Goal: Task Accomplishment & Management: Use online tool/utility

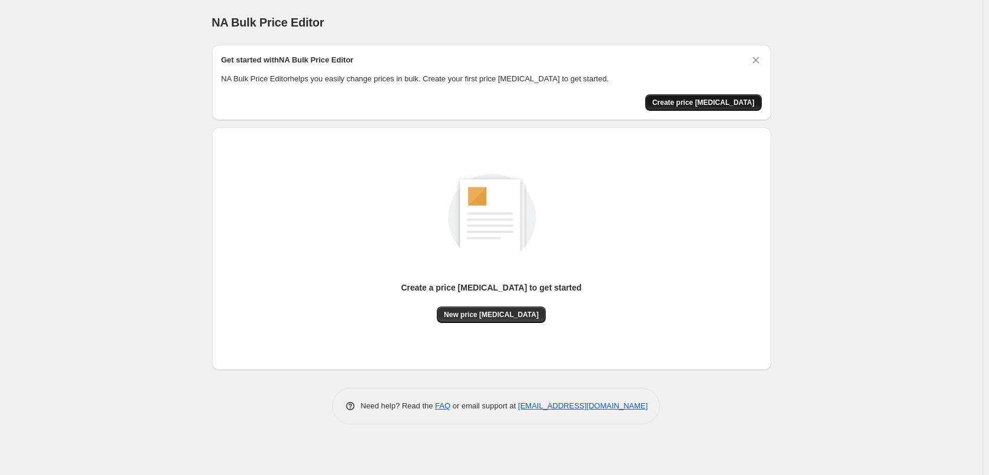
click at [708, 105] on span "Create price [MEDICAL_DATA]" at bounding box center [704, 102] width 102 height 9
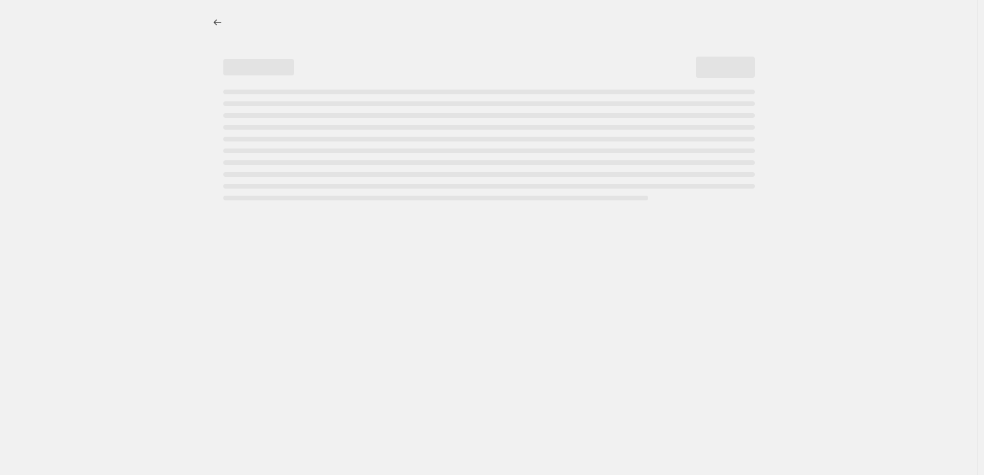
select select "percentage"
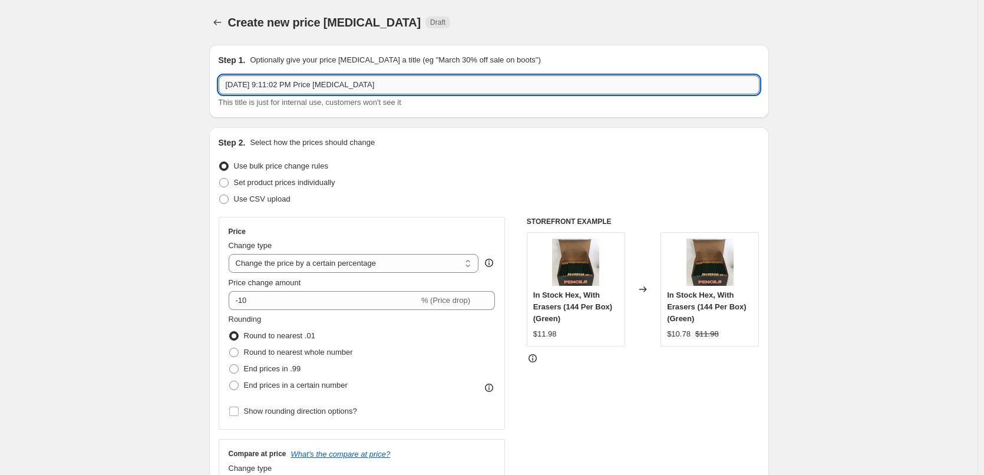
drag, startPoint x: 376, startPoint y: 87, endPoint x: 223, endPoint y: 87, distance: 153.7
click at [223, 87] on input "[DATE] 9:11:02 PM Price [MEDICAL_DATA]" at bounding box center [488, 84] width 541 height 19
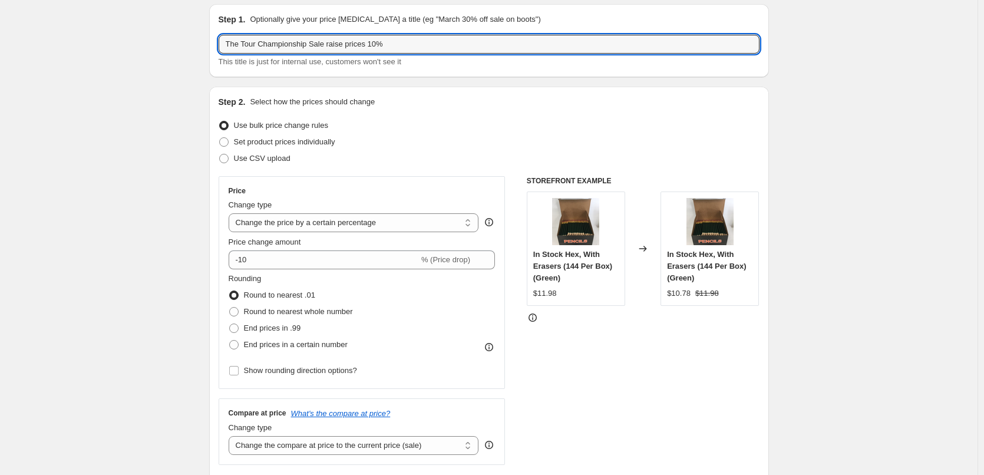
scroll to position [59, 0]
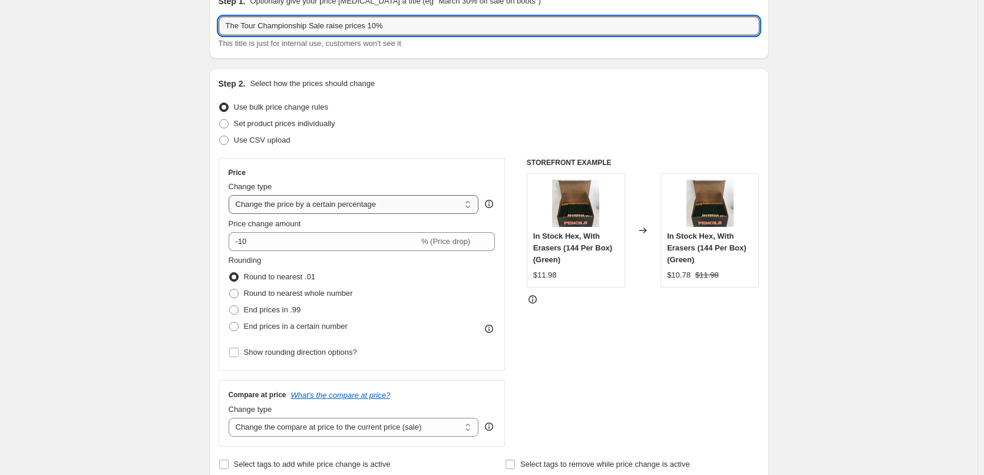
type input "The Tour Championship Sale raise prices 10%"
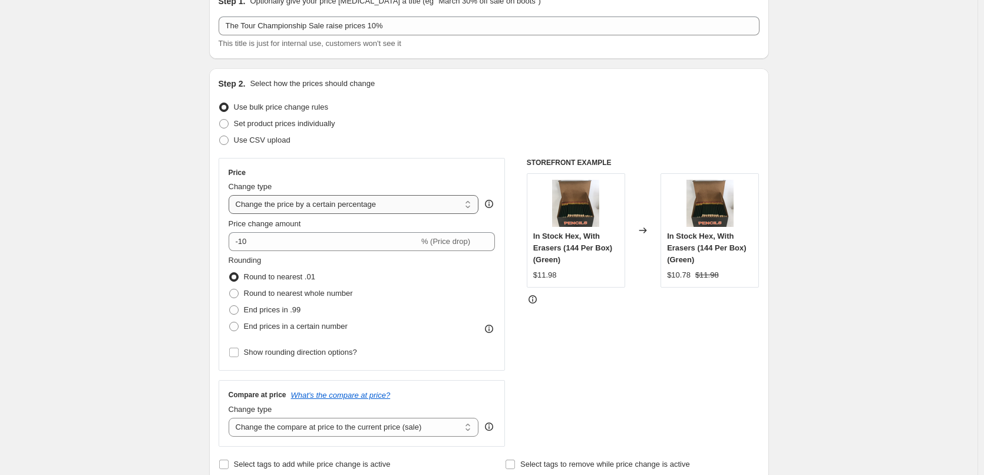
click at [412, 204] on select "Change the price to a certain amount Change the price by a certain amount Chang…" at bounding box center [354, 204] width 250 height 19
click at [406, 166] on div "Price Change type Change the price to a certain amount Change the price by a ce…" at bounding box center [361, 264] width 287 height 213
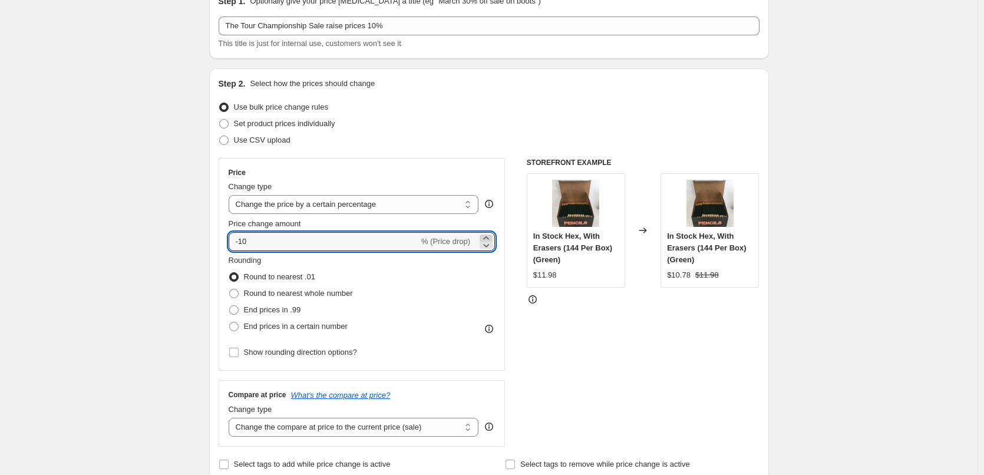
click at [487, 237] on icon at bounding box center [486, 238] width 12 height 12
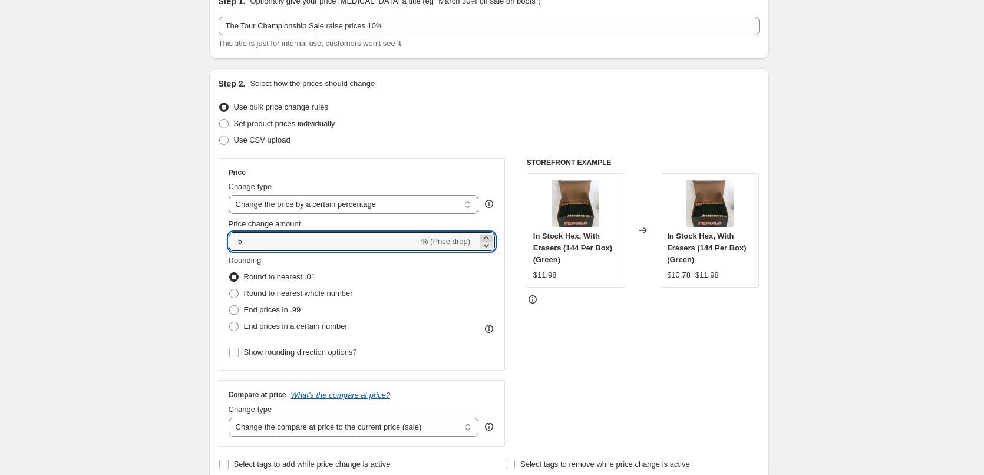
click at [487, 237] on icon at bounding box center [486, 238] width 12 height 12
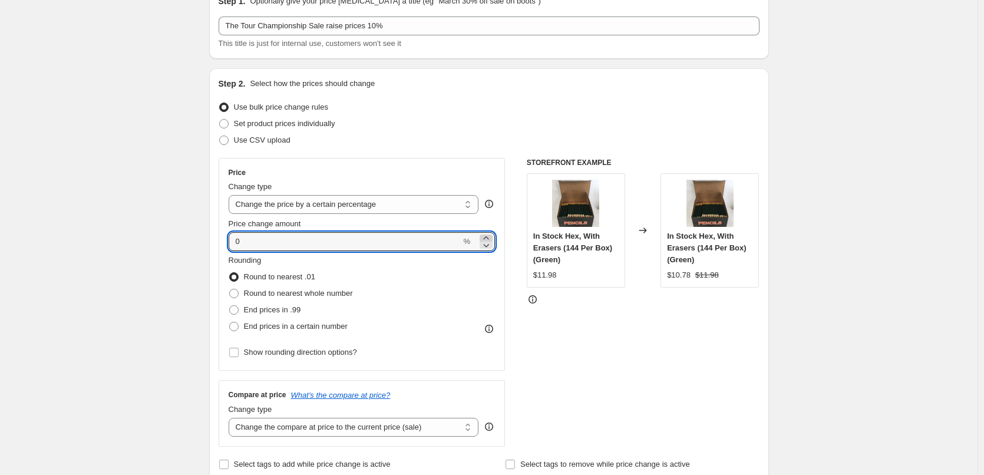
click at [487, 237] on icon at bounding box center [486, 238] width 12 height 12
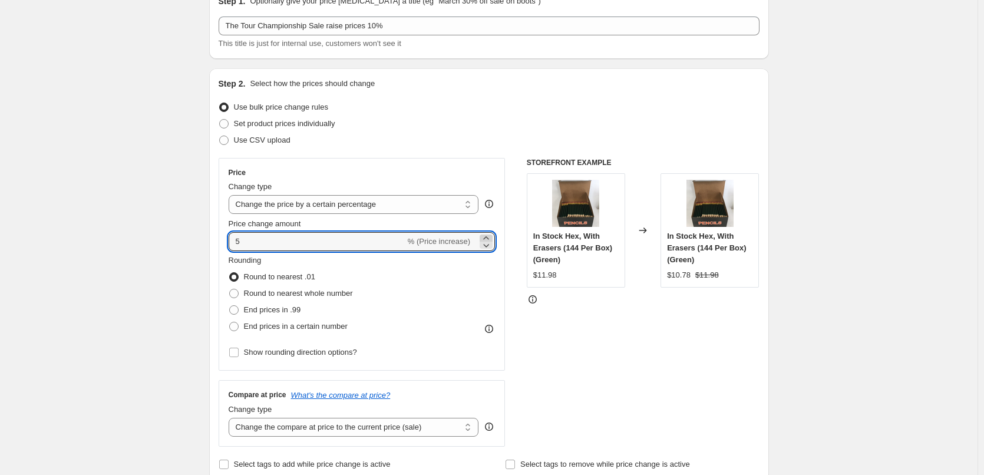
click at [487, 237] on icon at bounding box center [486, 238] width 12 height 12
click at [486, 237] on icon at bounding box center [486, 238] width 12 height 12
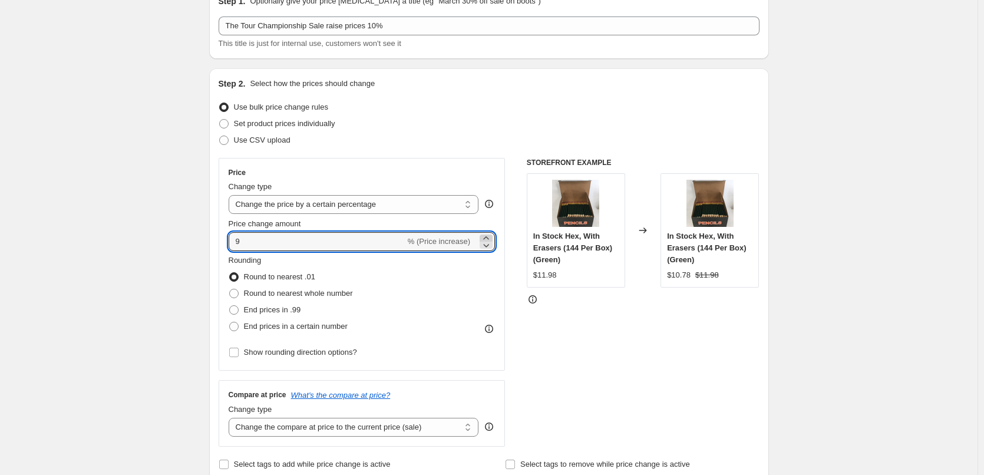
type input "10"
click at [281, 309] on span "End prices in .99" at bounding box center [272, 309] width 57 height 9
click at [230, 306] on input "End prices in .99" at bounding box center [229, 305] width 1 height 1
radio input "true"
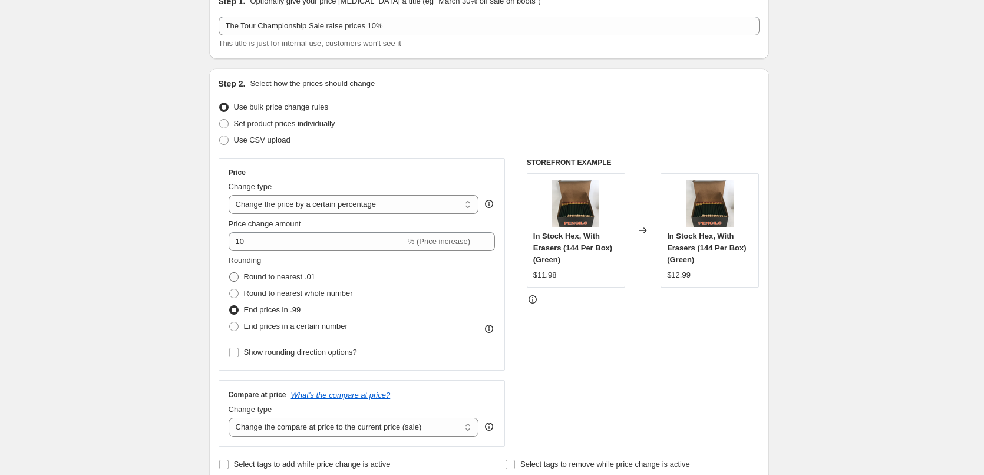
click at [303, 280] on span "Round to nearest .01" at bounding box center [279, 276] width 71 height 9
click at [230, 273] on input "Round to nearest .01" at bounding box center [229, 272] width 1 height 1
radio input "true"
click at [296, 294] on span "Round to nearest whole number" at bounding box center [298, 293] width 109 height 9
click at [230, 289] on input "Round to nearest whole number" at bounding box center [229, 289] width 1 height 1
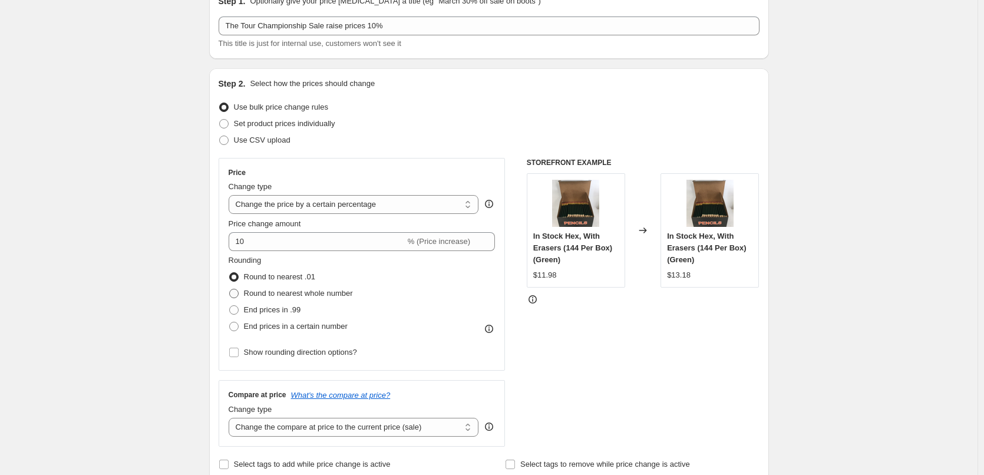
radio input "true"
click at [280, 310] on span "End prices in .99" at bounding box center [272, 309] width 57 height 9
click at [230, 306] on input "End prices in .99" at bounding box center [229, 305] width 1 height 1
radio input "true"
click at [288, 276] on span "Round to nearest .01" at bounding box center [279, 276] width 71 height 9
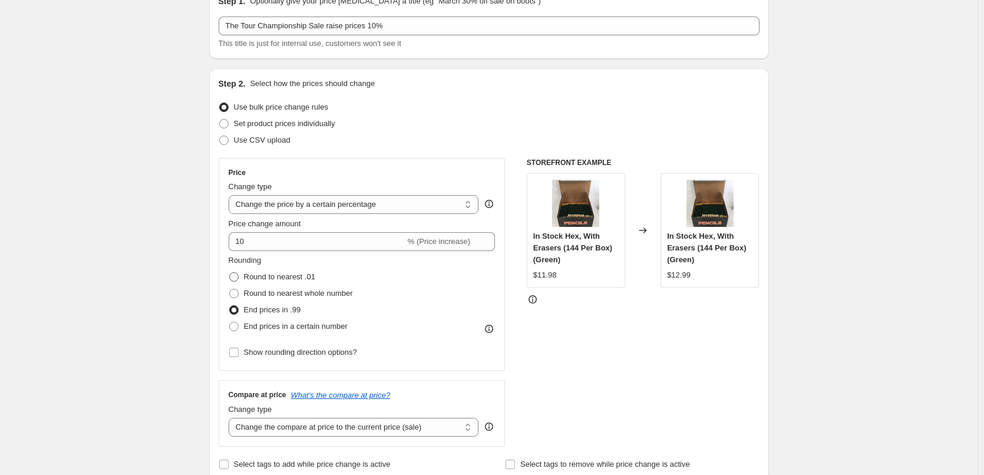
click at [230, 273] on input "Round to nearest .01" at bounding box center [229, 272] width 1 height 1
radio input "true"
click at [284, 314] on span "End prices in .99" at bounding box center [272, 309] width 57 height 9
click at [230, 306] on input "End prices in .99" at bounding box center [229, 305] width 1 height 1
radio input "true"
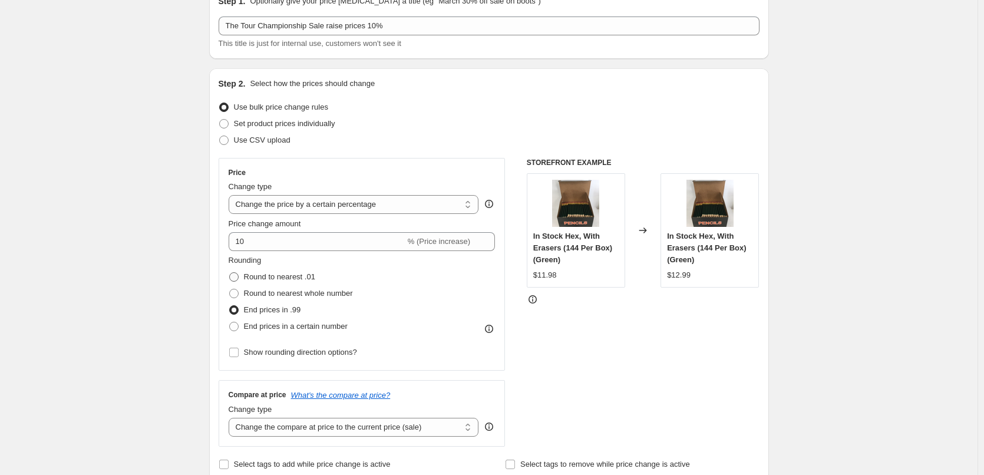
click at [290, 279] on span "Round to nearest .01" at bounding box center [279, 276] width 71 height 9
click at [230, 273] on input "Round to nearest .01" at bounding box center [229, 272] width 1 height 1
radio input "true"
click at [280, 311] on span "End prices in .99" at bounding box center [272, 309] width 57 height 9
click at [230, 306] on input "End prices in .99" at bounding box center [229, 305] width 1 height 1
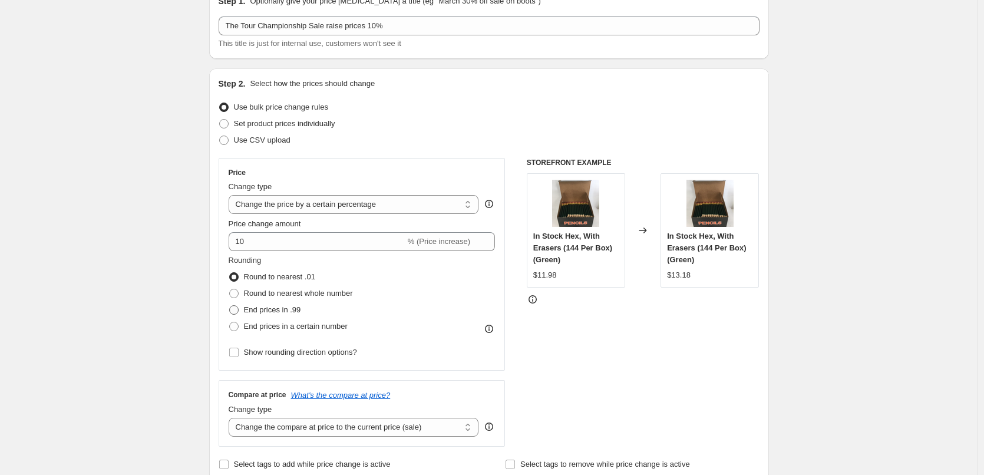
radio input "true"
click at [304, 353] on span "Show rounding direction options?" at bounding box center [300, 351] width 113 height 9
click at [239, 353] on input "Show rounding direction options?" at bounding box center [233, 351] width 9 height 9
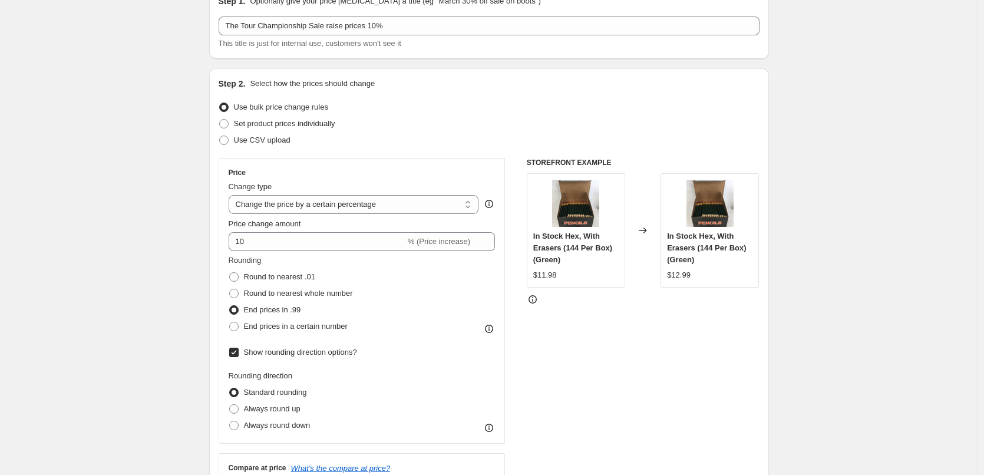
click at [304, 353] on span "Show rounding direction options?" at bounding box center [300, 351] width 113 height 9
click at [239, 353] on input "Show rounding direction options?" at bounding box center [233, 351] width 9 height 9
checkbox input "false"
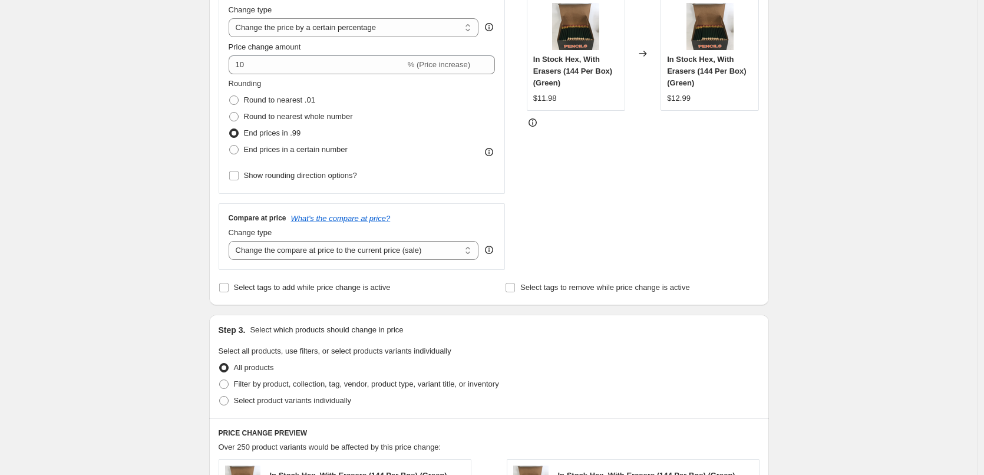
scroll to position [471, 0]
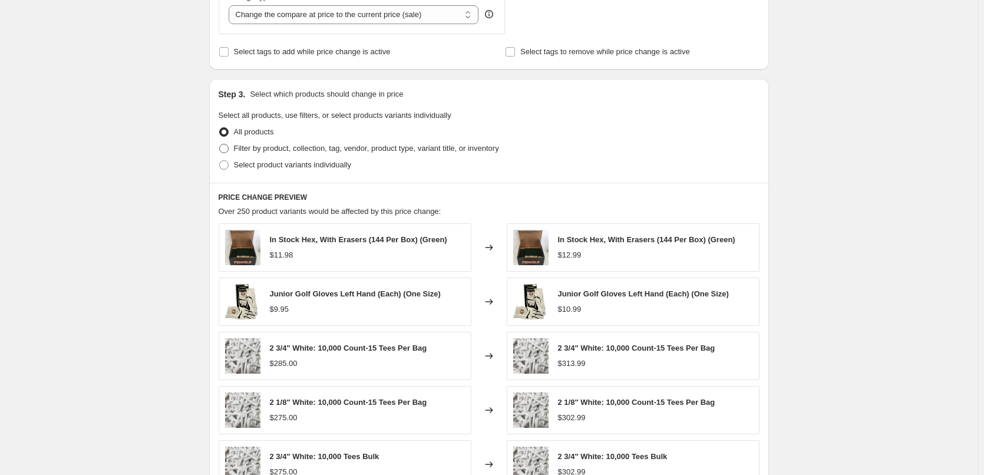
click at [379, 147] on span "Filter by product, collection, tag, vendor, product type, variant title, or inv…" at bounding box center [366, 148] width 265 height 9
click at [220, 144] on input "Filter by product, collection, tag, vendor, product type, variant title, or inv…" at bounding box center [219, 144] width 1 height 1
radio input "true"
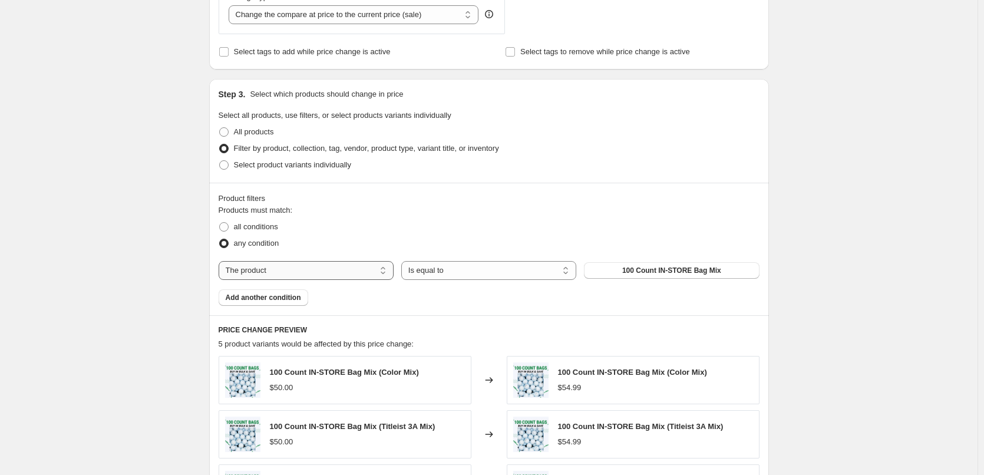
click at [317, 269] on select "The product The product's collection The product's tag The product's vendor The…" at bounding box center [305, 270] width 175 height 19
select select "collection"
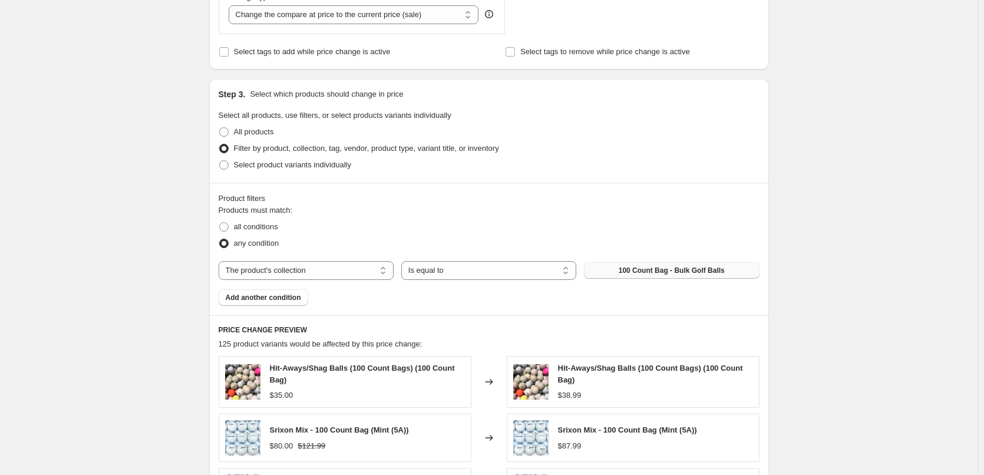
click at [674, 269] on span "100 Count Bag - Bulk Golf Balls" at bounding box center [671, 270] width 106 height 9
click at [425, 268] on select "Is equal to Is not equal to" at bounding box center [488, 270] width 175 height 19
select select "not_equal"
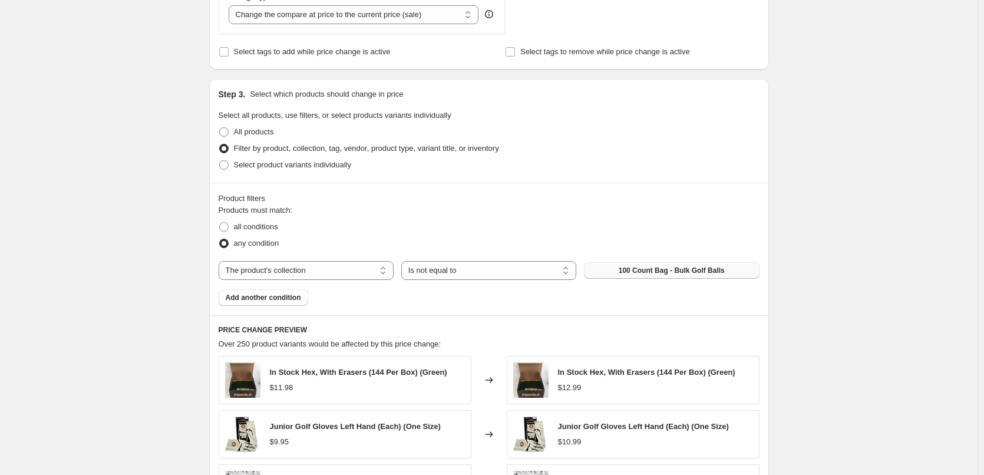
click at [617, 267] on button "100 Count Bag - Bulk Golf Balls" at bounding box center [671, 270] width 175 height 16
click at [296, 304] on button "Add another condition" at bounding box center [263, 297] width 90 height 16
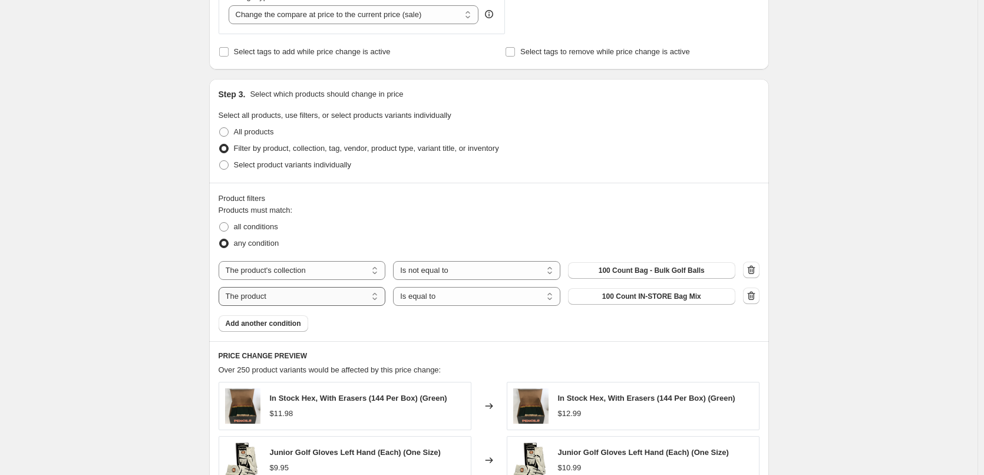
click at [366, 299] on select "The product The product's collection The product's tag The product's vendor The…" at bounding box center [301, 296] width 167 height 19
select select "collection"
click at [434, 294] on select "Is equal to Is not equal to" at bounding box center [476, 296] width 167 height 19
select select "not_equal"
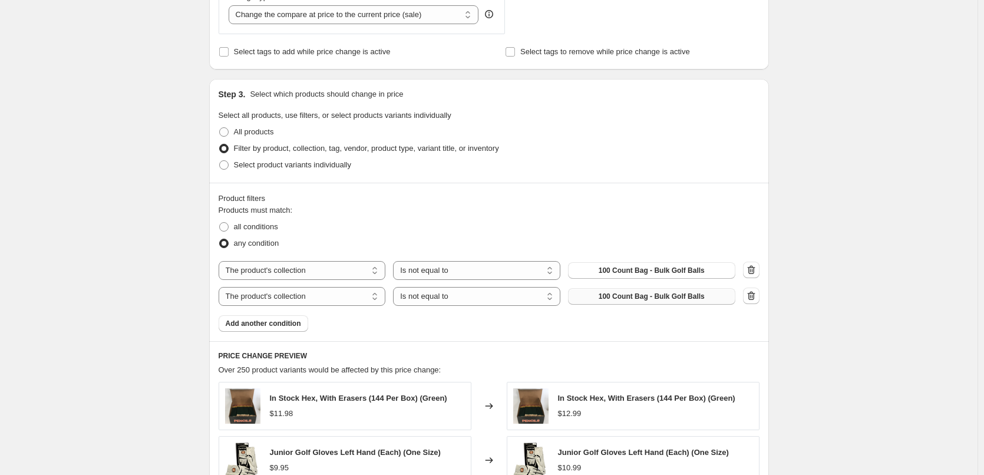
click at [614, 294] on span "100 Count Bag - Bulk Golf Balls" at bounding box center [651, 296] width 106 height 9
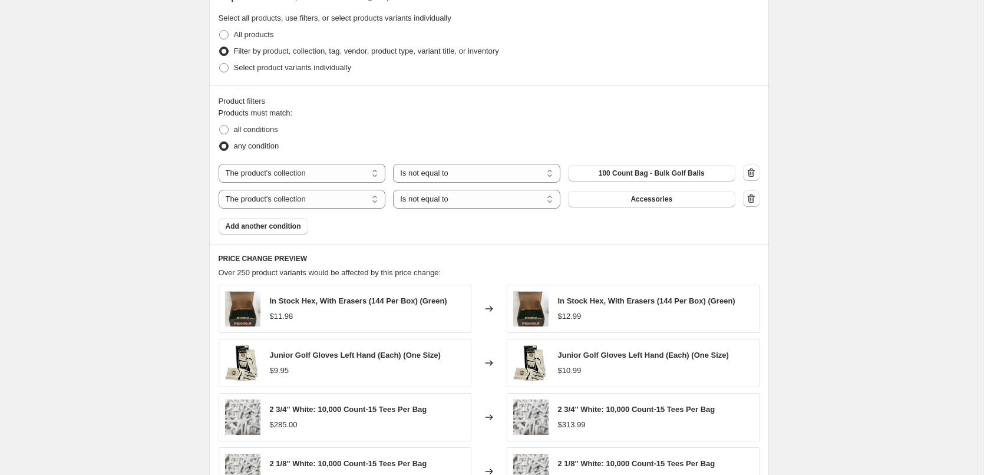
scroll to position [589, 0]
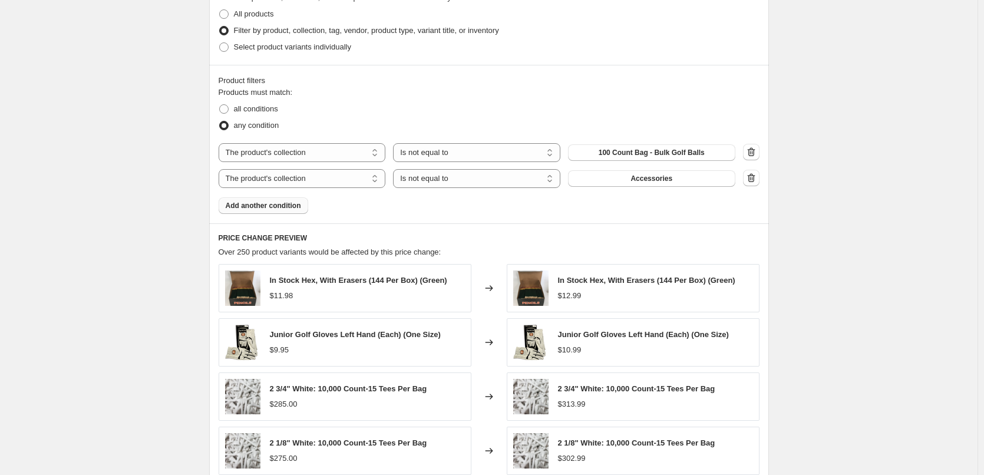
click at [287, 203] on span "Add another condition" at bounding box center [263, 205] width 75 height 9
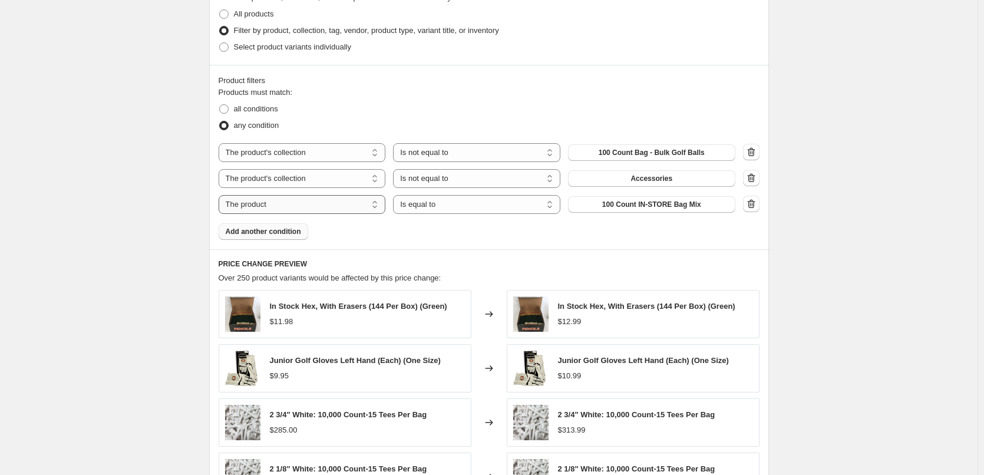
click at [314, 198] on select "The product The product's collection The product's tag The product's vendor The…" at bounding box center [301, 204] width 167 height 19
select select "collection"
click at [433, 206] on select "Is equal to Is not equal to" at bounding box center [476, 204] width 167 height 19
select select "not_equal"
click at [612, 203] on span "100 Count Bag - Bulk Golf Balls" at bounding box center [651, 204] width 106 height 9
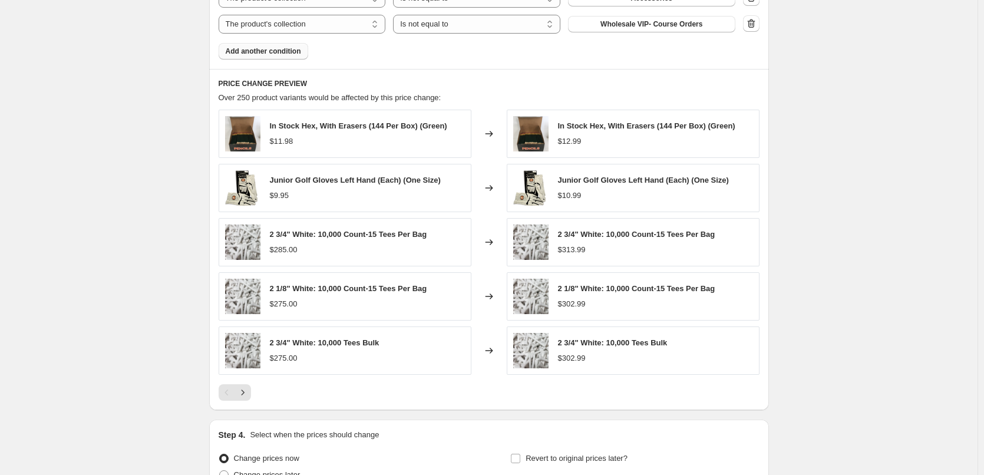
scroll to position [825, 0]
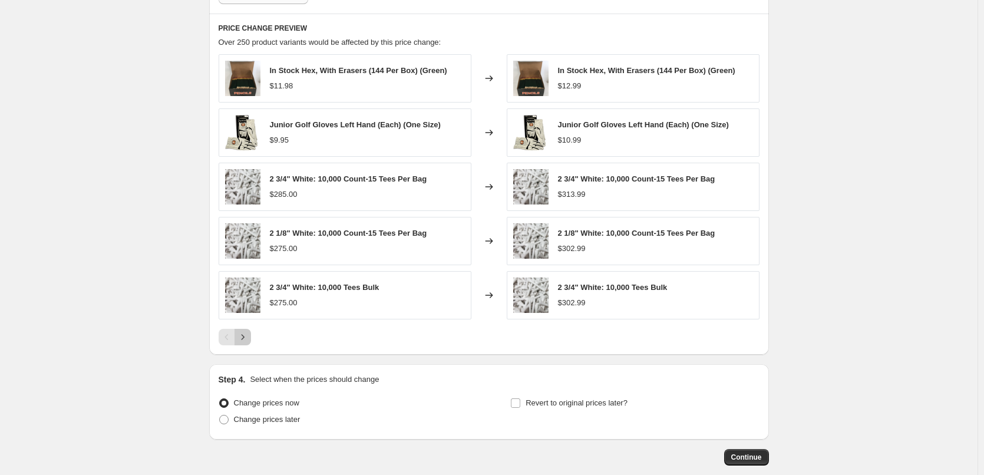
click at [240, 332] on icon "Next" at bounding box center [243, 337] width 12 height 12
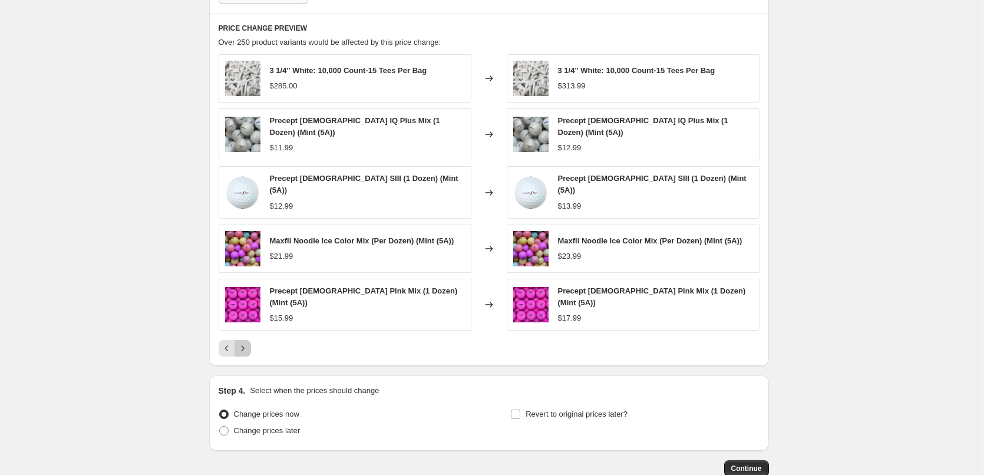
click at [240, 342] on icon "Next" at bounding box center [243, 348] width 12 height 12
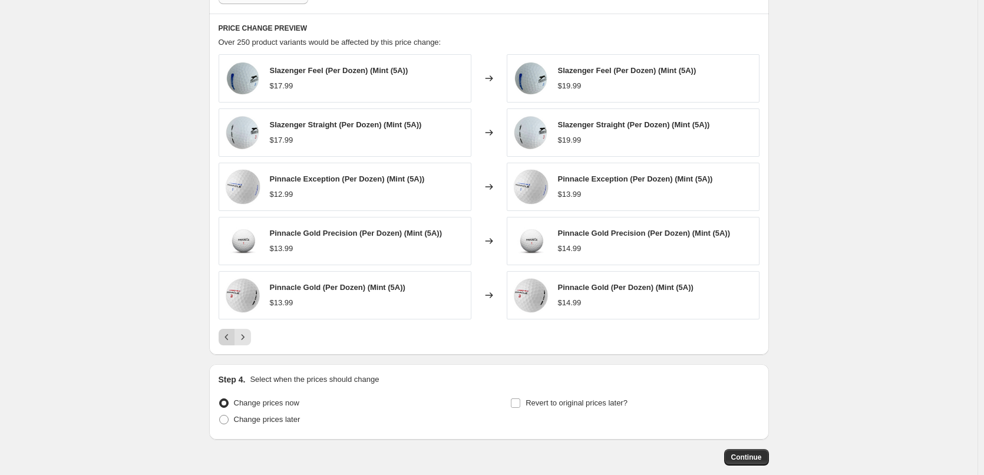
click at [233, 333] on icon "Previous" at bounding box center [227, 337] width 12 height 12
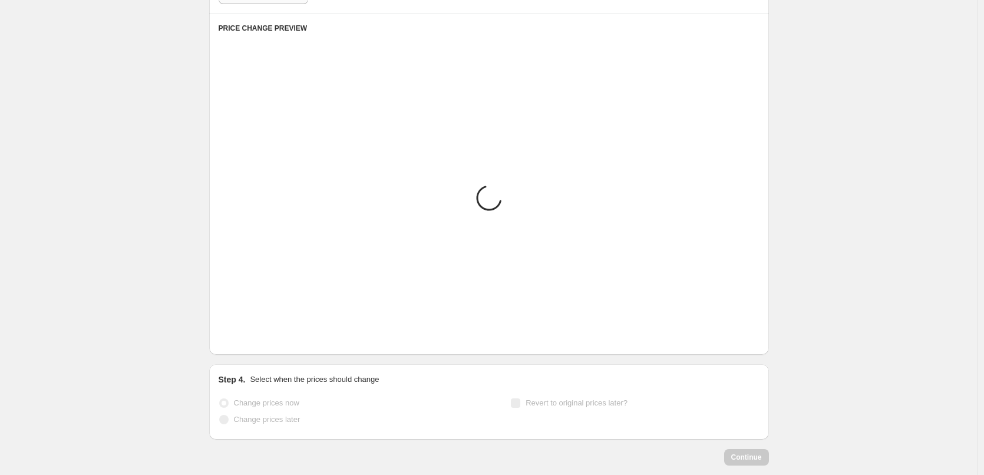
click at [233, 333] on icon "Previous" at bounding box center [227, 337] width 12 height 12
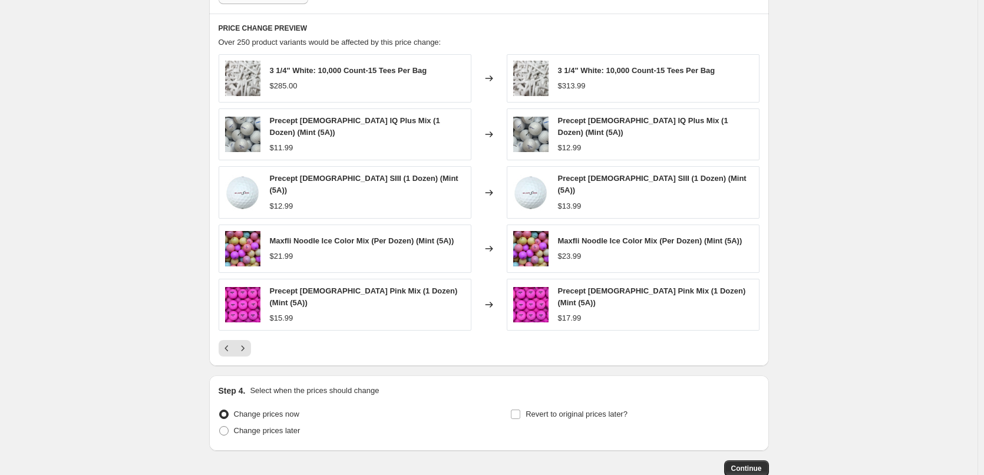
scroll to position [471, 0]
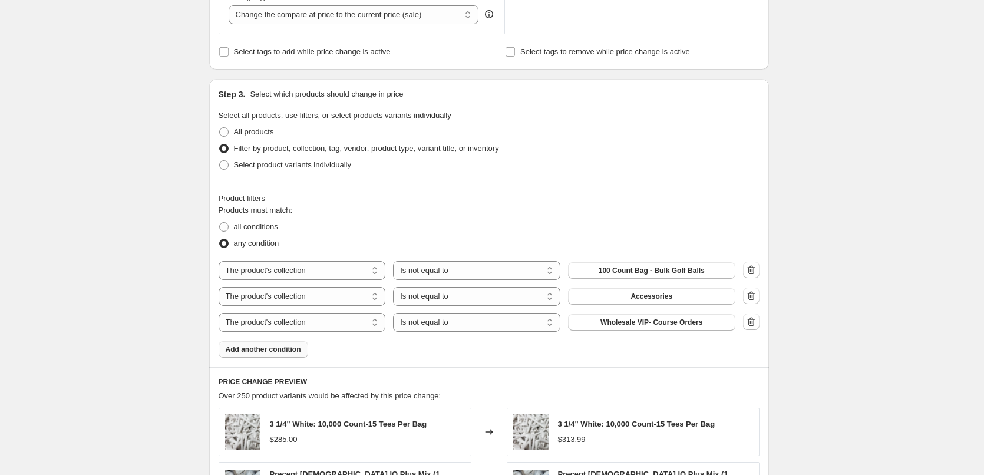
click at [298, 346] on span "Add another condition" at bounding box center [263, 349] width 75 height 9
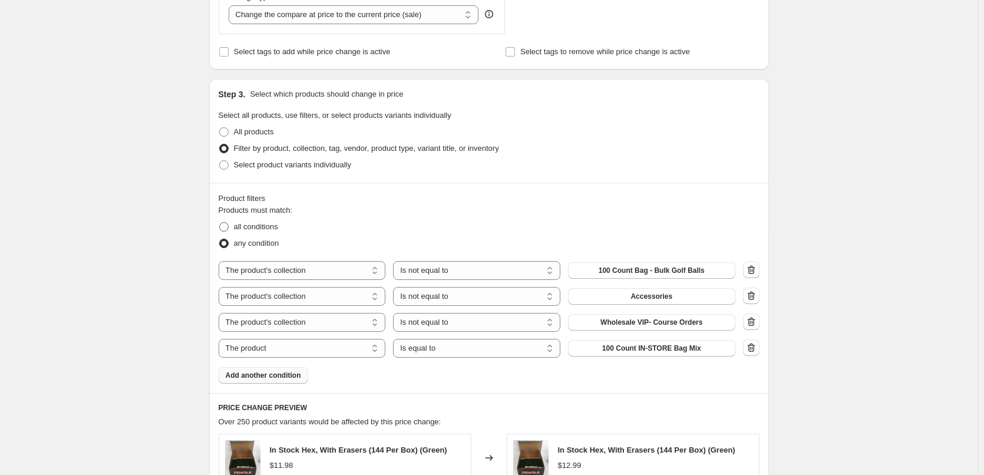
click at [270, 227] on span "all conditions" at bounding box center [256, 226] width 44 height 9
click at [220, 223] on input "all conditions" at bounding box center [219, 222] width 1 height 1
radio input "true"
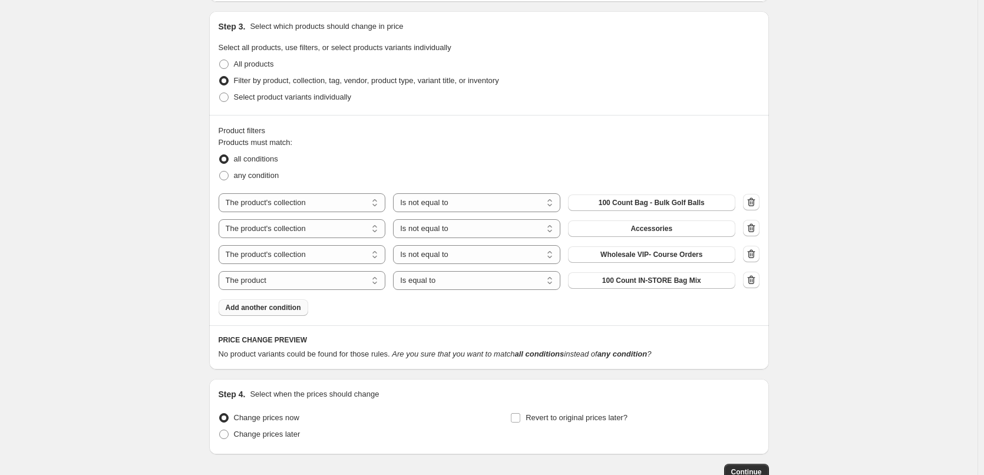
scroll to position [617, 0]
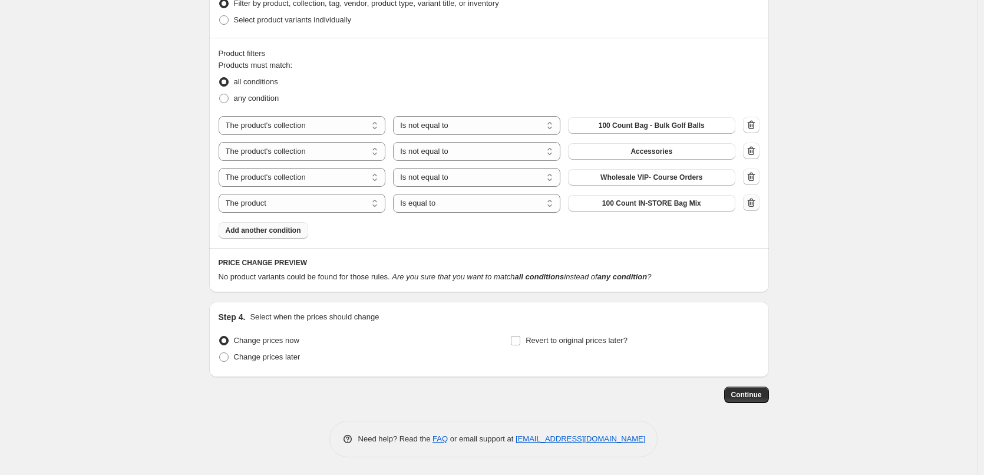
click at [750, 205] on icon "button" at bounding box center [751, 203] width 12 height 12
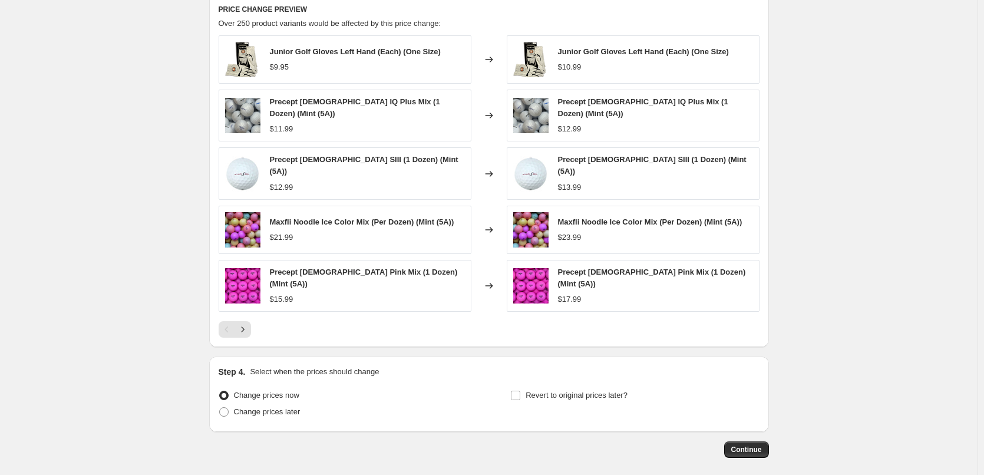
scroll to position [852, 0]
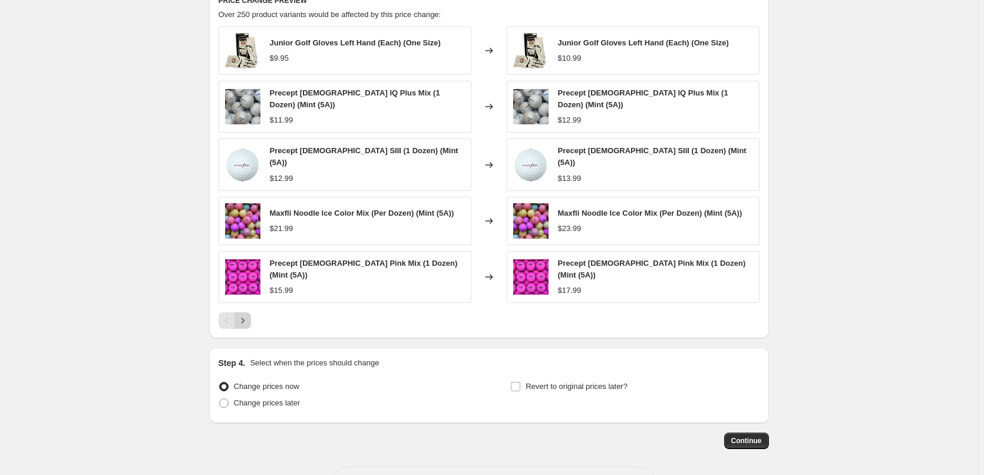
click at [247, 314] on icon "Next" at bounding box center [243, 320] width 12 height 12
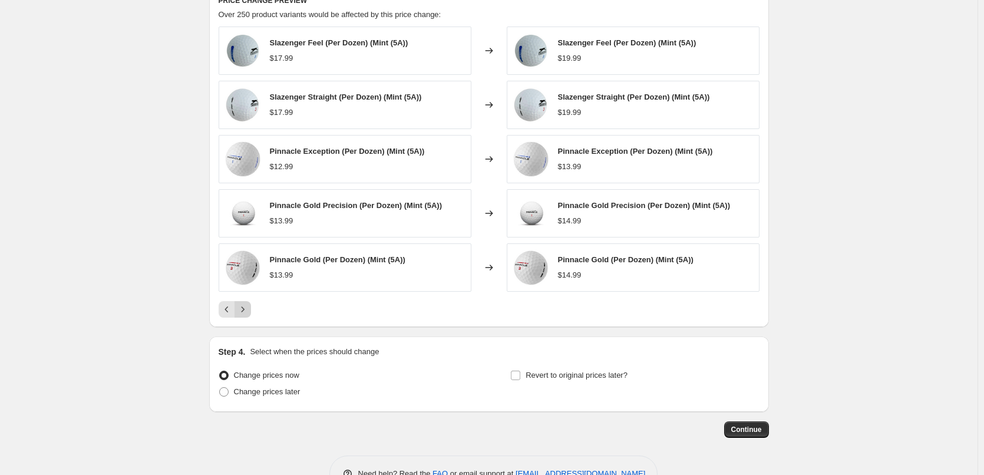
click at [247, 309] on icon "Next" at bounding box center [243, 309] width 12 height 12
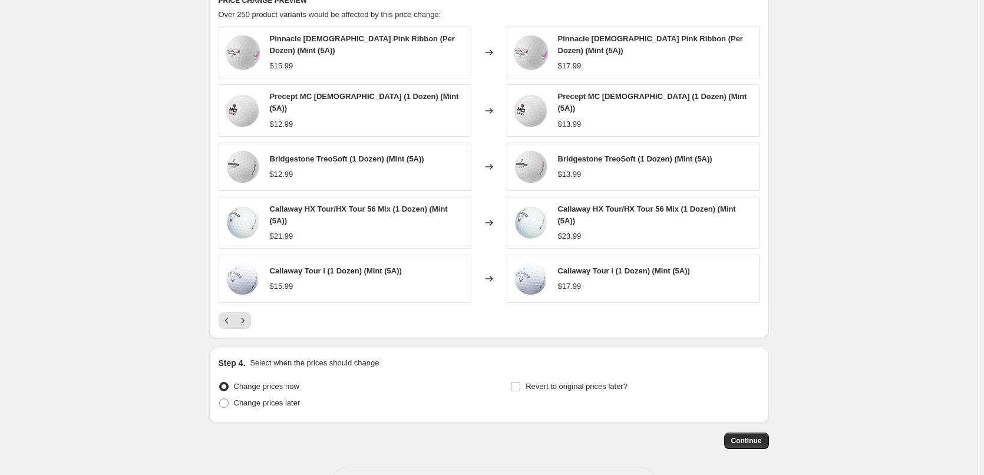
click at [246, 301] on div "Pinnacle [DEMOGRAPHIC_DATA] Pink Ribbon (Per Dozen) (Mint (5A)) $15.99 Changed …" at bounding box center [488, 178] width 541 height 302
click at [249, 314] on icon "Next" at bounding box center [243, 320] width 12 height 12
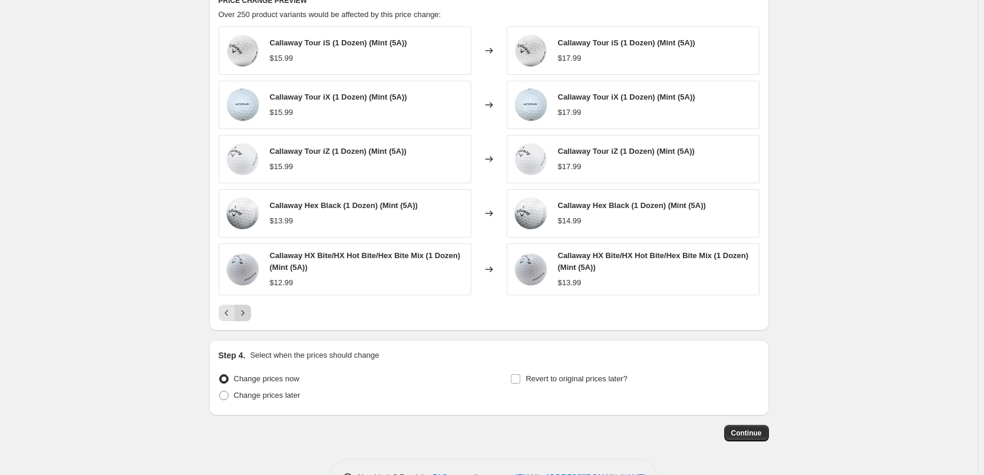
click at [249, 303] on div "Callaway Tour iS (1 Dozen) (Mint (5A)) $15.99 Changed to Callaway Tour iS (1 Do…" at bounding box center [488, 174] width 541 height 294
click at [249, 309] on icon "Next" at bounding box center [243, 313] width 12 height 12
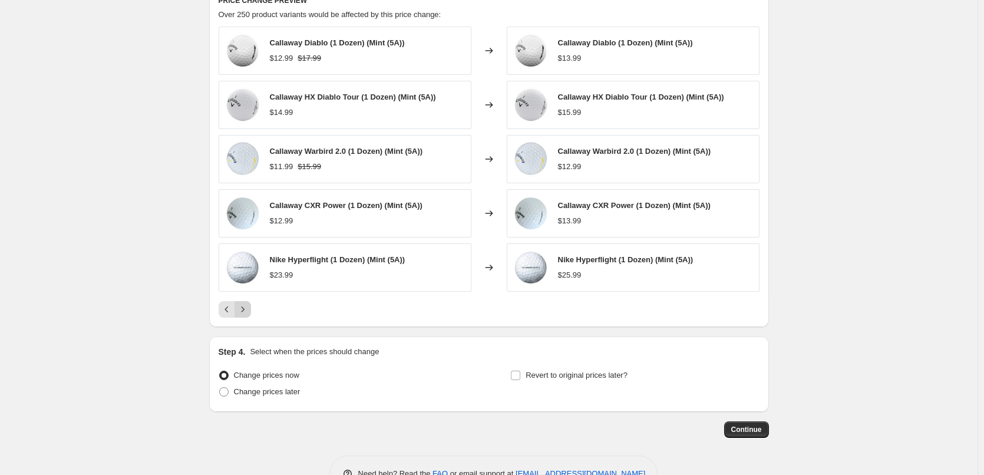
click at [249, 309] on icon "Next" at bounding box center [243, 309] width 12 height 12
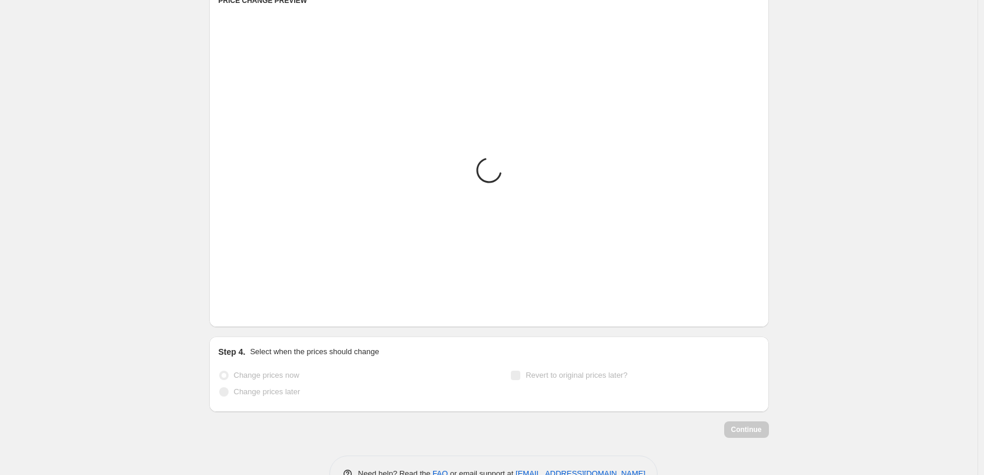
click at [249, 309] on icon "Next" at bounding box center [243, 309] width 12 height 12
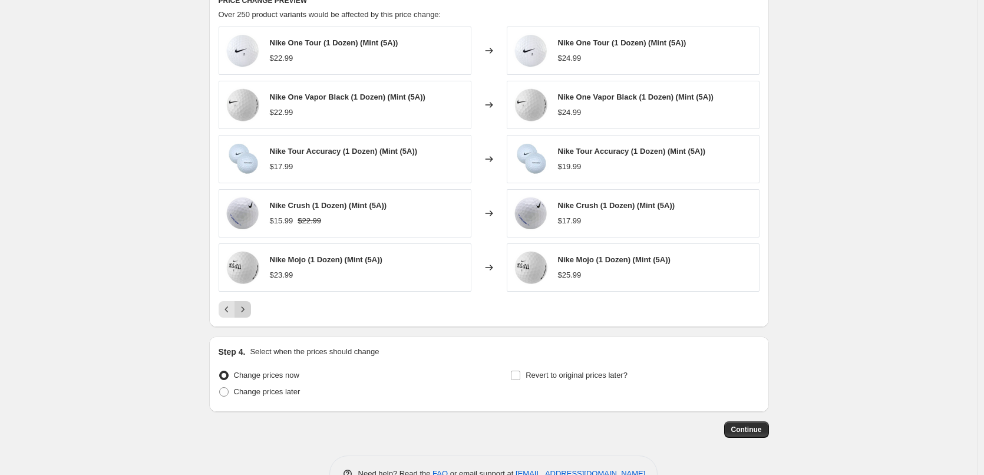
click at [249, 309] on icon "Next" at bounding box center [243, 309] width 12 height 12
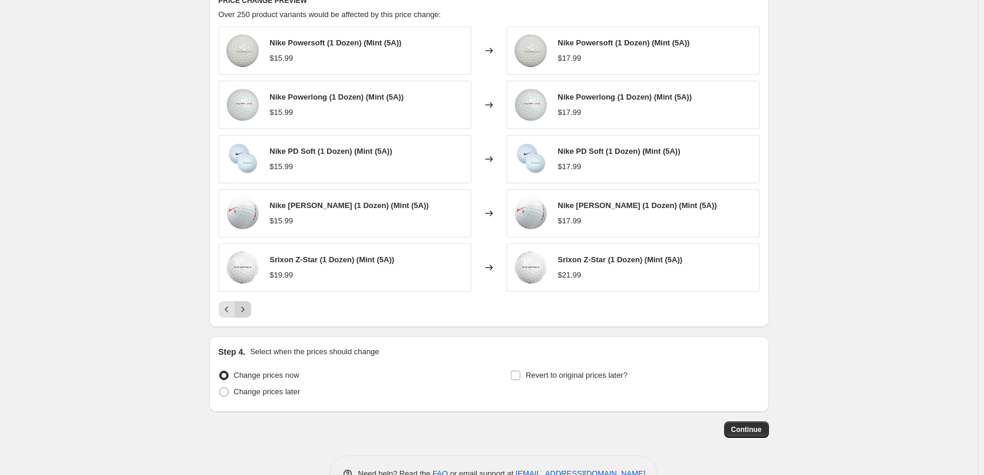
click at [249, 309] on icon "Next" at bounding box center [243, 309] width 12 height 12
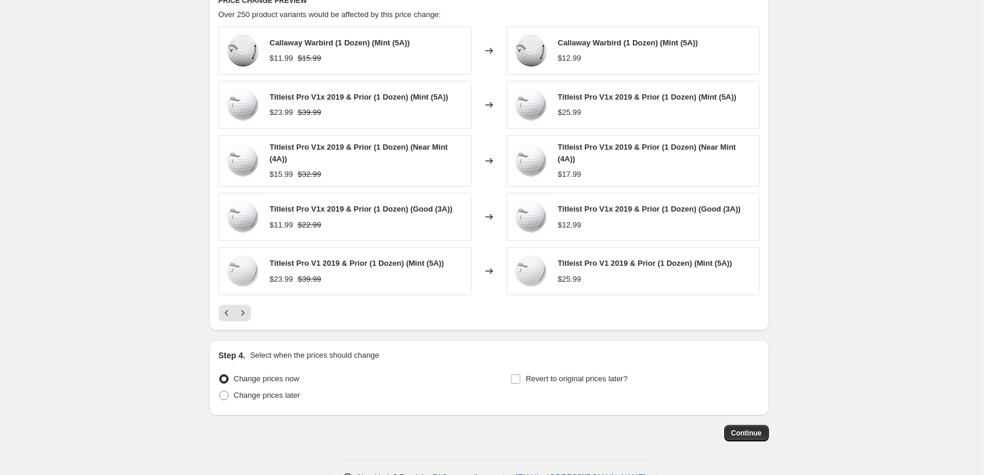
click at [248, 304] on div "Callaway Warbird (1 Dozen) (Mint (5A)) $11.99 $15.99 Changed to Callaway Warbir…" at bounding box center [488, 174] width 541 height 294
click at [244, 313] on icon "Next" at bounding box center [243, 313] width 12 height 12
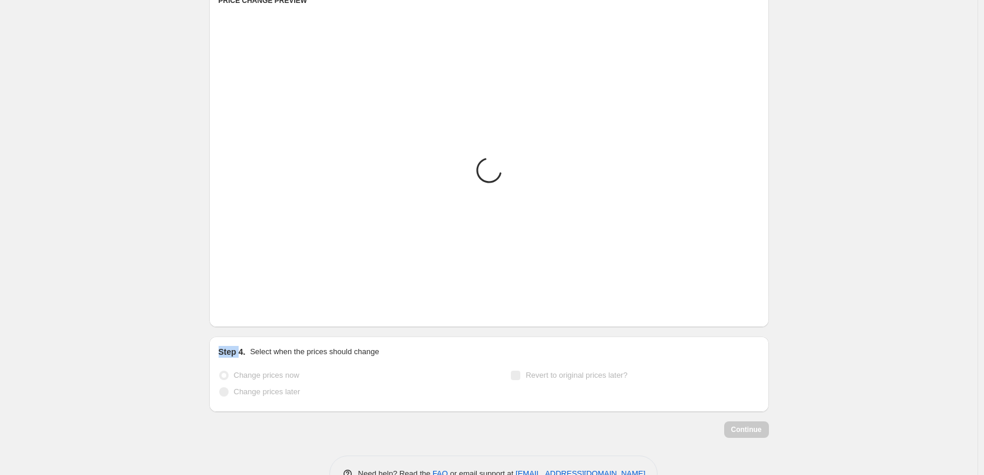
click at [244, 313] on icon "Next" at bounding box center [243, 309] width 12 height 12
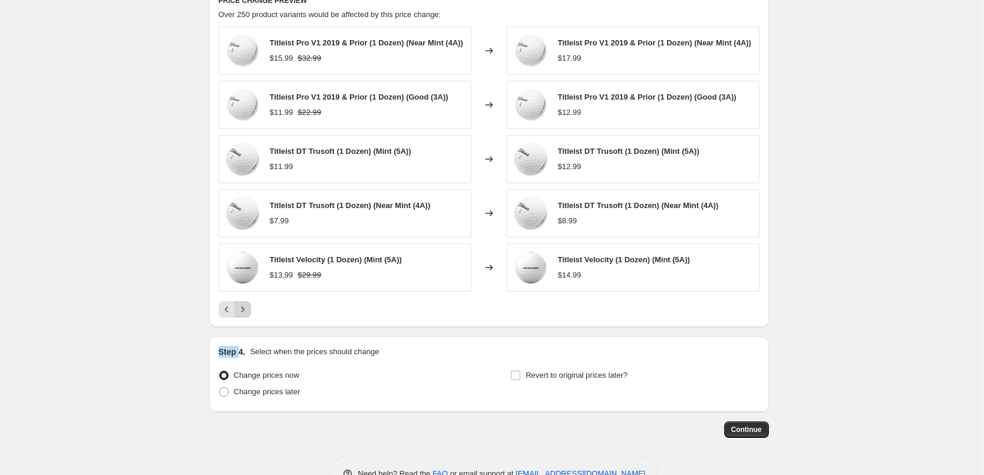
click at [244, 313] on icon "Next" at bounding box center [243, 309] width 12 height 12
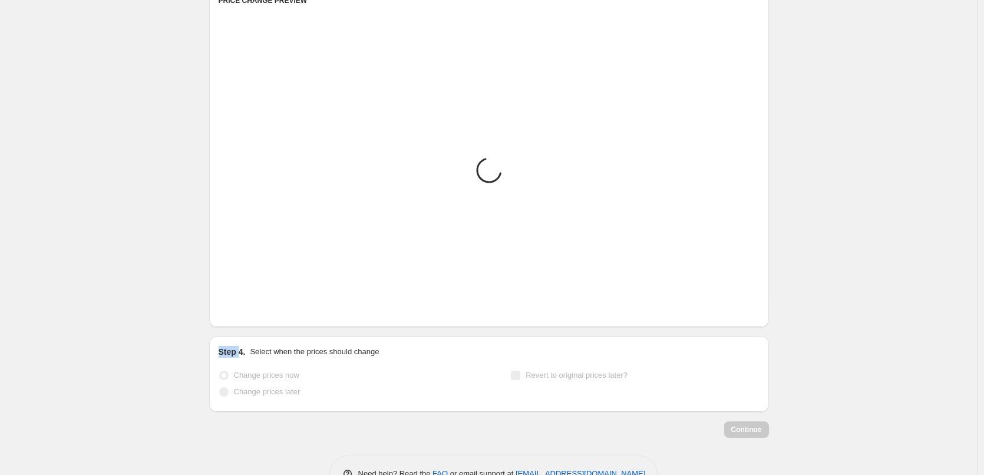
click at [244, 313] on icon "Next" at bounding box center [243, 309] width 12 height 12
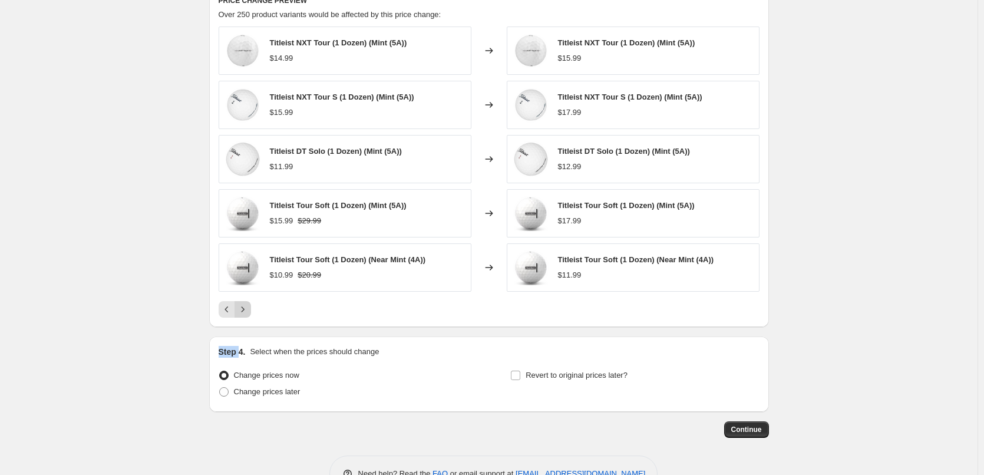
click at [244, 313] on icon "Next" at bounding box center [243, 309] width 12 height 12
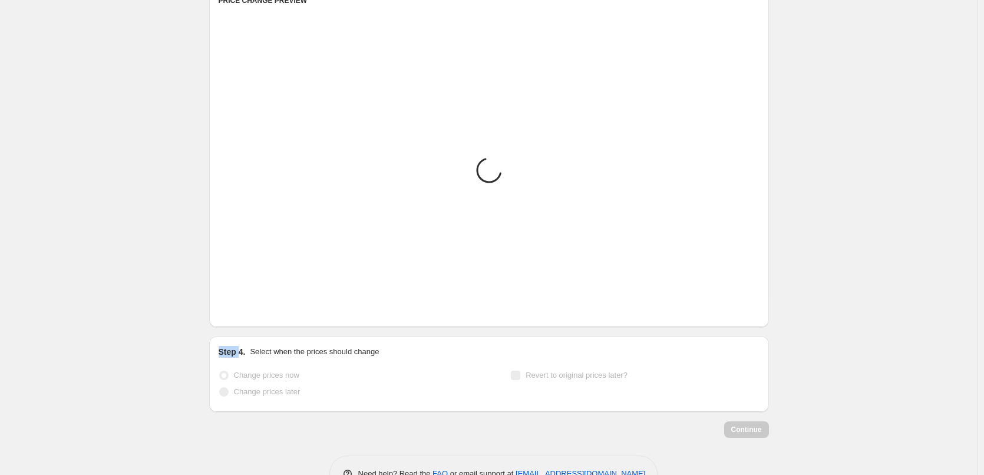
click at [244, 313] on icon "Next" at bounding box center [243, 309] width 12 height 12
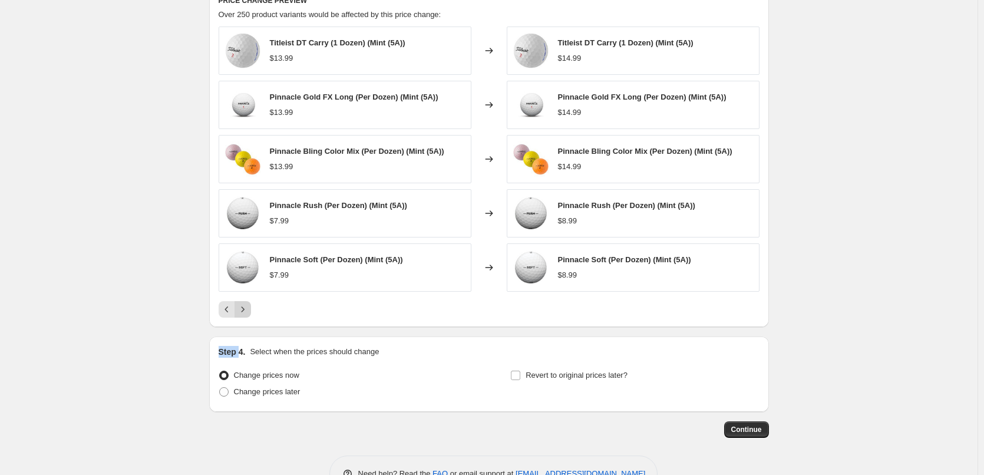
click at [244, 313] on icon "Next" at bounding box center [243, 309] width 12 height 12
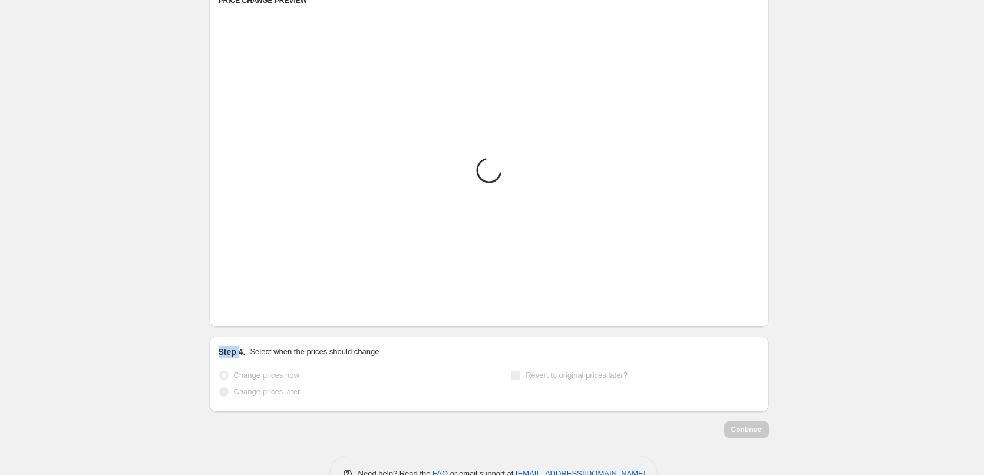
click at [244, 313] on icon "Next" at bounding box center [243, 309] width 12 height 12
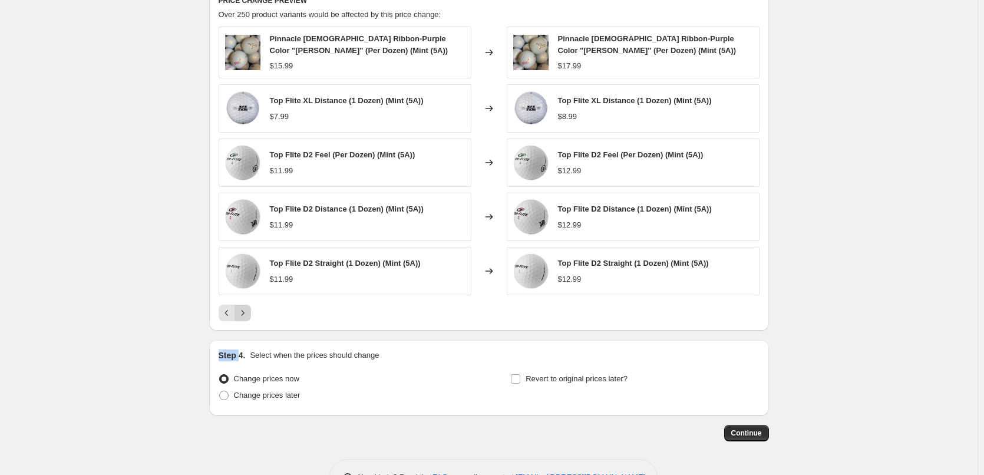
click at [244, 313] on icon "Next" at bounding box center [243, 313] width 12 height 12
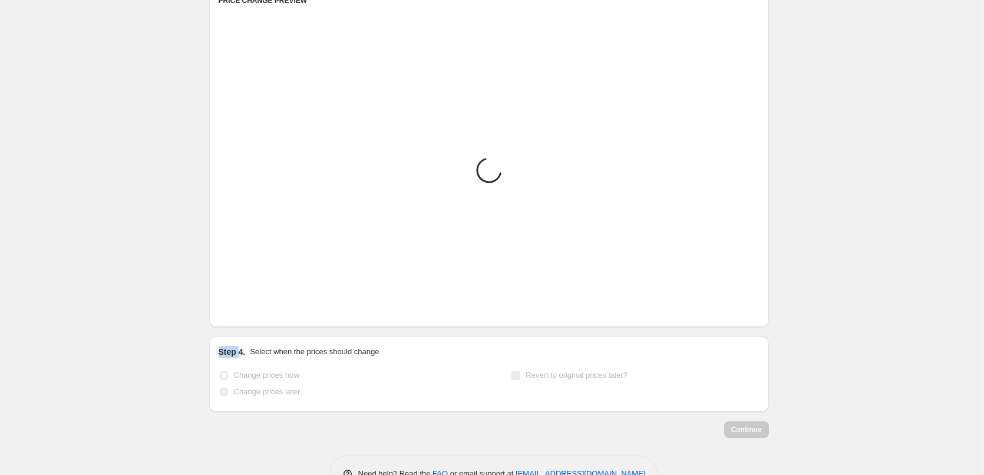
click at [244, 313] on icon "Next" at bounding box center [243, 309] width 12 height 12
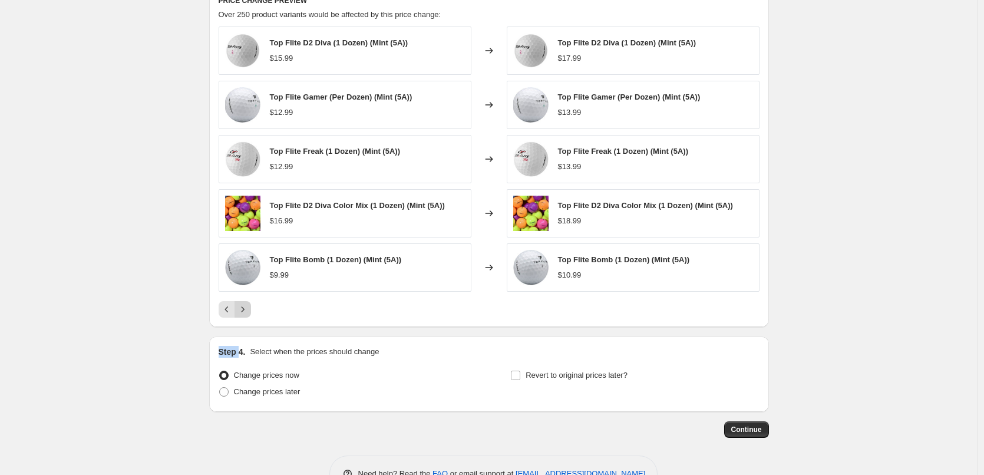
click at [244, 313] on icon "Next" at bounding box center [243, 309] width 12 height 12
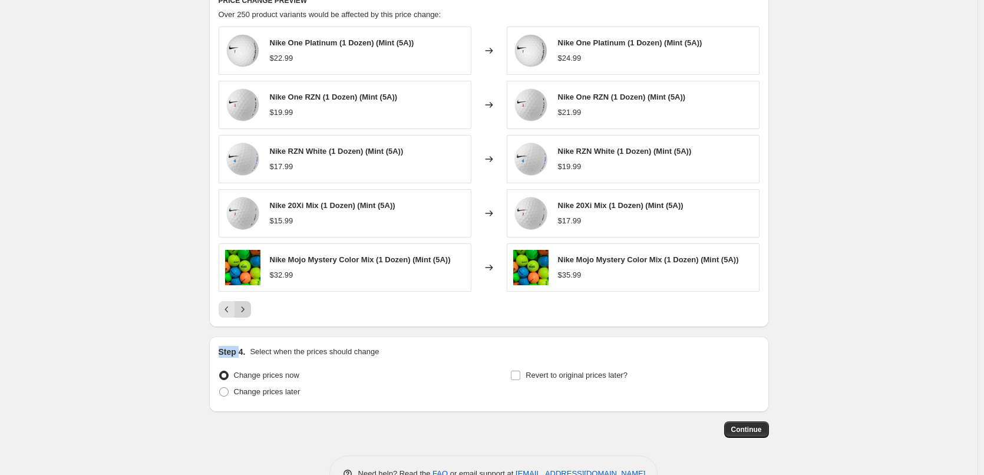
click at [244, 313] on icon "Next" at bounding box center [243, 309] width 12 height 12
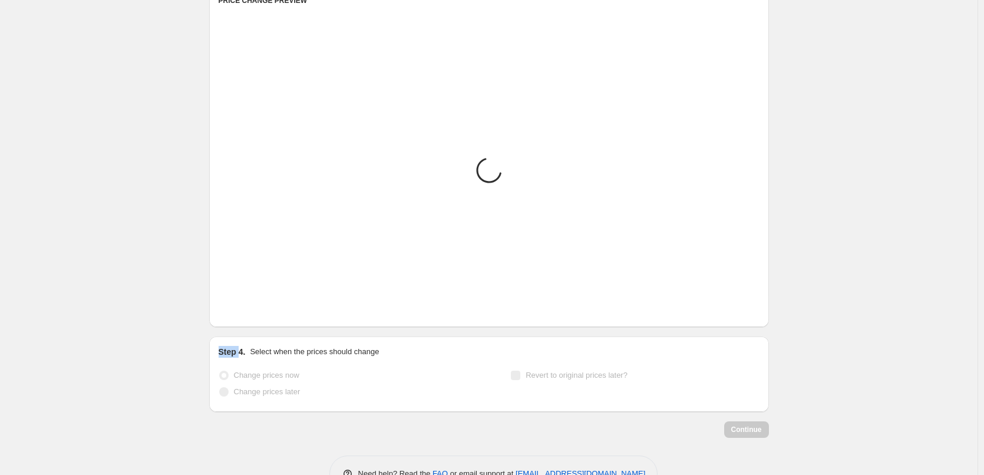
click at [244, 313] on icon "Next" at bounding box center [243, 309] width 12 height 12
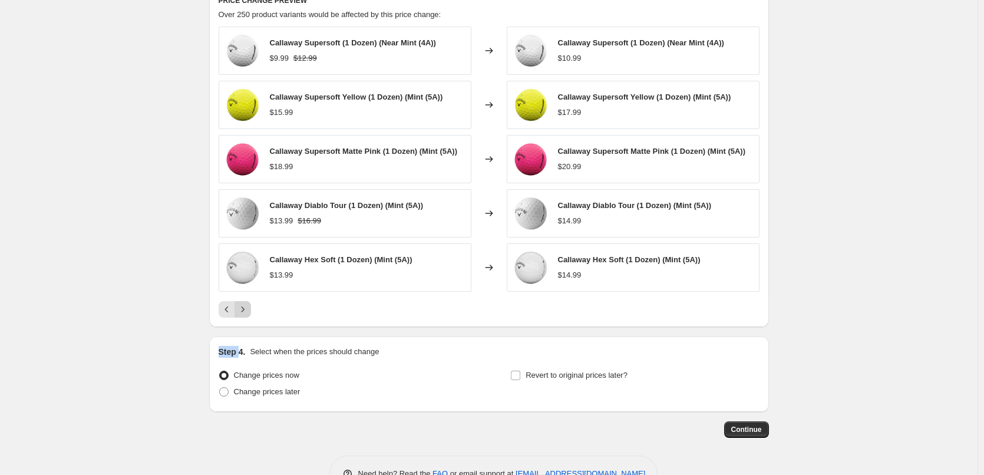
click at [244, 313] on icon "Next" at bounding box center [243, 309] width 12 height 12
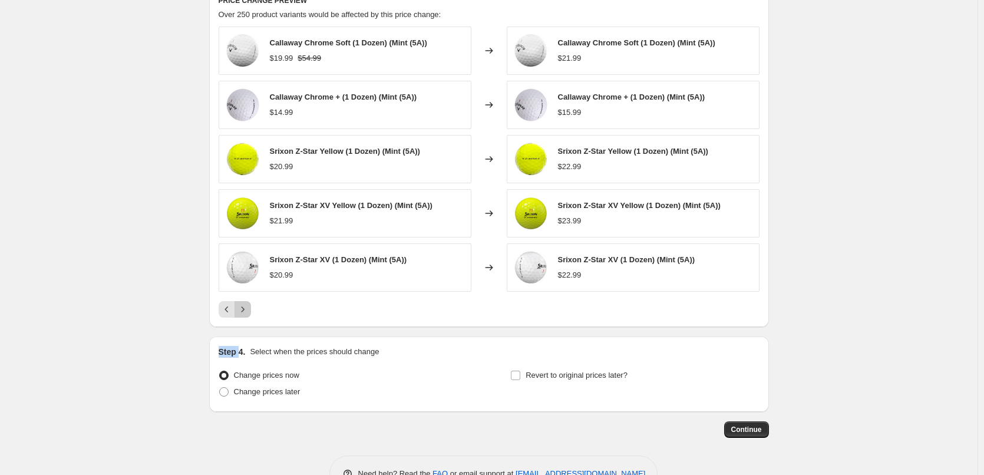
click at [244, 313] on icon "Next" at bounding box center [243, 309] width 12 height 12
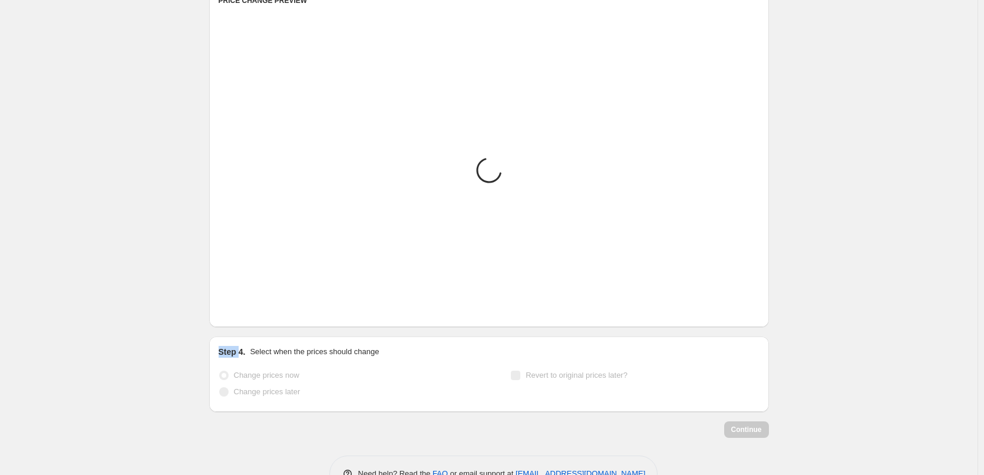
click at [244, 313] on icon "Next" at bounding box center [243, 309] width 12 height 12
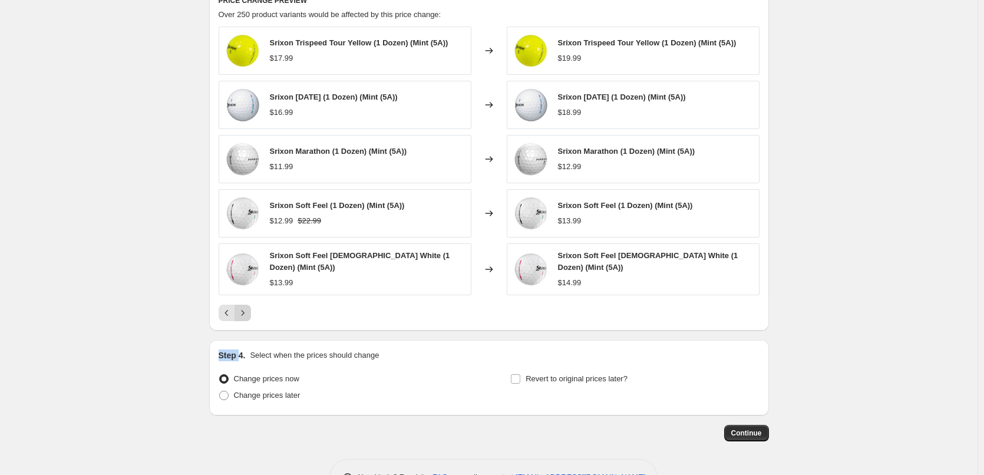
click at [244, 313] on icon "Next" at bounding box center [243, 313] width 12 height 12
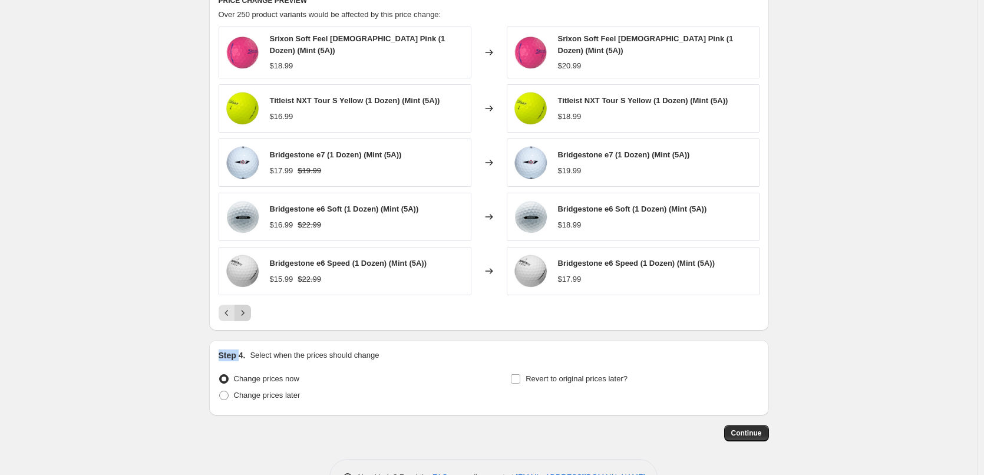
click at [244, 313] on icon "Next" at bounding box center [243, 313] width 12 height 12
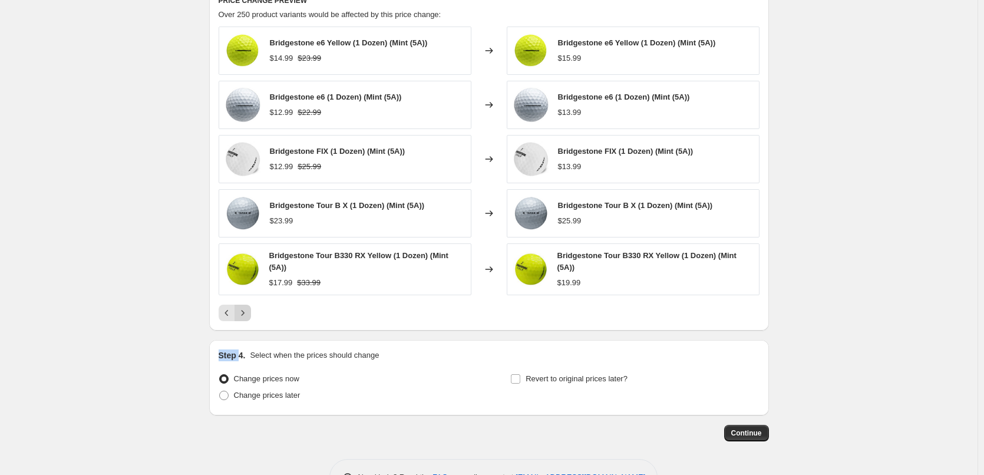
click at [244, 313] on icon "Next" at bounding box center [243, 313] width 12 height 12
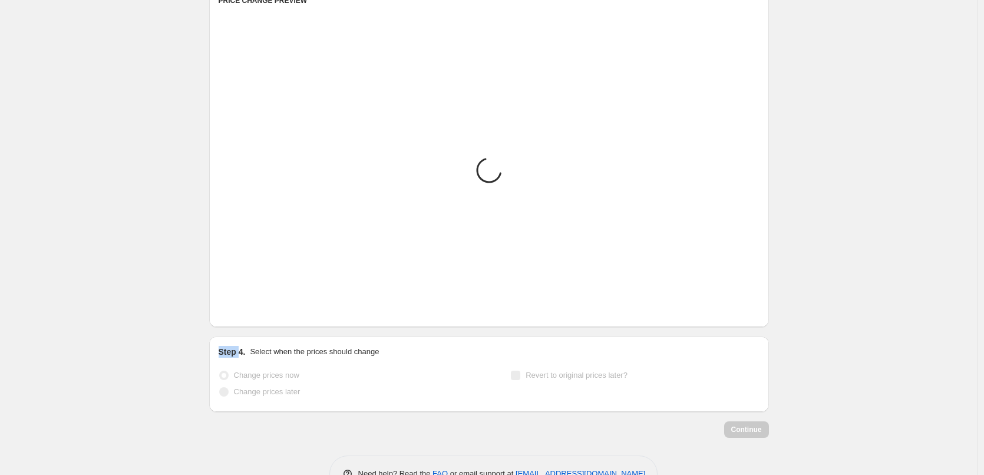
click at [244, 313] on icon "Next" at bounding box center [243, 309] width 12 height 12
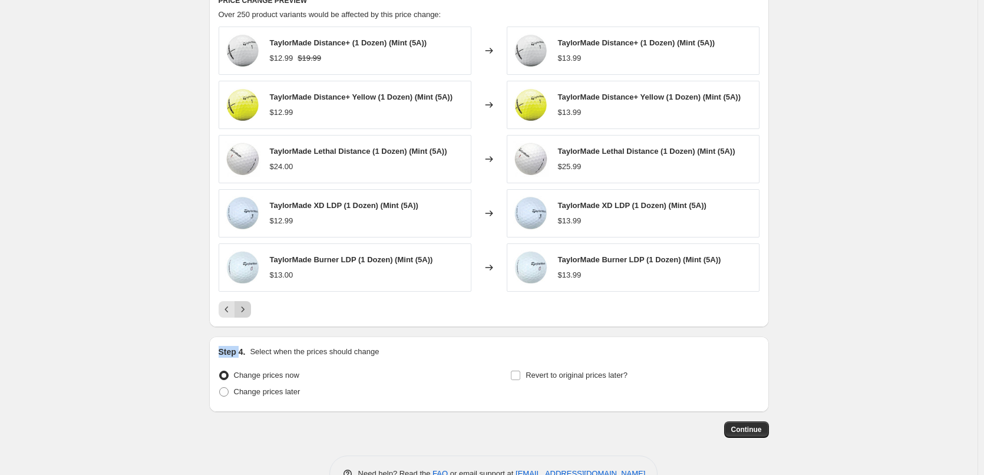
click at [244, 313] on icon "Next" at bounding box center [243, 309] width 12 height 12
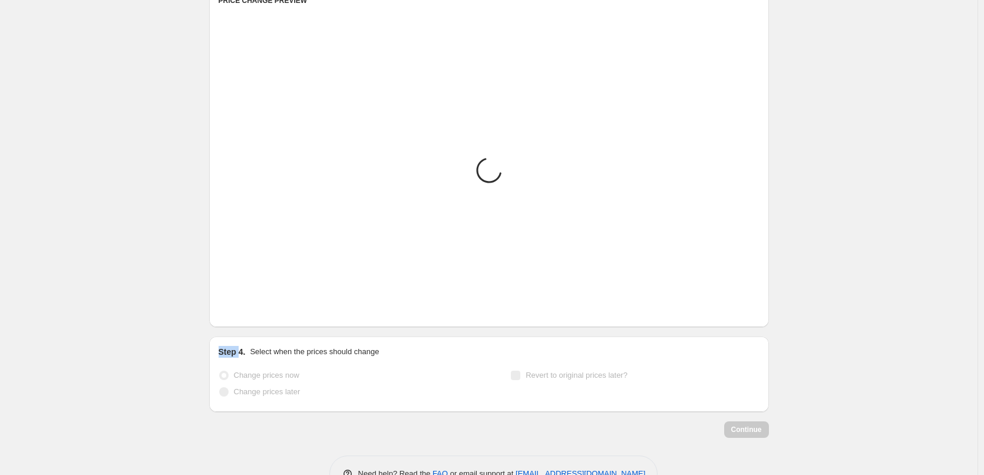
click at [244, 313] on icon "Next" at bounding box center [243, 309] width 12 height 12
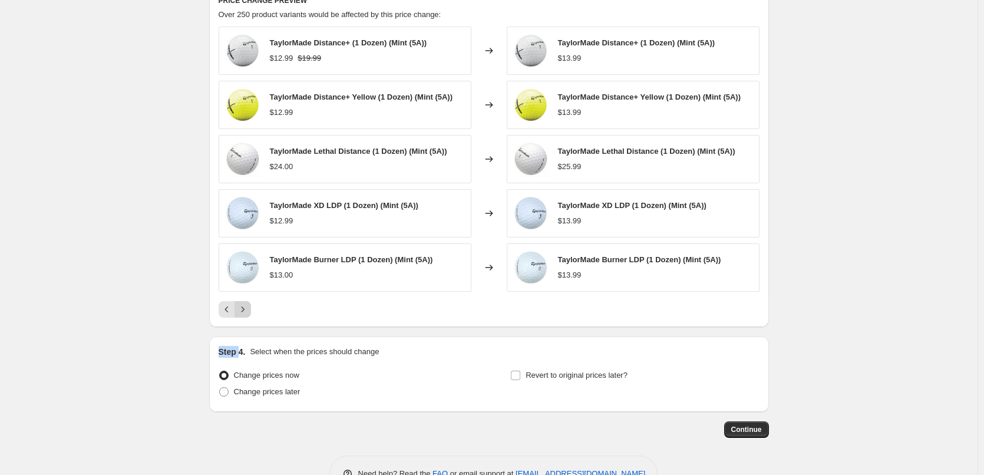
click at [244, 313] on icon "Next" at bounding box center [243, 309] width 12 height 12
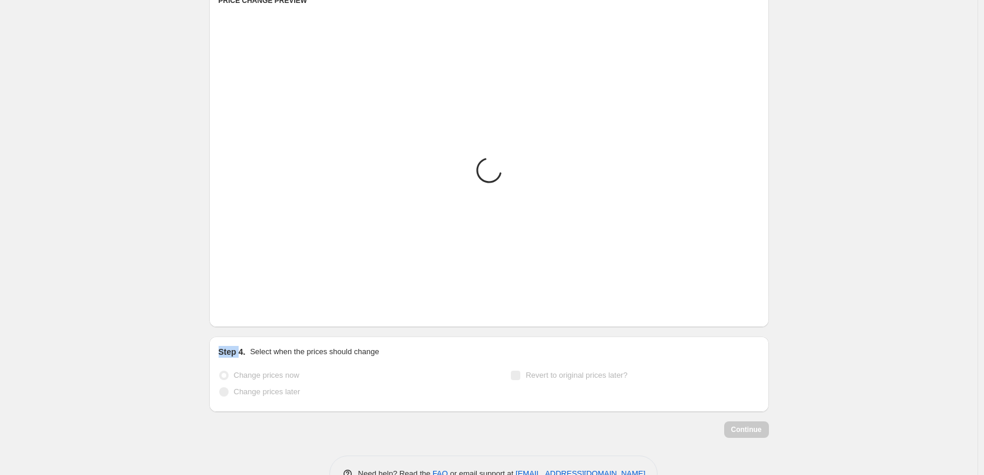
click at [244, 313] on icon "Next" at bounding box center [243, 309] width 12 height 12
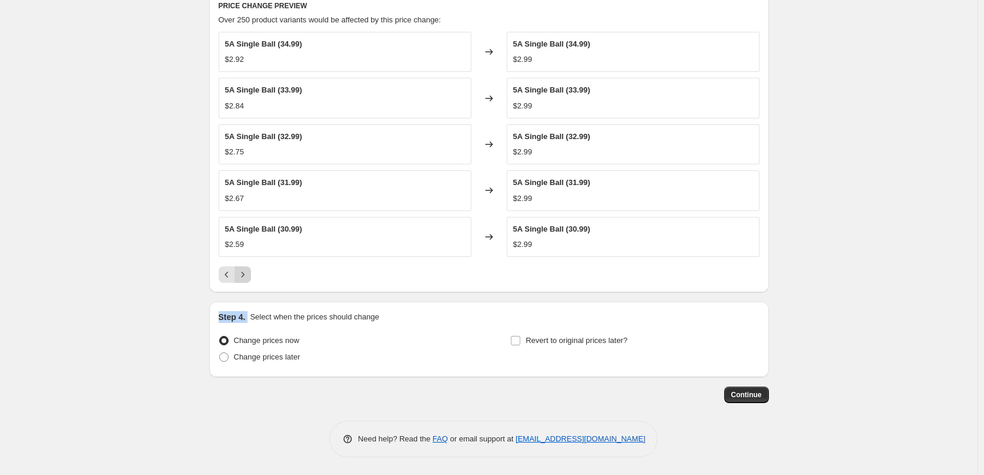
click at [244, 313] on h2 "Step 4." at bounding box center [231, 317] width 27 height 12
click at [243, 273] on icon "Next" at bounding box center [243, 275] width 12 height 12
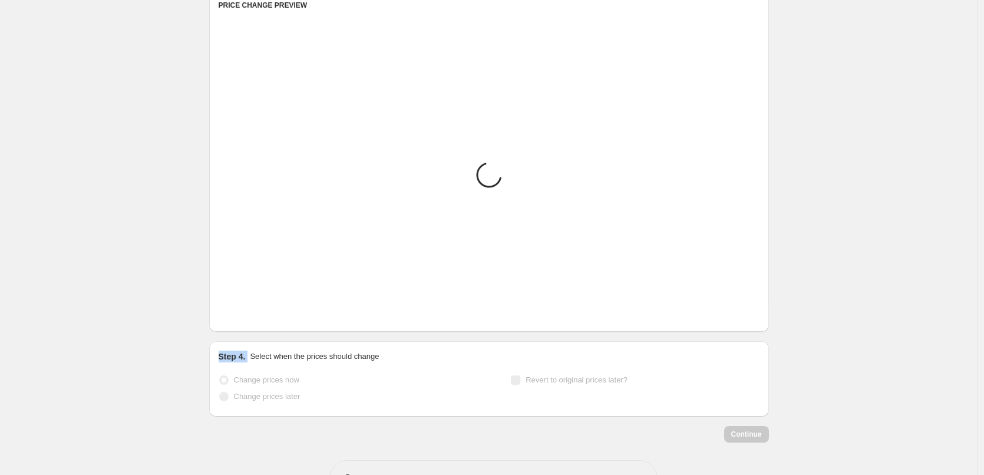
click at [243, 273] on img at bounding box center [242, 271] width 35 height 35
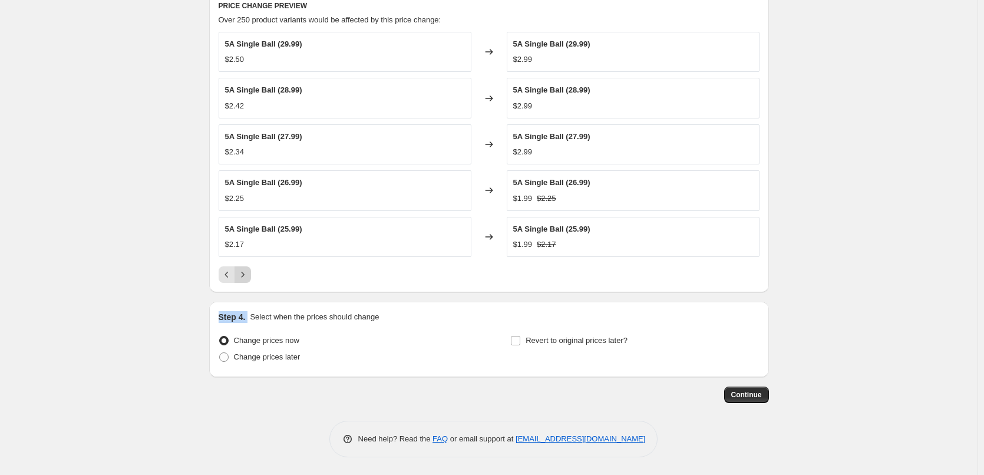
click at [243, 273] on icon "Next" at bounding box center [243, 275] width 12 height 12
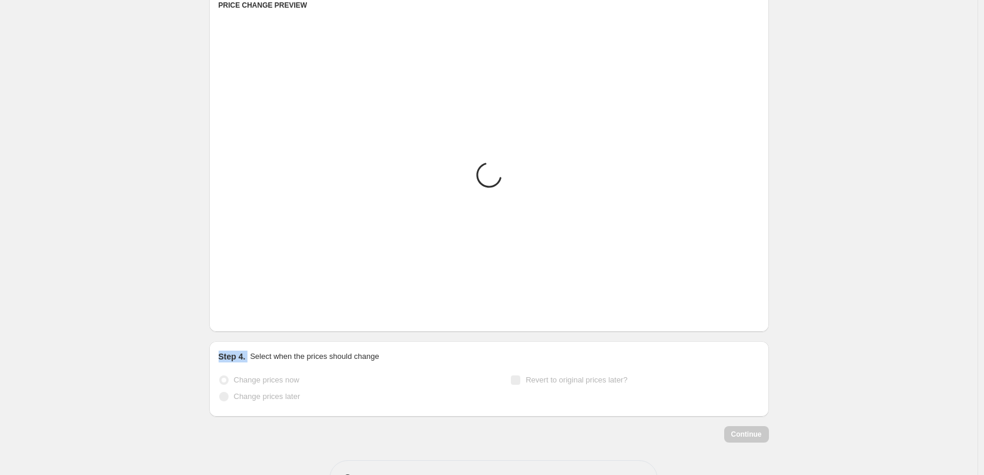
click at [243, 273] on img at bounding box center [242, 271] width 35 height 35
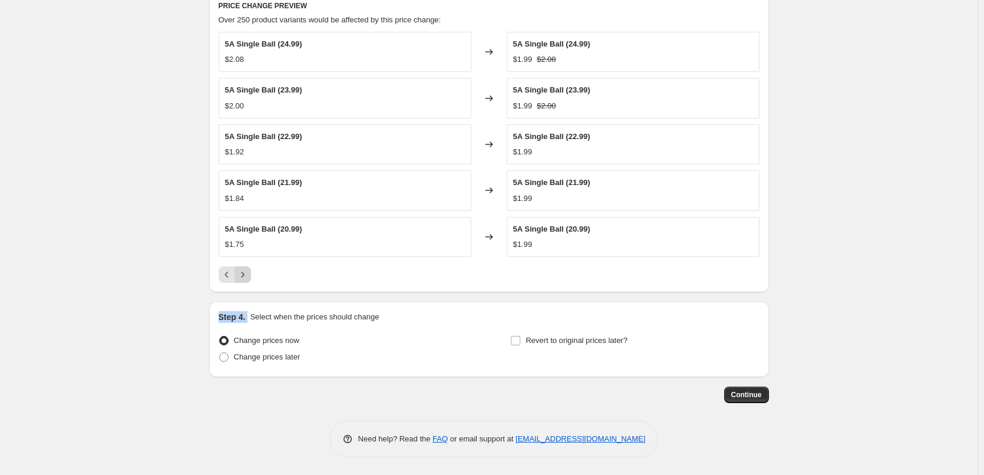
click at [243, 273] on icon "Next" at bounding box center [243, 275] width 12 height 12
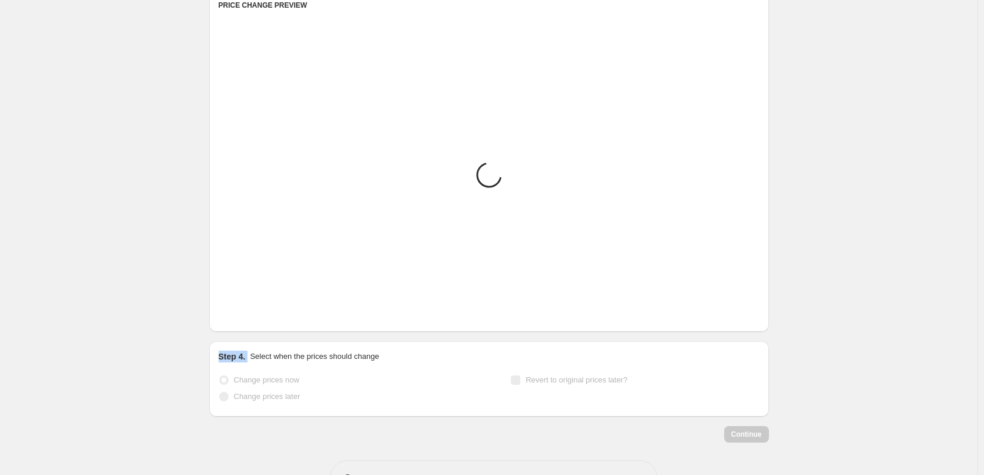
click at [243, 273] on img at bounding box center [242, 271] width 35 height 35
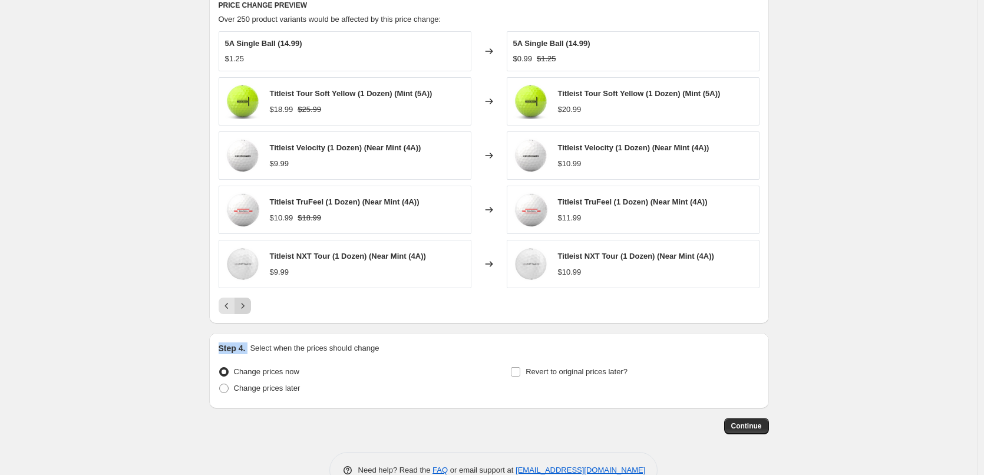
click at [243, 273] on img at bounding box center [242, 263] width 35 height 35
click at [248, 295] on div "5A Single Ball (14.99) $1.25 Changed to 5A Single Ball (14.99) $0.99 $1.25 Titl…" at bounding box center [488, 172] width 541 height 283
click at [248, 299] on button "Next" at bounding box center [242, 305] width 16 height 16
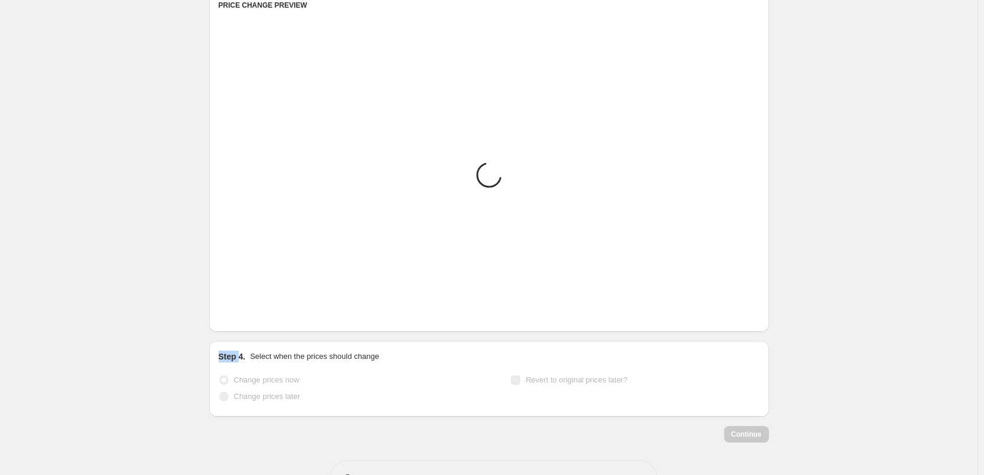
click at [248, 299] on div "Loading... Placeholder $59.05 $65.61 Changed to Placeholder $53.15 $59.05 Loadi…" at bounding box center [488, 176] width 541 height 291
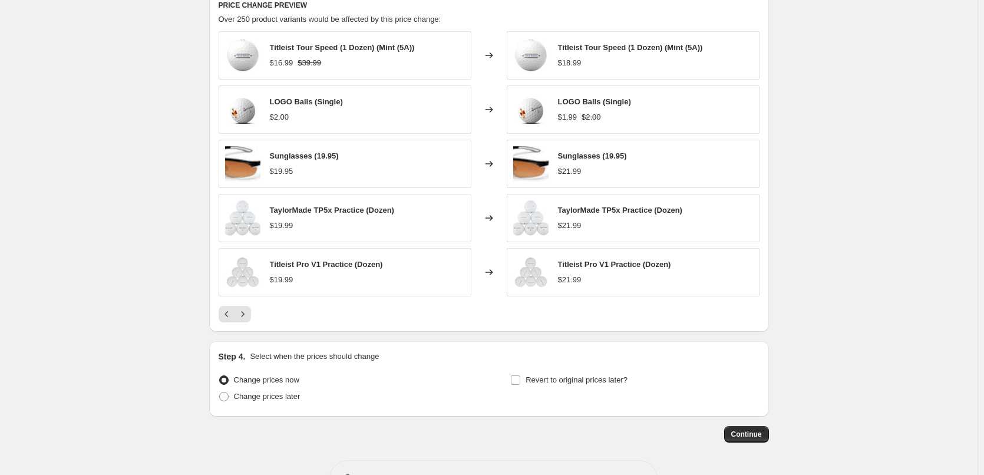
click at [247, 304] on div "Titleist Tour Speed (1 Dozen) (Mint (5A)) $16.99 $39.99 Changed to Titleist Tou…" at bounding box center [488, 176] width 541 height 291
click at [246, 307] on button "Next" at bounding box center [242, 314] width 16 height 16
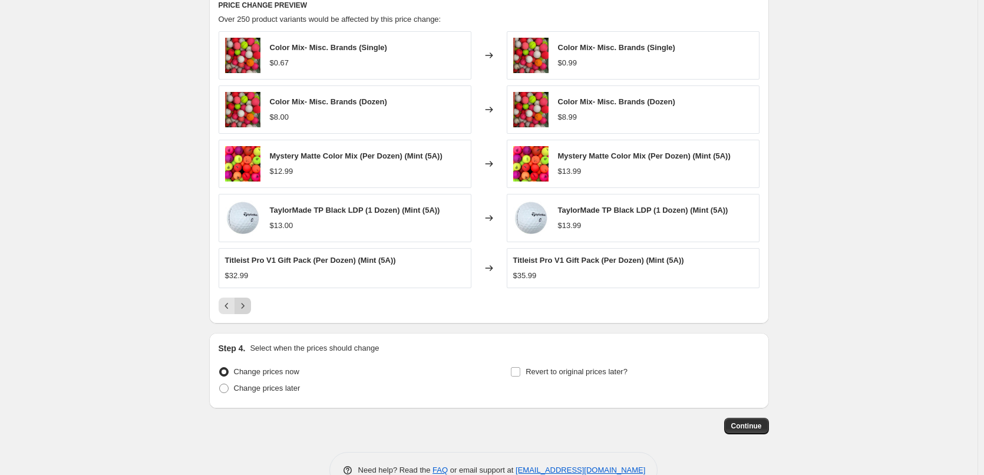
click at [243, 303] on icon "Next" at bounding box center [243, 306] width 12 height 12
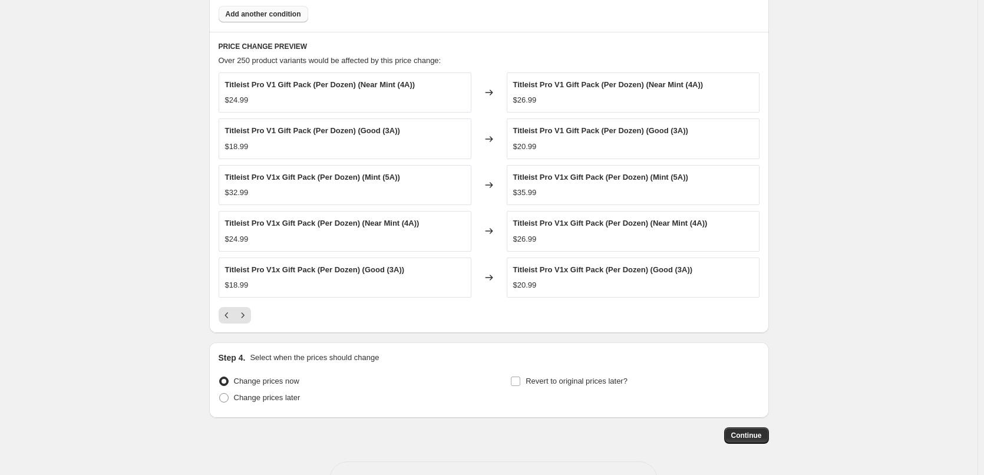
scroll to position [789, 0]
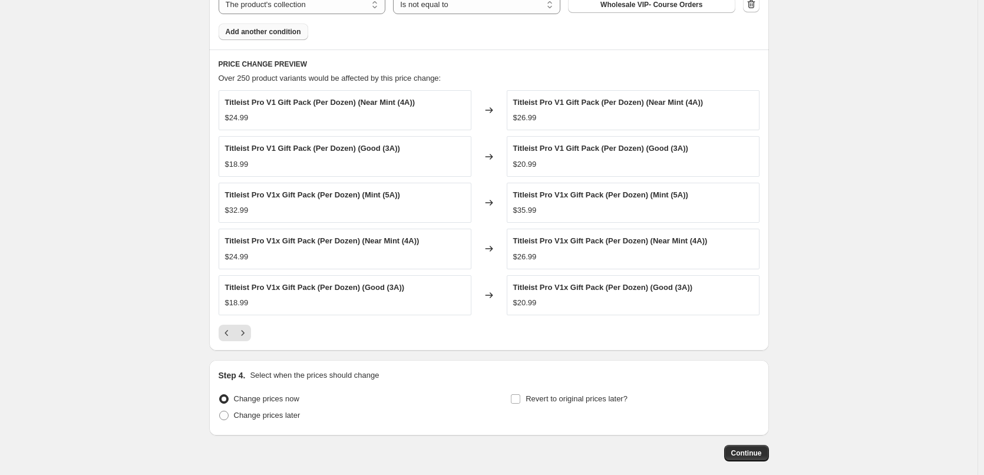
click at [251, 322] on div "Titleist Pro V1 Gift Pack (Per Dozen) (Near Mint (4A)) $24.99 Changed to Titlei…" at bounding box center [488, 215] width 541 height 251
click at [246, 329] on icon "Next" at bounding box center [243, 333] width 12 height 12
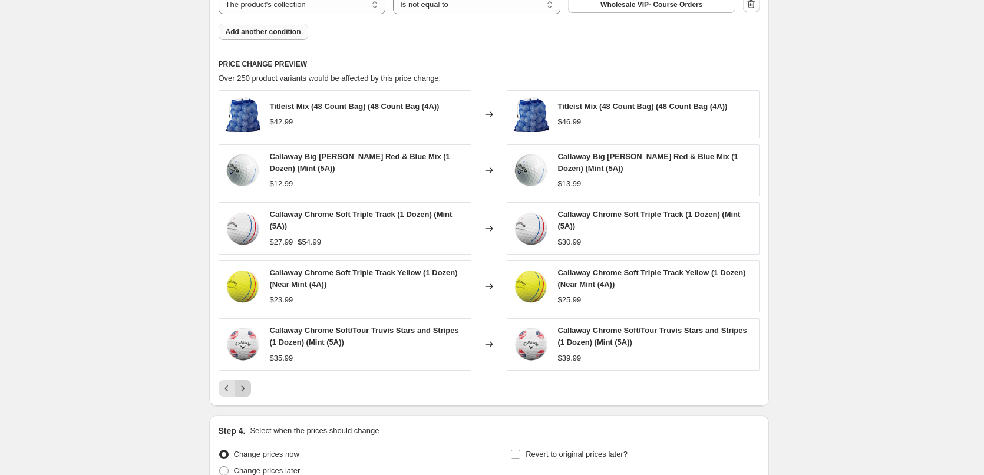
click at [250, 382] on button "Next" at bounding box center [242, 388] width 16 height 16
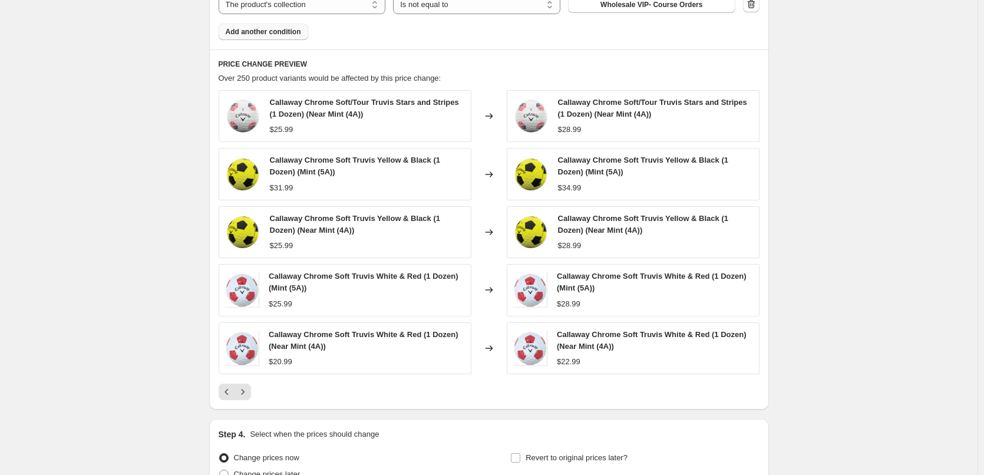
click at [250, 382] on div "Callaway Chrome Soft/Tour Truvis Stars and Stripes (1 Dozen) (Near Mint (4A)) $…" at bounding box center [488, 245] width 541 height 310
click at [249, 393] on icon "Next" at bounding box center [243, 392] width 12 height 12
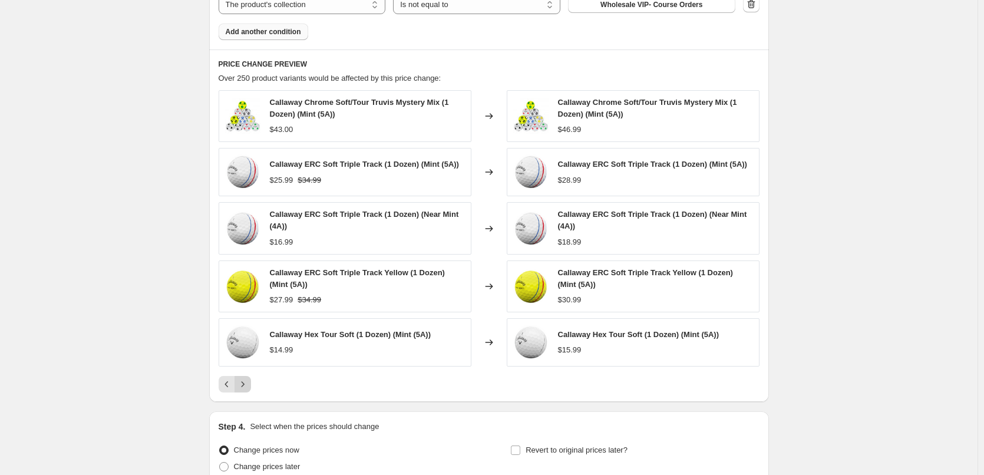
click at [247, 389] on icon "Next" at bounding box center [243, 384] width 12 height 12
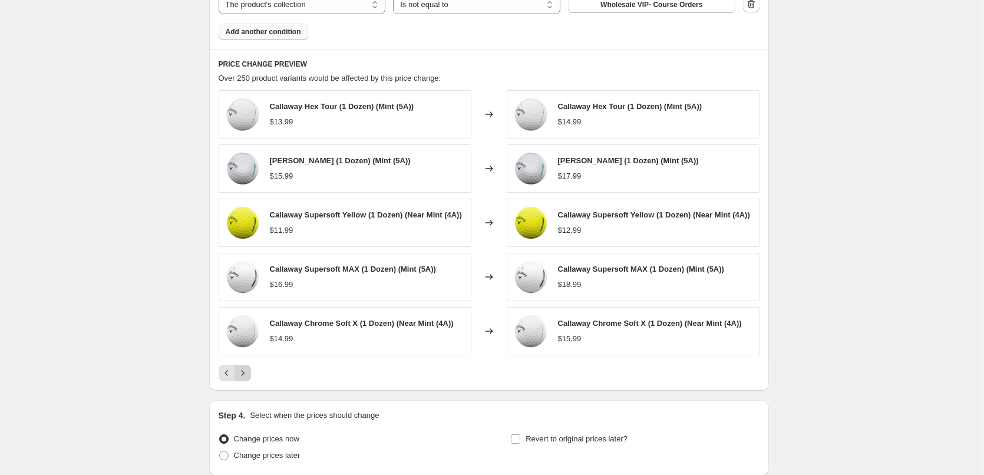
click at [247, 375] on icon "Next" at bounding box center [243, 373] width 12 height 12
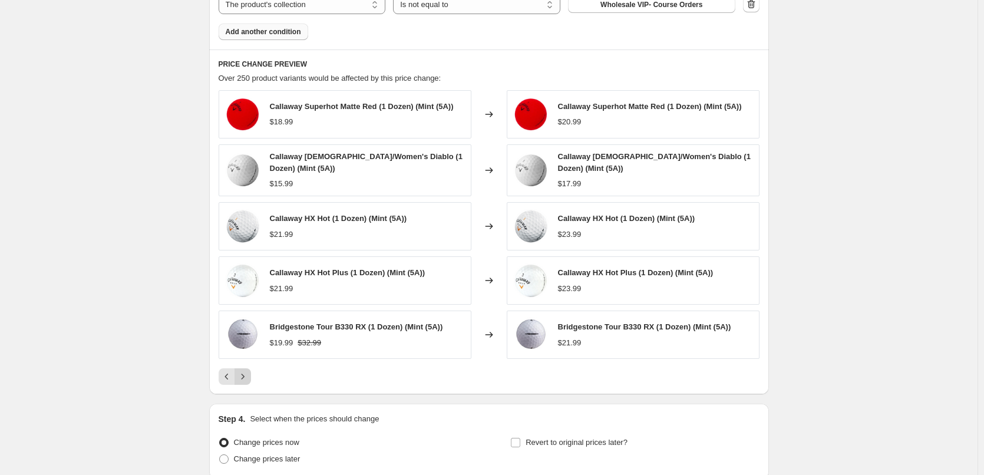
click at [247, 373] on icon "Next" at bounding box center [243, 376] width 12 height 12
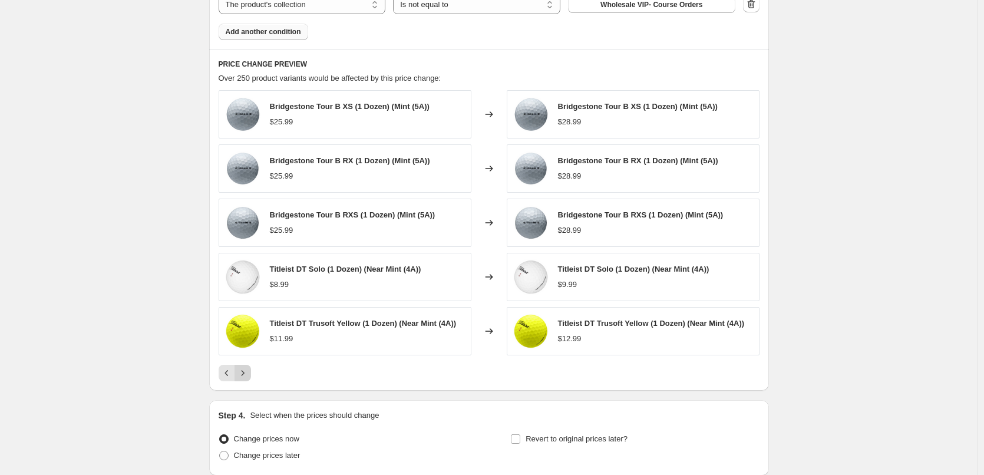
click at [247, 373] on icon "Next" at bounding box center [243, 373] width 12 height 12
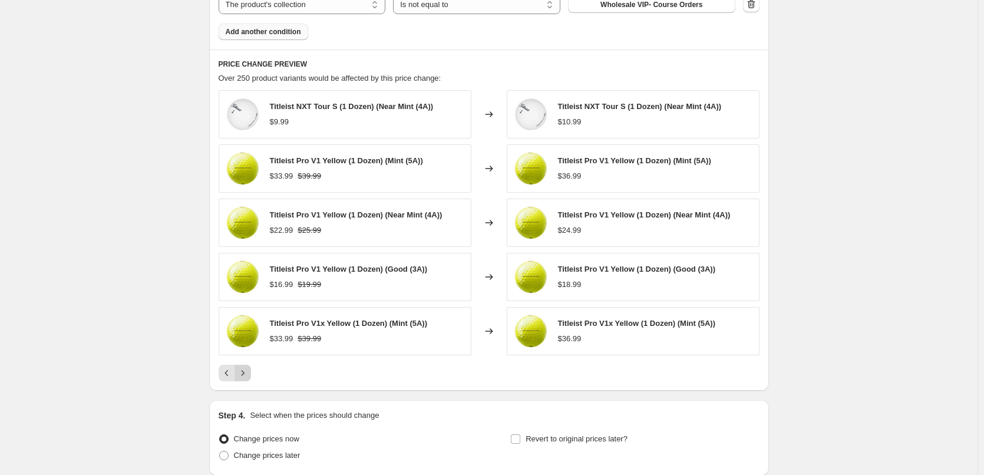
click at [247, 373] on icon "Next" at bounding box center [243, 373] width 12 height 12
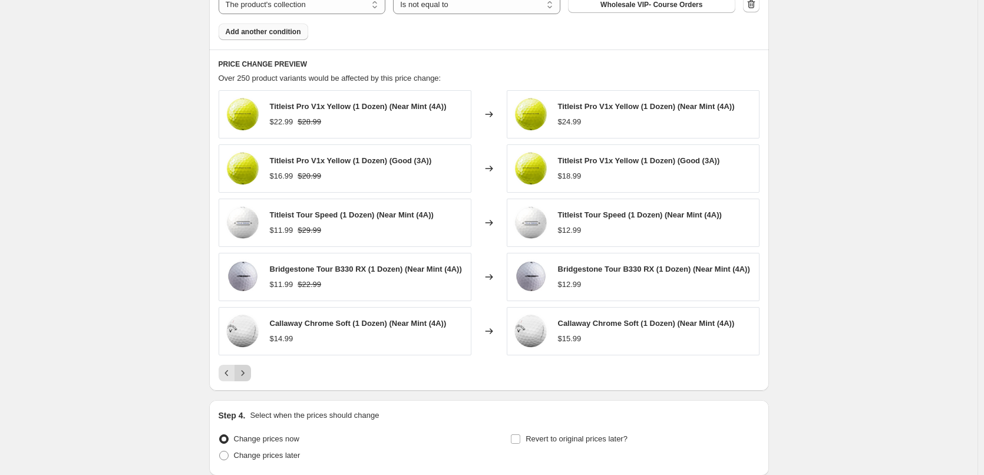
click at [247, 373] on icon "Next" at bounding box center [243, 373] width 12 height 12
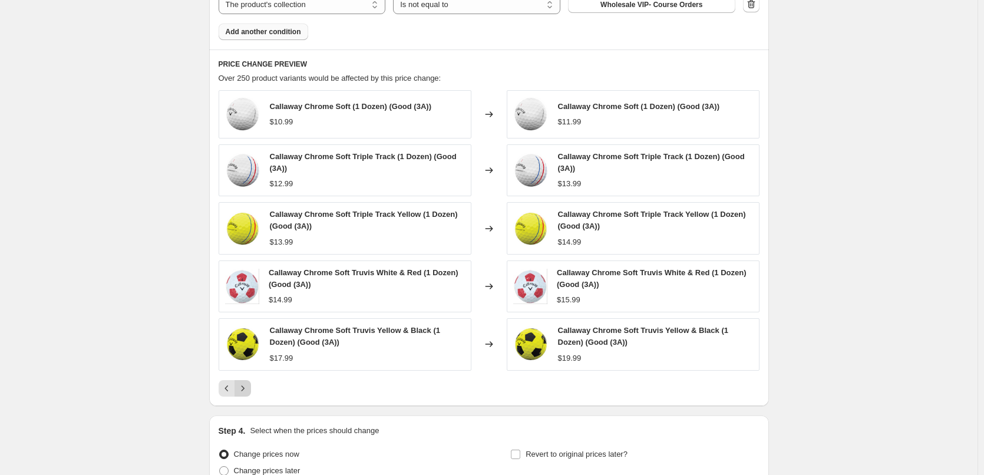
click at [246, 382] on button "Next" at bounding box center [242, 388] width 16 height 16
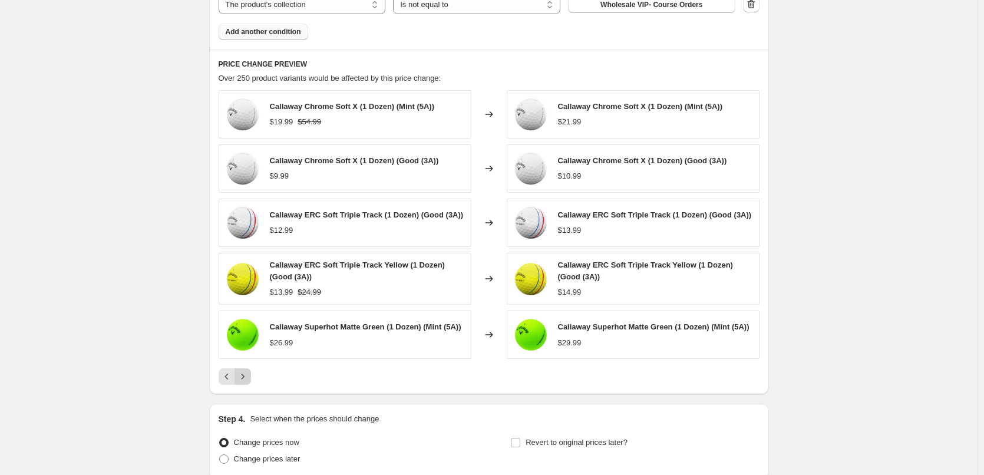
click at [246, 382] on icon "Next" at bounding box center [243, 376] width 12 height 12
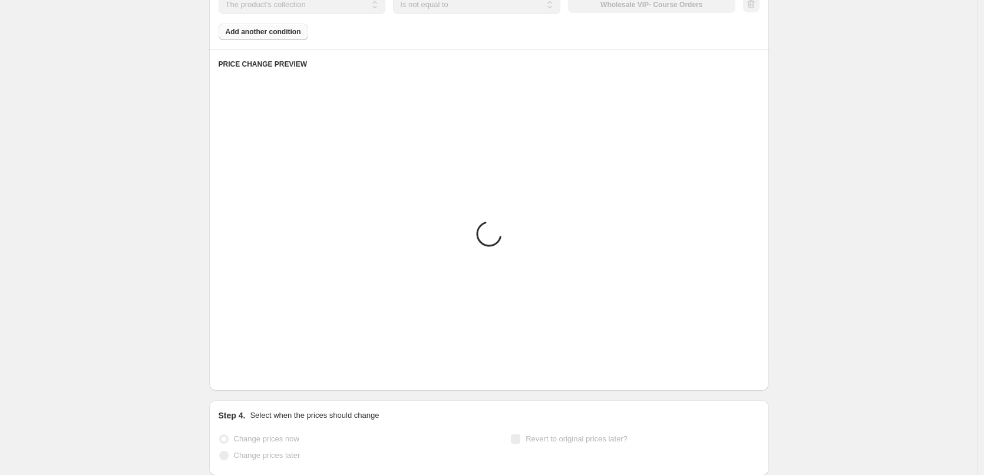
click at [246, 382] on div "PRICE CHANGE PREVIEW Placeholder Loading product variants... Loading... Placeho…" at bounding box center [488, 219] width 559 height 341
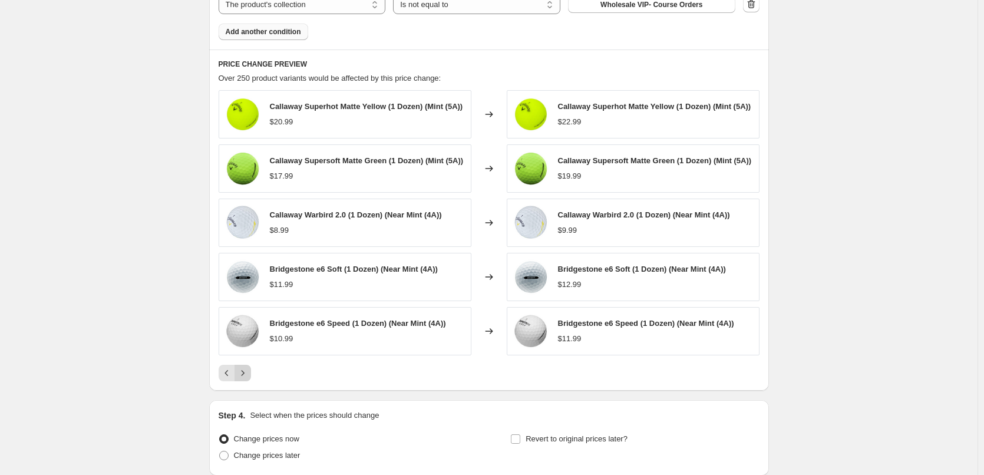
click at [246, 379] on icon "Next" at bounding box center [243, 373] width 12 height 12
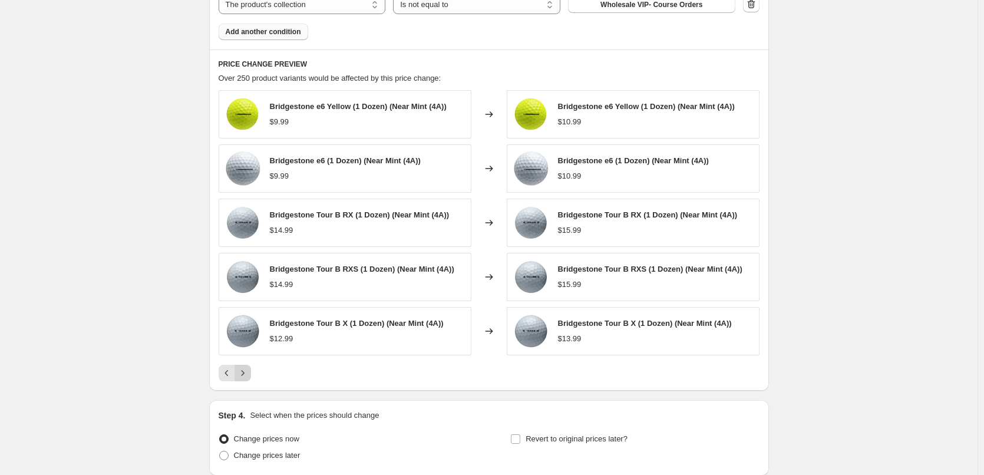
click at [246, 382] on div "PRICE CHANGE PREVIEW Over 250 product variants would be affected by this price …" at bounding box center [488, 219] width 559 height 341
click at [244, 378] on icon "Next" at bounding box center [243, 373] width 12 height 12
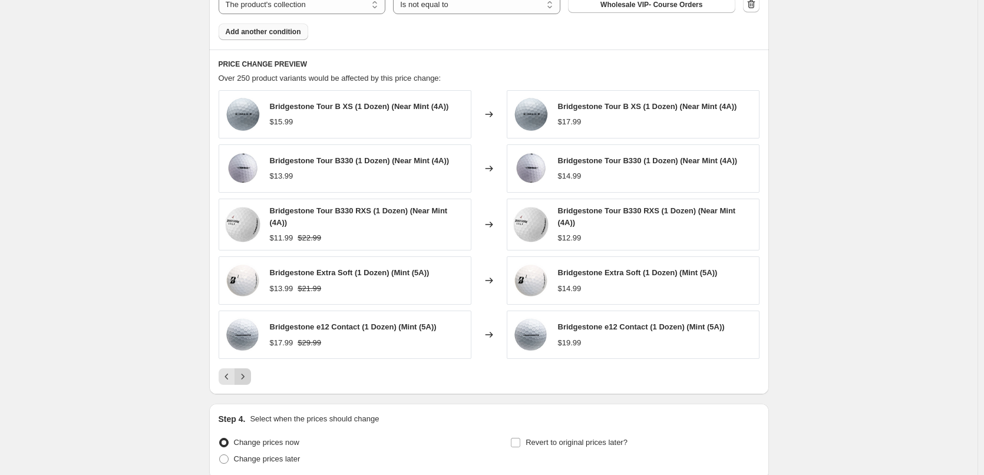
click at [244, 378] on icon "Next" at bounding box center [243, 376] width 12 height 12
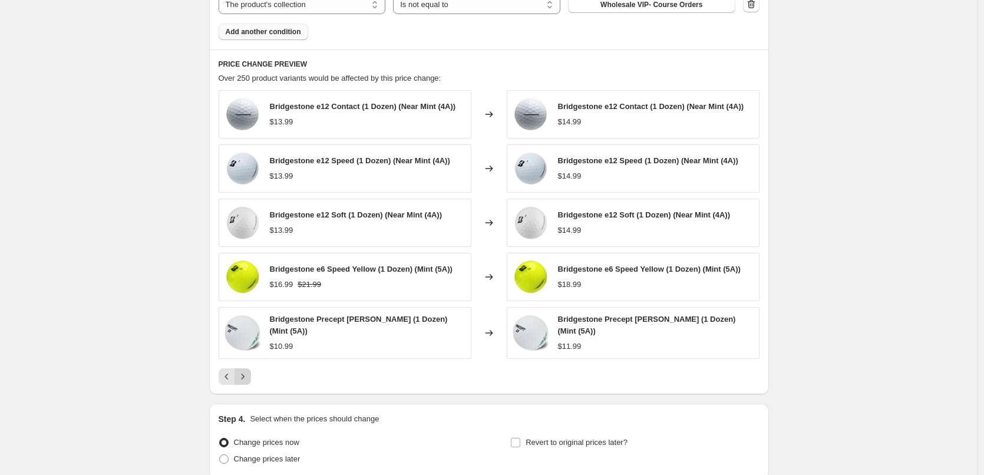
click at [241, 368] on button "Next" at bounding box center [242, 376] width 16 height 16
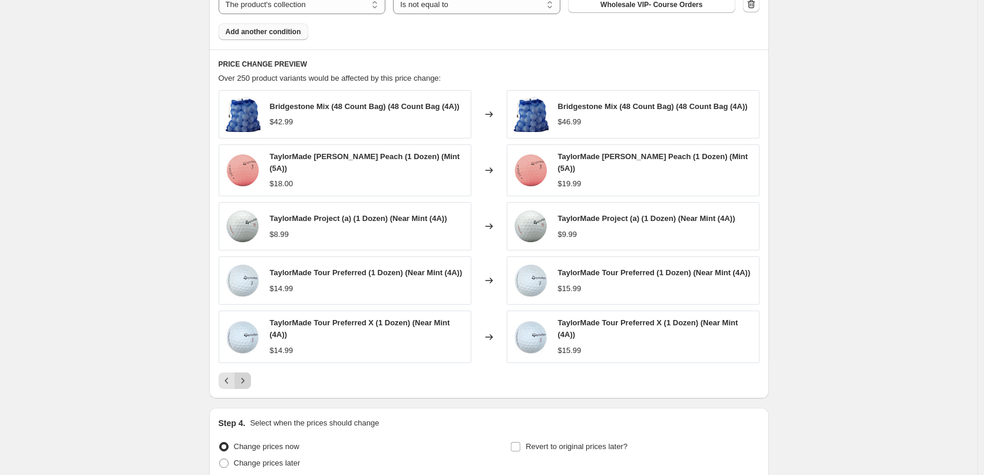
click at [241, 366] on div "Bridgestone Mix (48 Count Bag) (48 Count Bag (4A)) $42.99 Changed to Bridgeston…" at bounding box center [488, 239] width 541 height 299
click at [241, 374] on button "Next" at bounding box center [242, 380] width 16 height 16
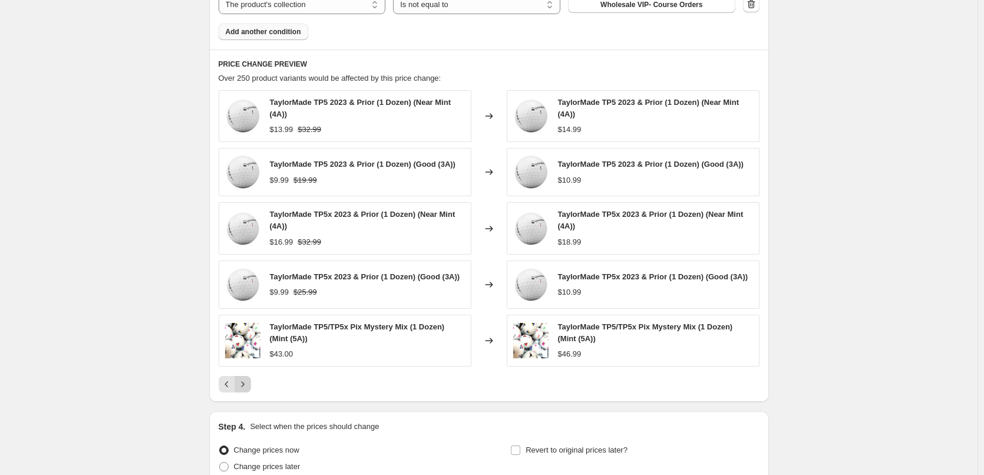
click at [247, 376] on button "Next" at bounding box center [242, 384] width 16 height 16
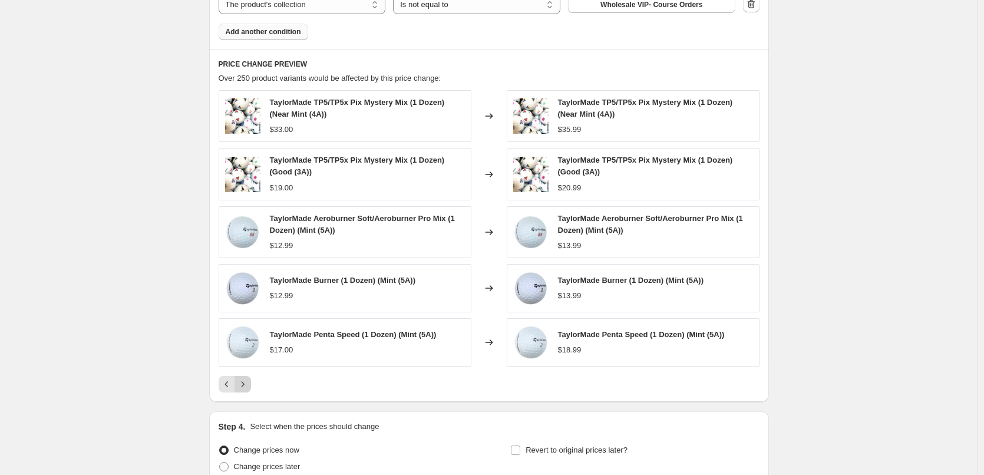
click at [247, 378] on button "Next" at bounding box center [242, 384] width 16 height 16
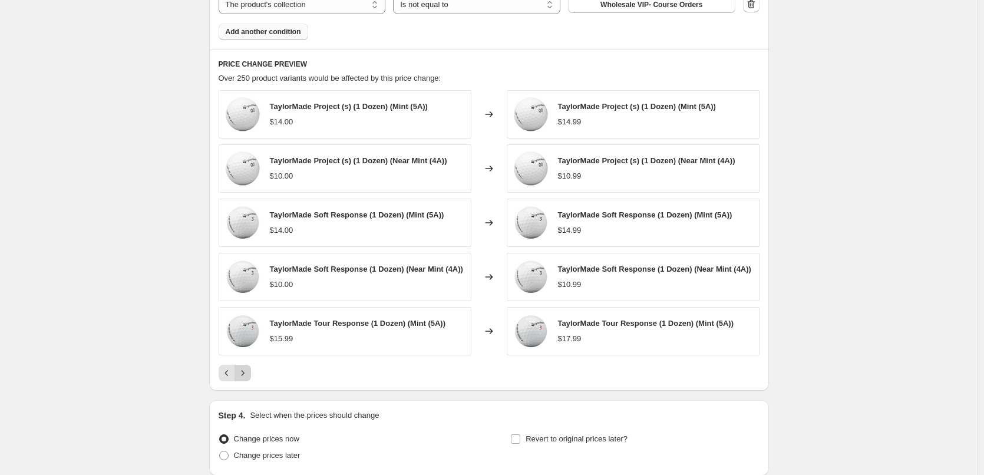
click at [246, 378] on icon "Next" at bounding box center [243, 373] width 12 height 12
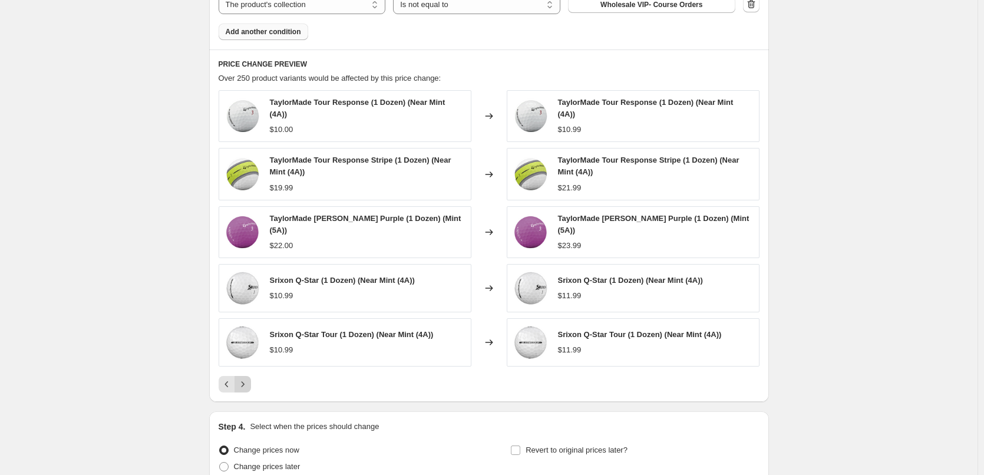
click at [246, 378] on icon "Next" at bounding box center [243, 384] width 12 height 12
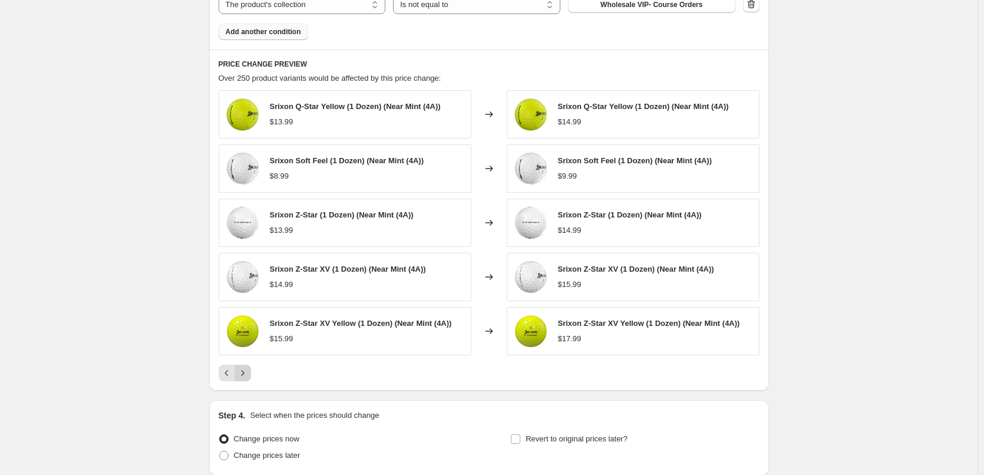
click at [246, 378] on icon "Next" at bounding box center [243, 373] width 12 height 12
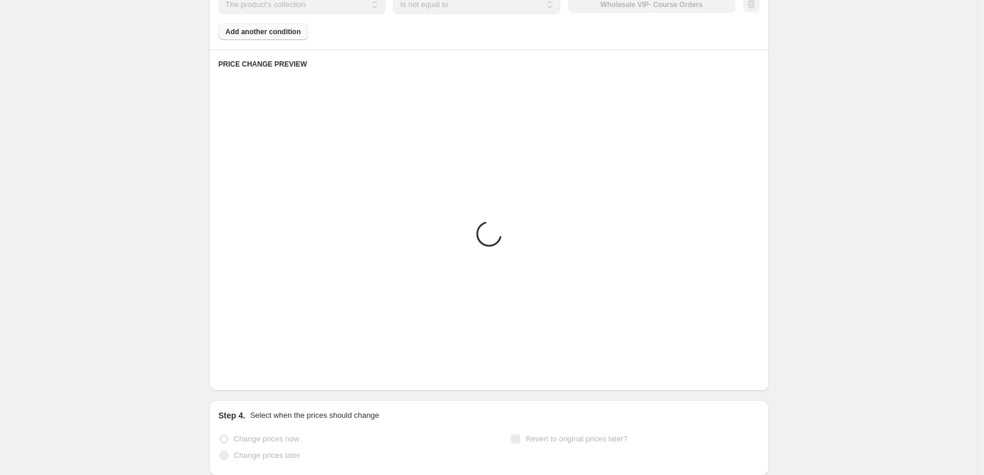
click at [246, 378] on icon "Next" at bounding box center [243, 373] width 12 height 12
click at [244, 375] on icon "Next" at bounding box center [242, 372] width 3 height 5
click at [246, 378] on icon "Next" at bounding box center [243, 373] width 12 height 12
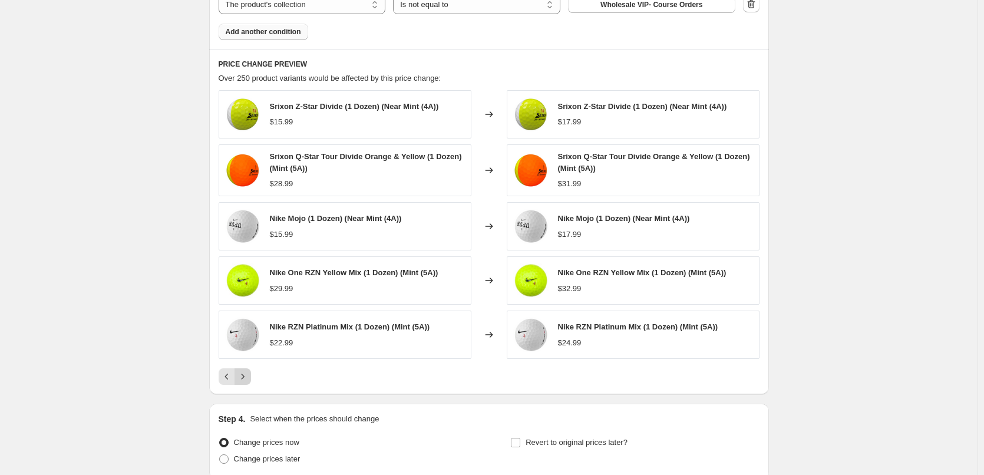
click at [244, 378] on icon "Next" at bounding box center [242, 376] width 3 height 5
click at [246, 378] on icon "Next" at bounding box center [243, 376] width 12 height 12
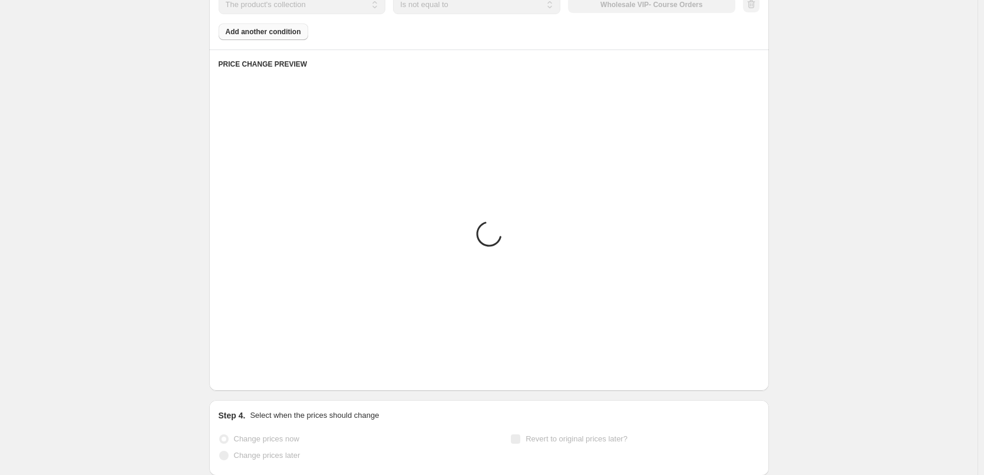
click at [246, 378] on icon "Next" at bounding box center [243, 373] width 12 height 12
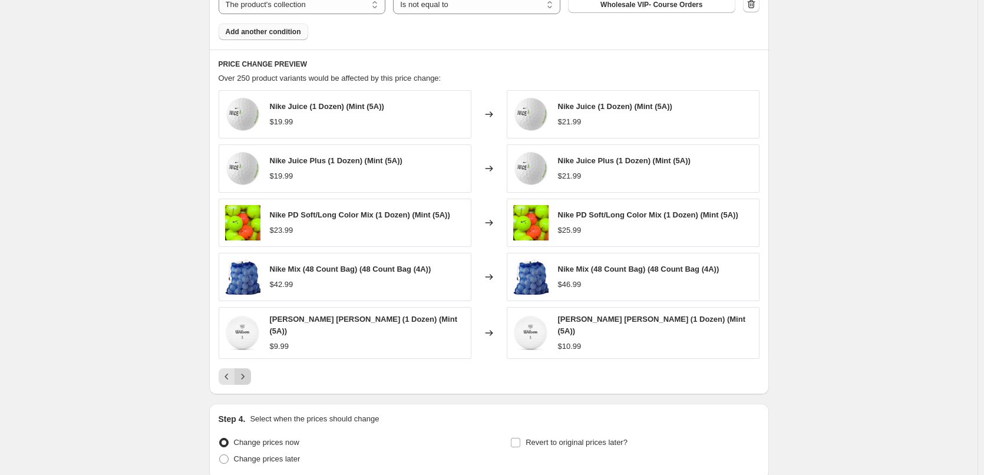
click at [246, 378] on icon "Next" at bounding box center [243, 376] width 12 height 12
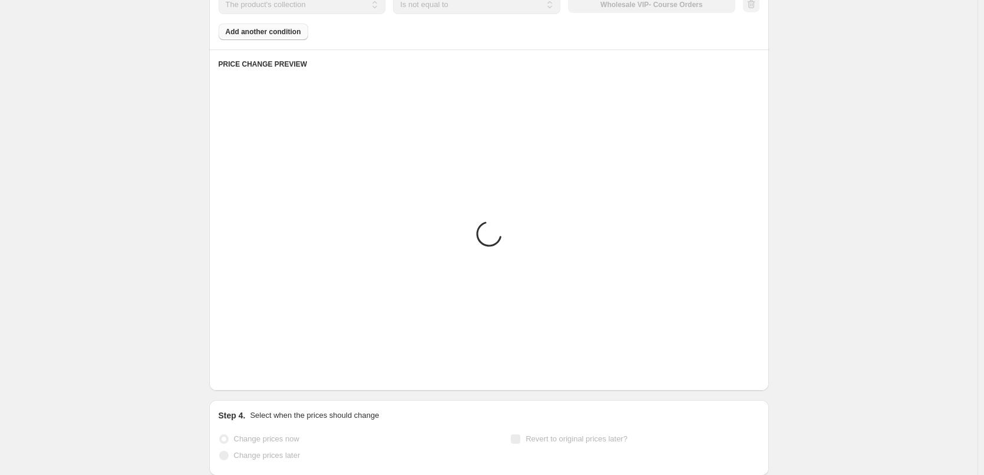
click at [246, 378] on icon "Next" at bounding box center [243, 373] width 12 height 12
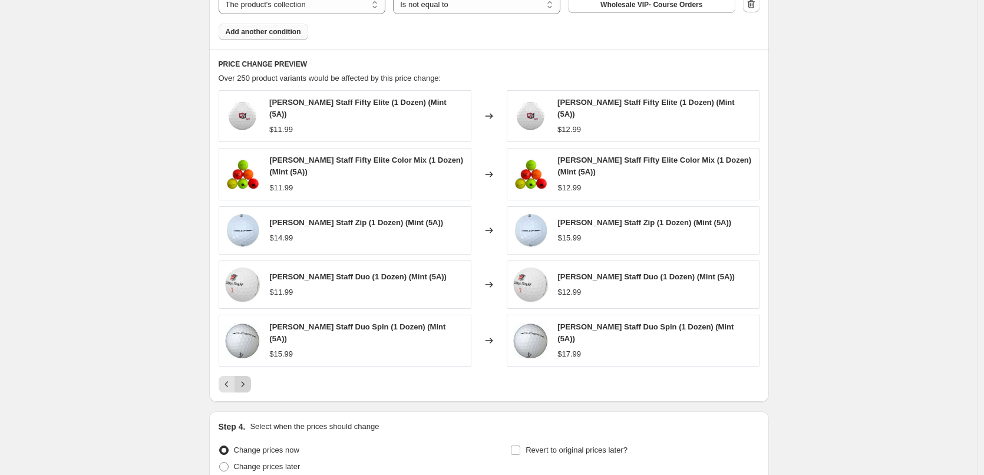
click at [244, 381] on icon "Next" at bounding box center [242, 383] width 3 height 5
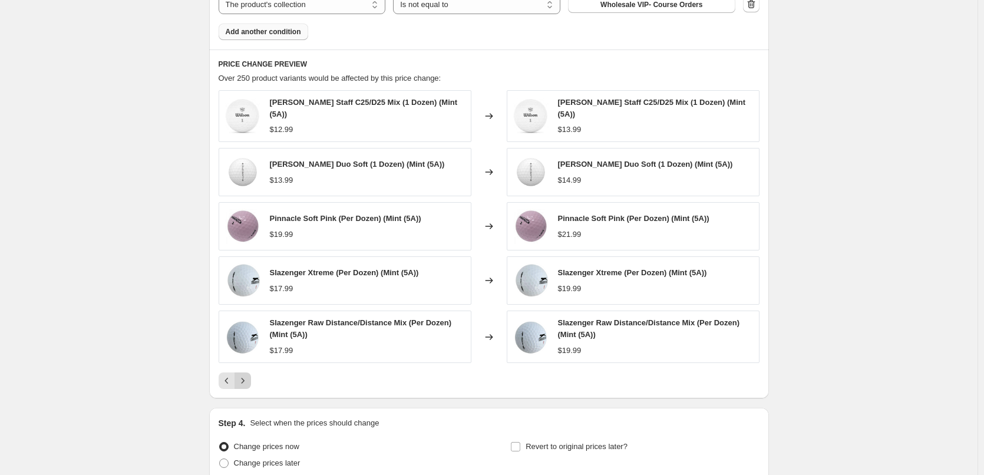
click at [246, 378] on icon "Next" at bounding box center [243, 381] width 12 height 12
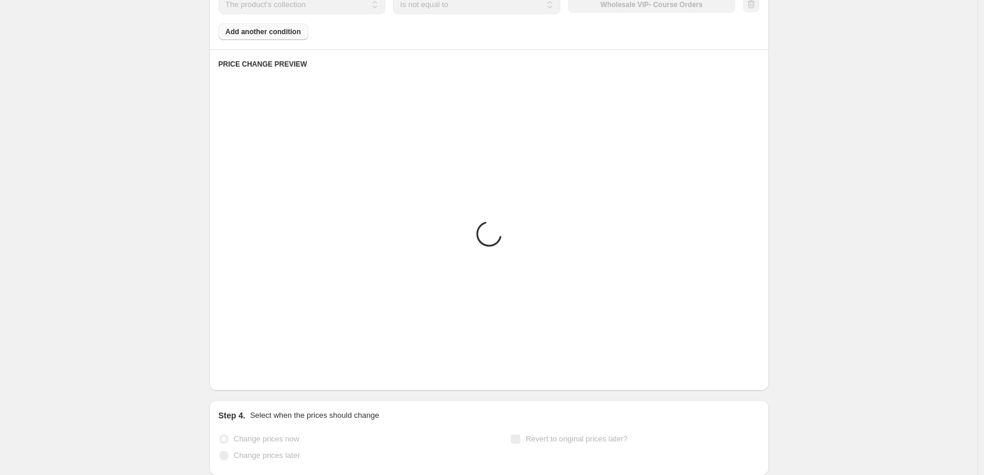
click at [246, 378] on icon "Next" at bounding box center [243, 373] width 12 height 12
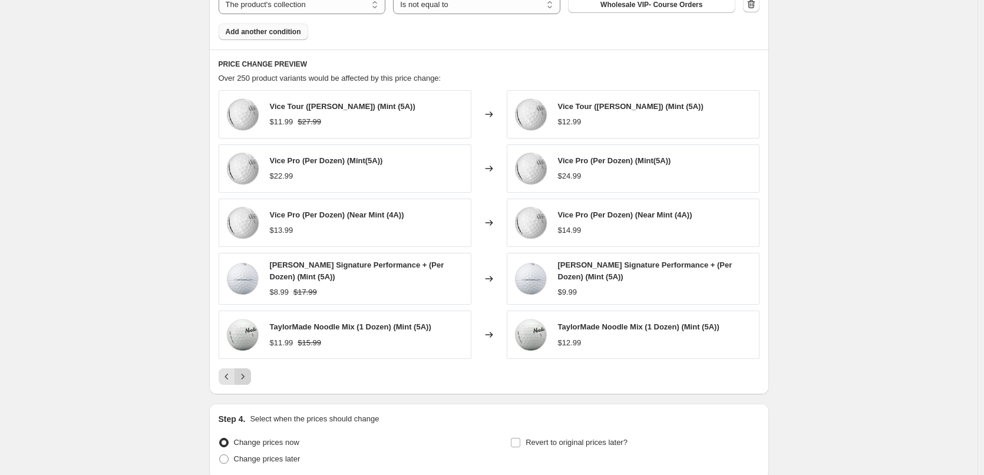
click at [244, 378] on icon "Next" at bounding box center [242, 376] width 3 height 5
click at [246, 378] on icon "Next" at bounding box center [243, 376] width 12 height 12
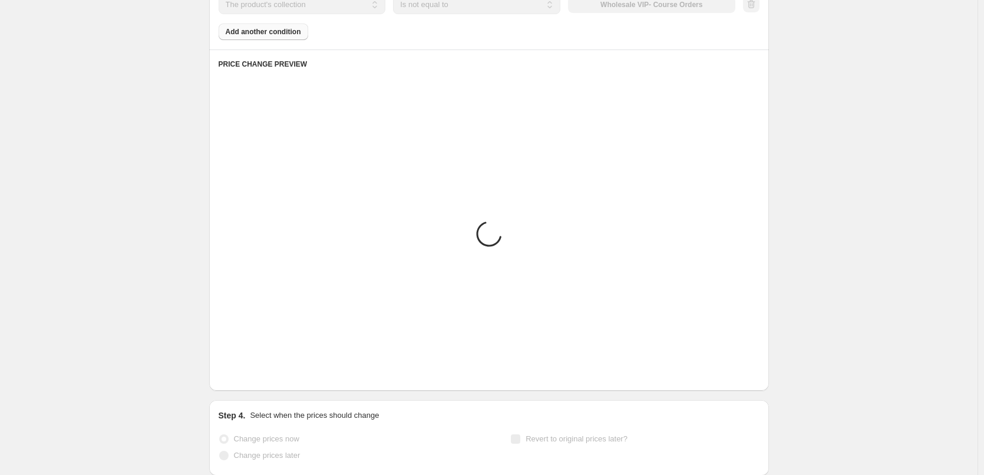
click at [246, 378] on icon "Next" at bounding box center [243, 373] width 12 height 12
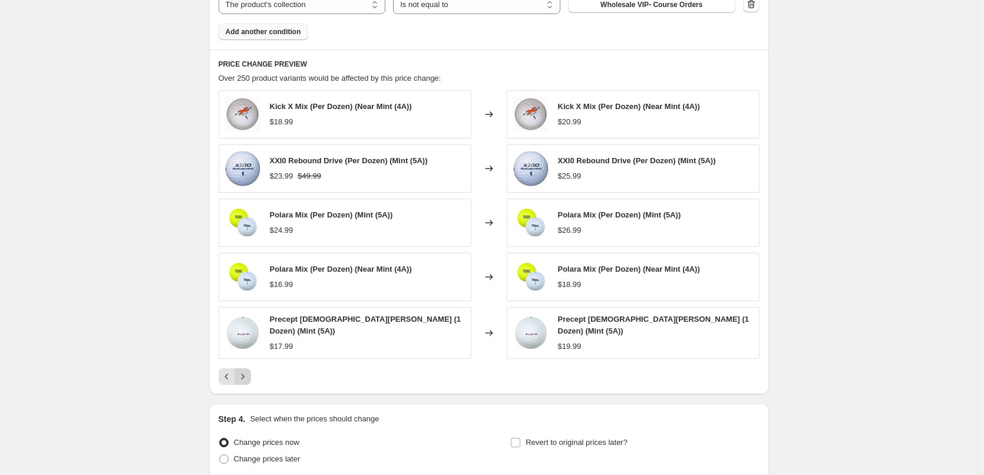
click at [246, 378] on icon "Next" at bounding box center [243, 376] width 12 height 12
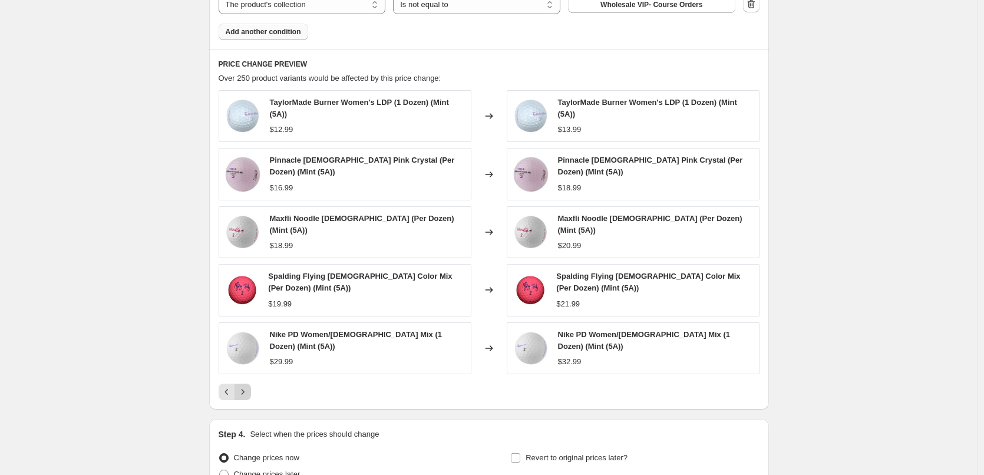
click at [246, 386] on icon "Next" at bounding box center [243, 392] width 12 height 12
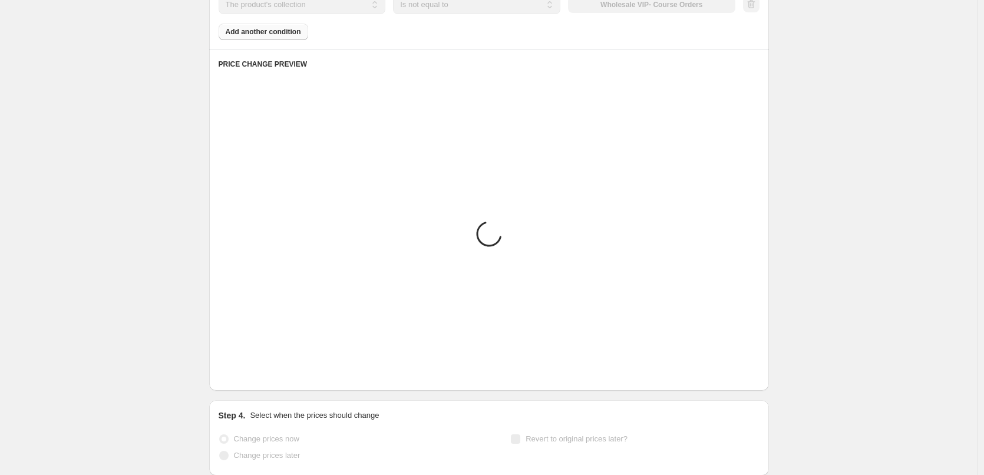
click at [246, 378] on icon "Next" at bounding box center [243, 373] width 12 height 12
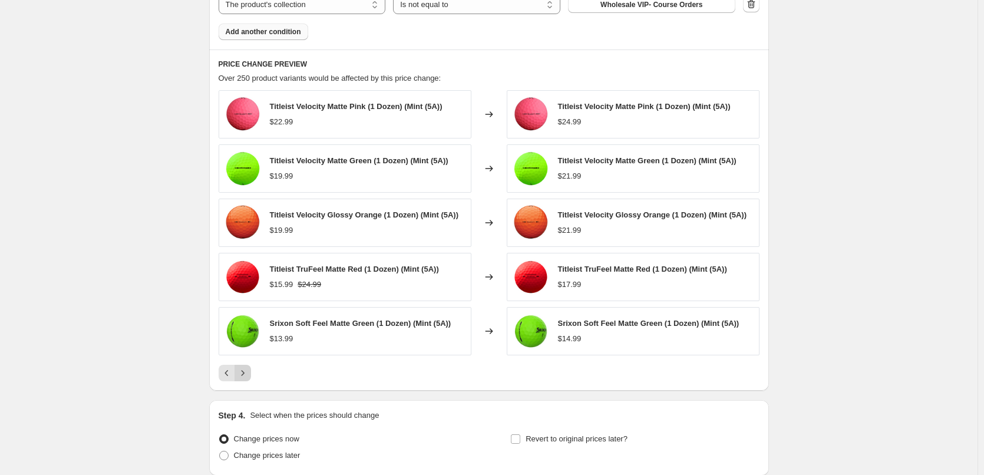
click at [246, 378] on icon "Next" at bounding box center [243, 373] width 12 height 12
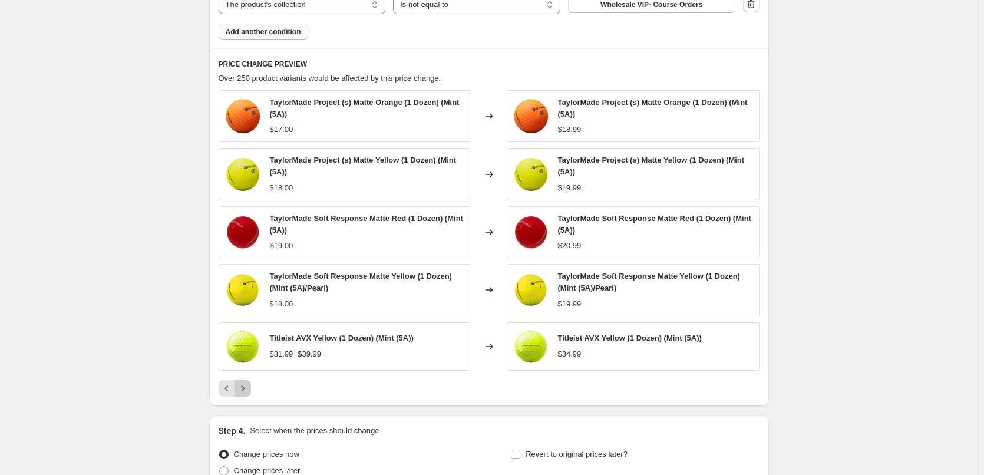
click at [246, 378] on div "TaylorMade Project (s) Matte Orange (1 Dozen) (Mint (5A)) $17.00 Changed to Tay…" at bounding box center [488, 243] width 541 height 306
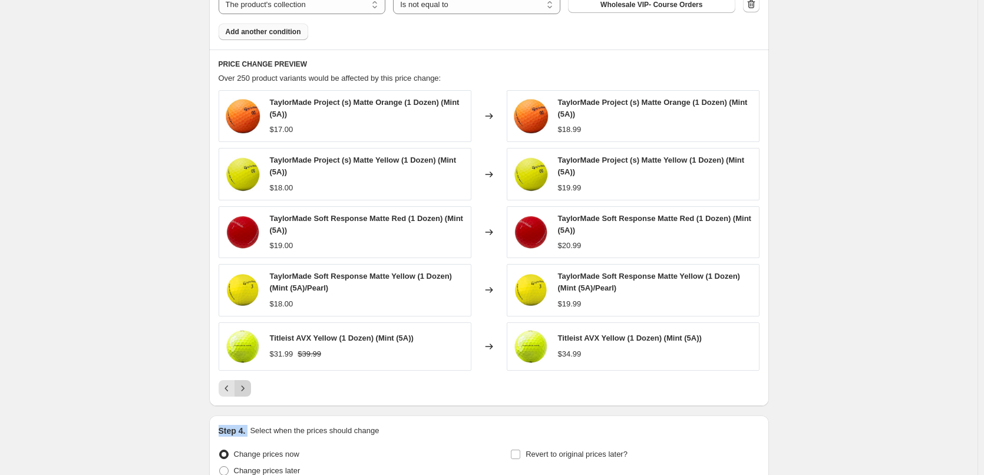
click at [246, 378] on div "TaylorMade Project (s) Matte Orange (1 Dozen) (Mint (5A)) $17.00 Changed to Tay…" at bounding box center [488, 243] width 541 height 306
click at [246, 387] on icon "Next" at bounding box center [243, 388] width 12 height 12
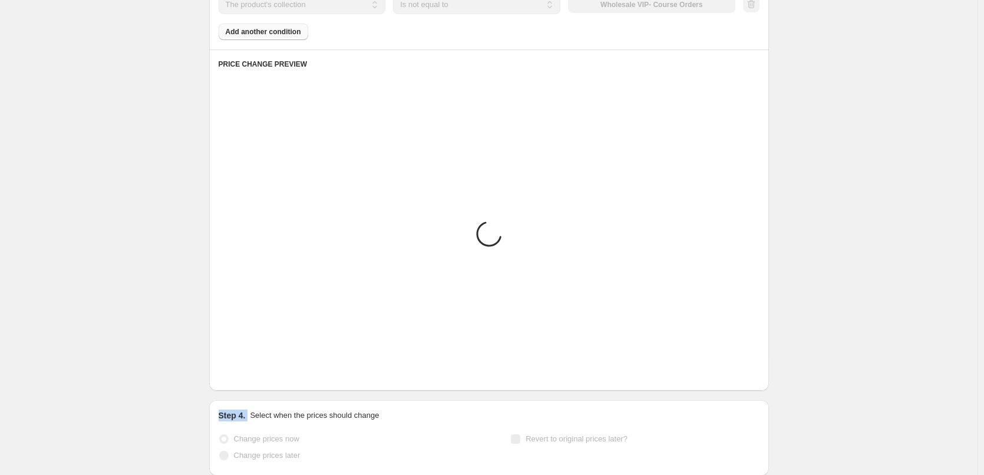
click at [246, 387] on div "PRICE CHANGE PREVIEW Placeholder Loading product variants... Loading... Placeho…" at bounding box center [488, 219] width 559 height 341
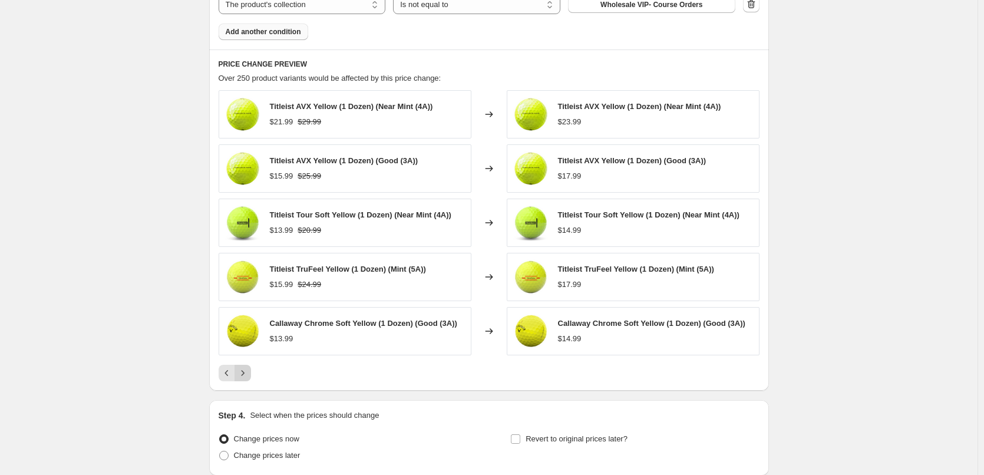
click at [246, 387] on div "PRICE CHANGE PREVIEW Over 250 product variants would be affected by this price …" at bounding box center [488, 219] width 559 height 341
click at [246, 376] on icon "Next" at bounding box center [243, 373] width 12 height 12
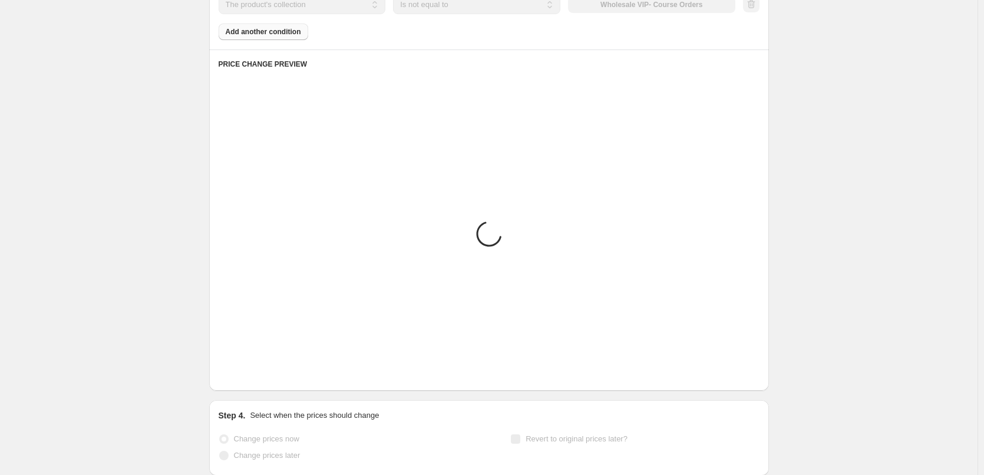
click at [246, 376] on icon "Next" at bounding box center [243, 373] width 12 height 12
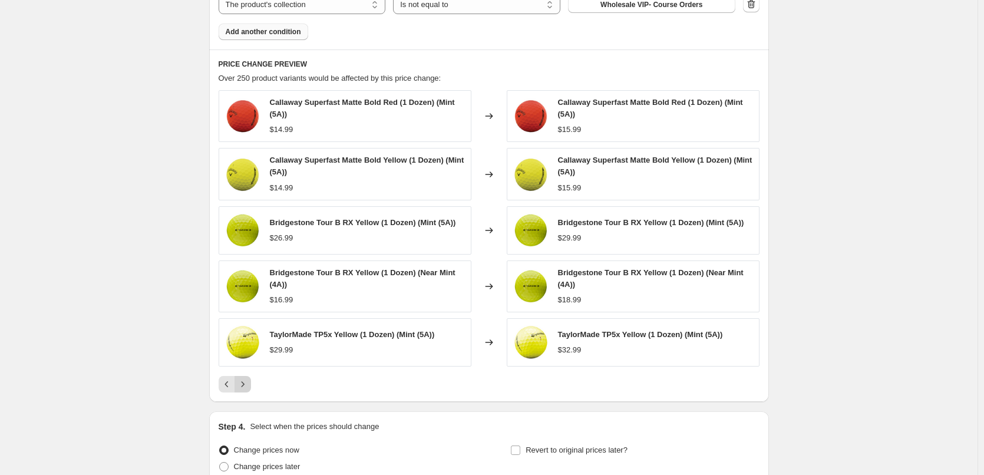
click at [246, 380] on icon "Next" at bounding box center [243, 384] width 12 height 12
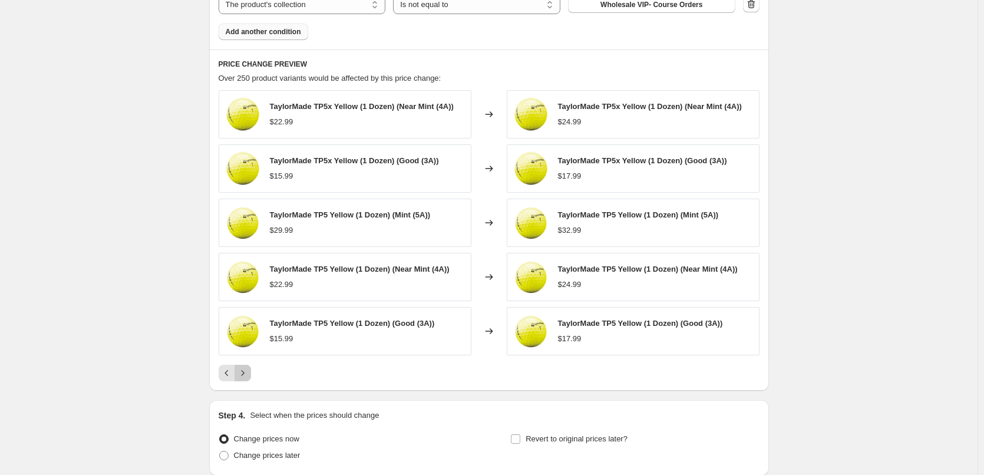
click at [246, 380] on button "Next" at bounding box center [242, 373] width 16 height 16
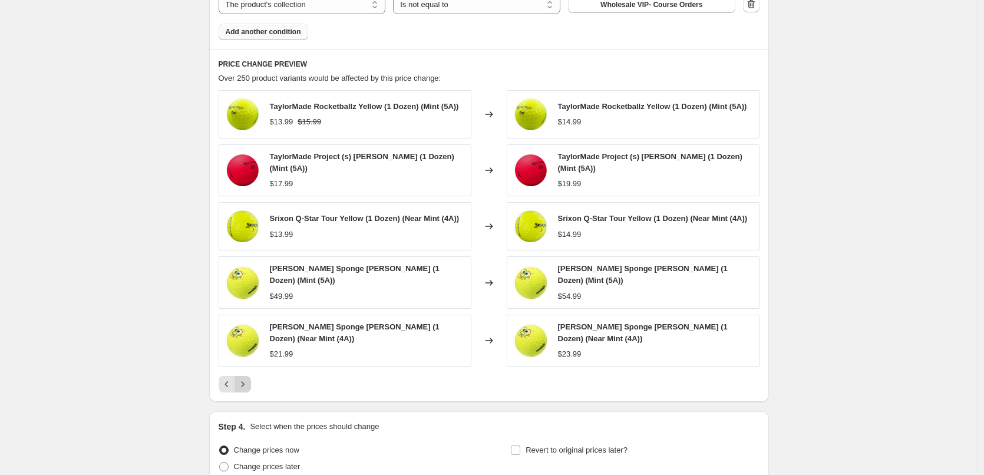
click at [246, 380] on icon "Next" at bounding box center [243, 384] width 12 height 12
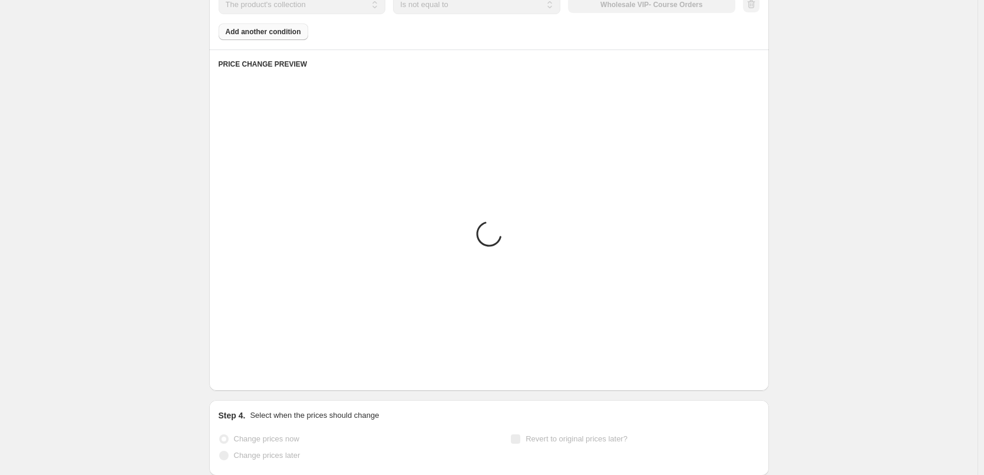
click at [246, 380] on button "Next" at bounding box center [242, 373] width 16 height 16
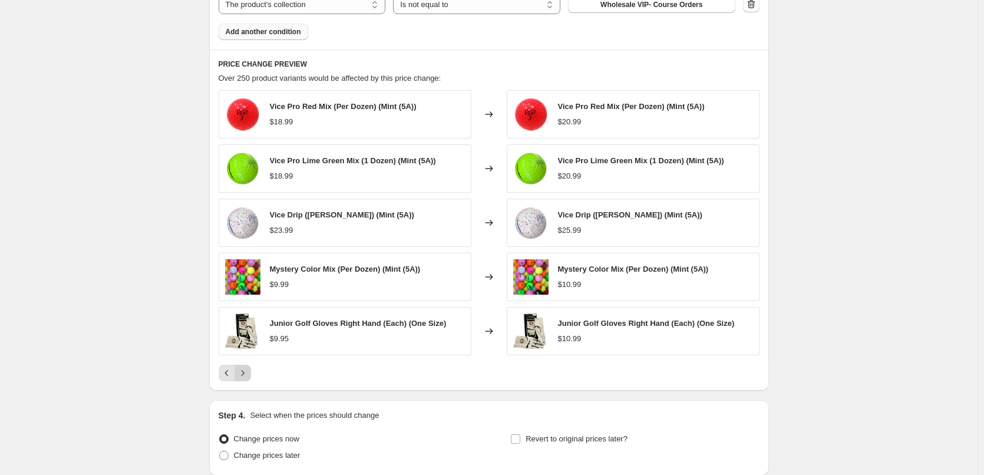
click at [246, 380] on button "Next" at bounding box center [242, 373] width 16 height 16
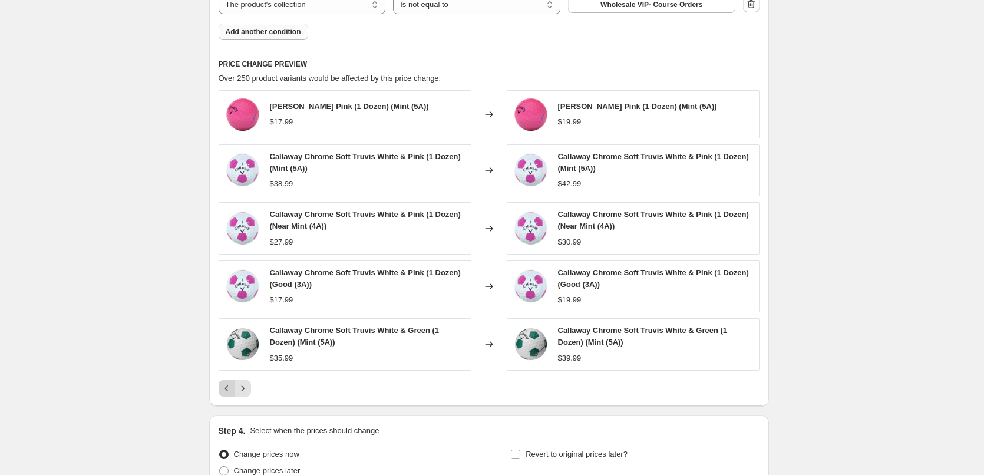
click at [232, 381] on button "Previous" at bounding box center [226, 388] width 16 height 16
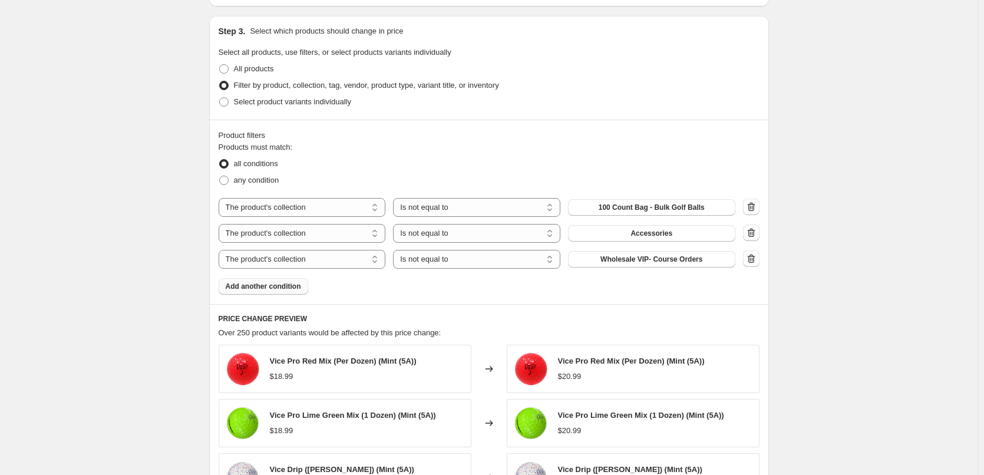
scroll to position [376, 0]
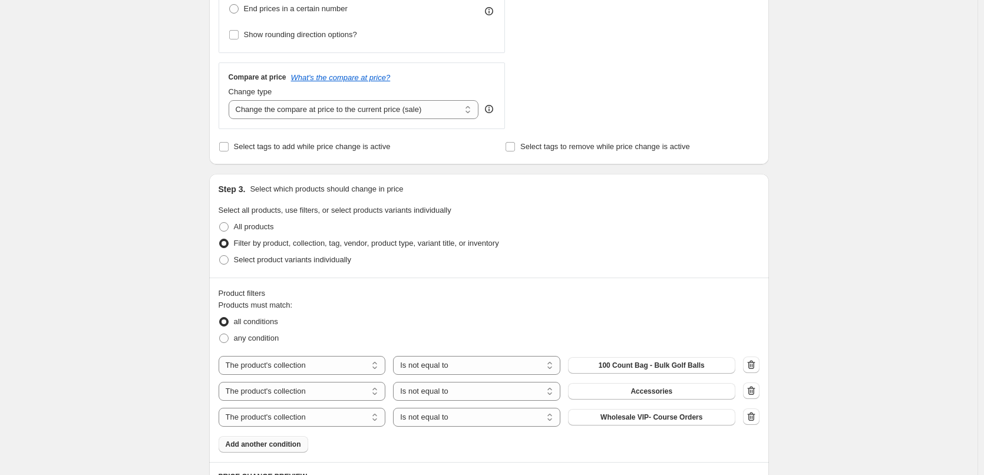
click at [293, 442] on span "Add another condition" at bounding box center [263, 443] width 75 height 9
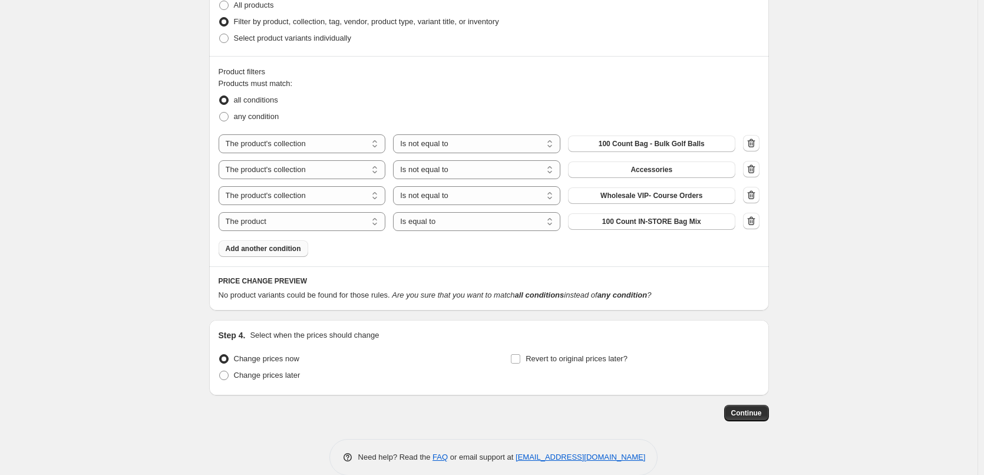
scroll to position [612, 0]
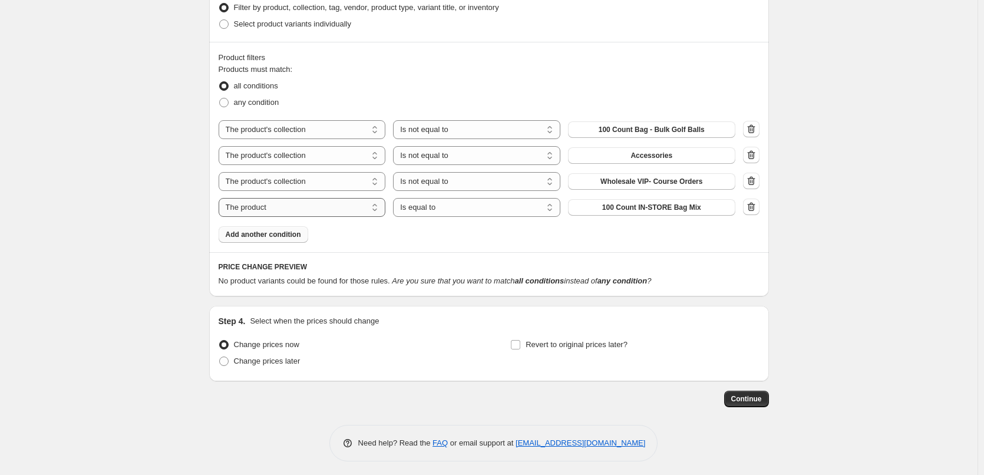
click at [332, 216] on select "The product The product's collection The product's tag The product's vendor The…" at bounding box center [301, 207] width 167 height 19
select select "collection"
click at [451, 211] on select "Is equal to Is not equal to" at bounding box center [476, 207] width 167 height 19
select select "not_equal"
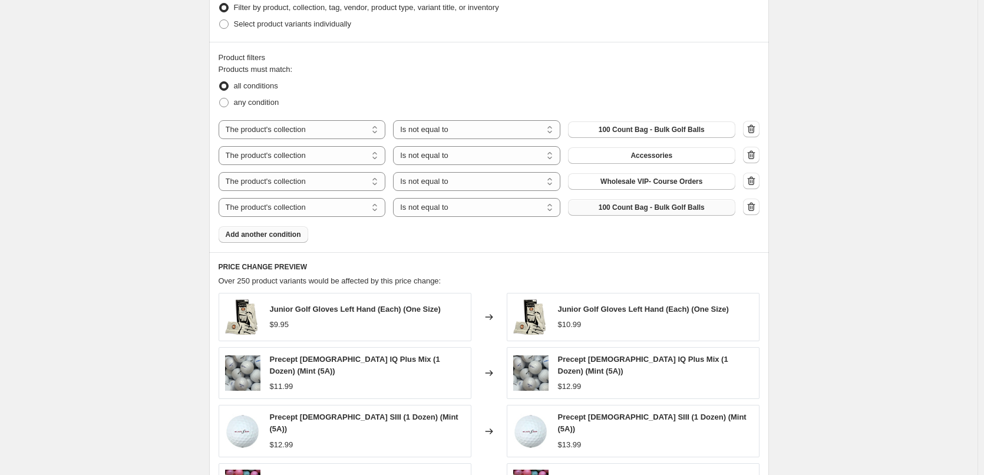
click at [623, 208] on span "100 Count Bag - Bulk Golf Balls" at bounding box center [651, 207] width 106 height 9
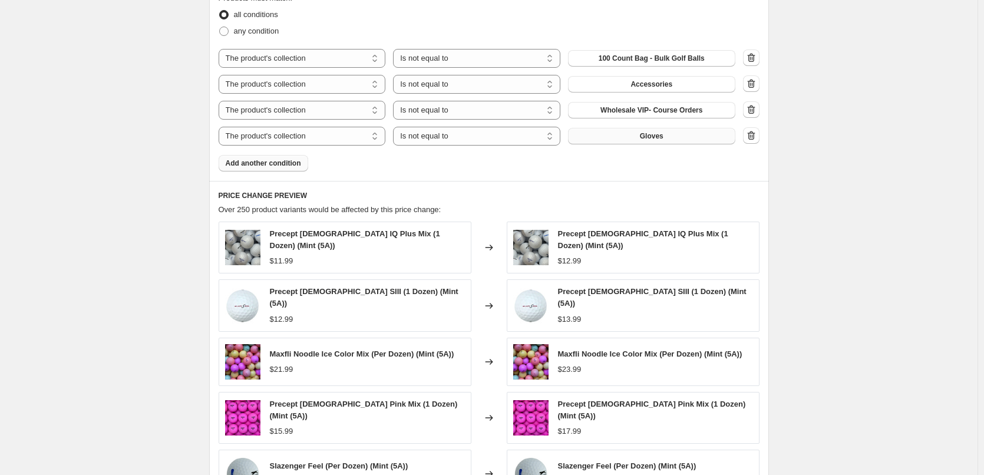
scroll to position [847, 0]
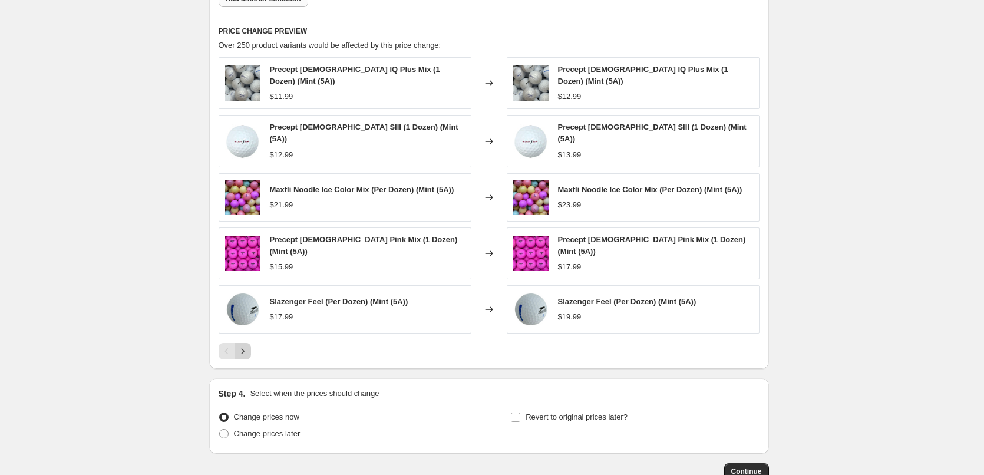
click at [250, 343] on button "Next" at bounding box center [242, 351] width 16 height 16
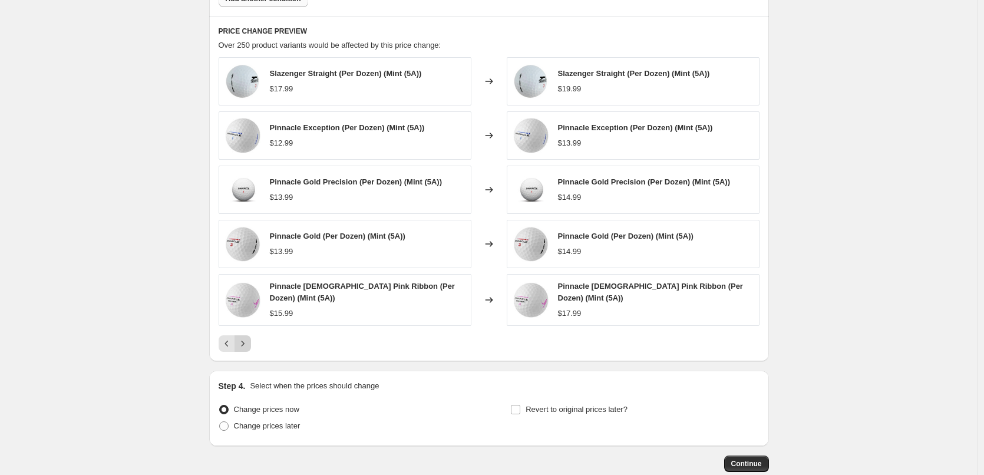
click at [249, 337] on icon "Next" at bounding box center [243, 343] width 12 height 12
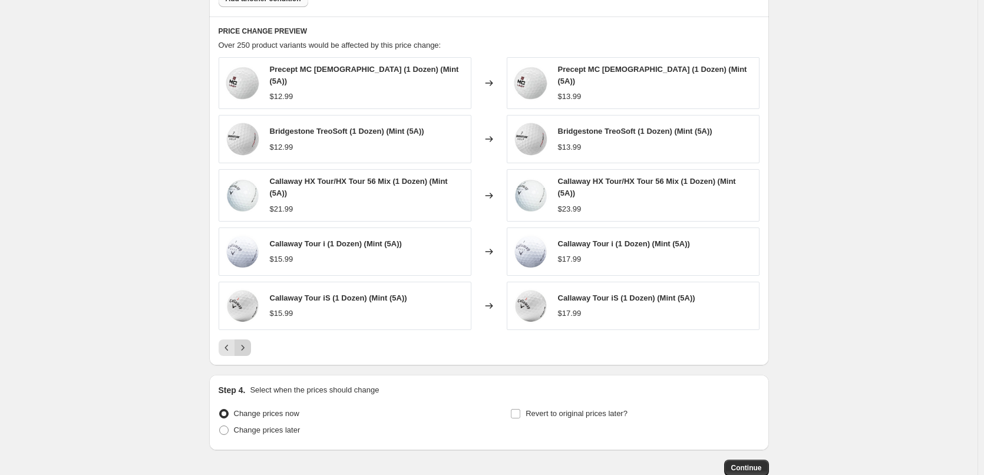
click at [249, 339] on button "Next" at bounding box center [242, 347] width 16 height 16
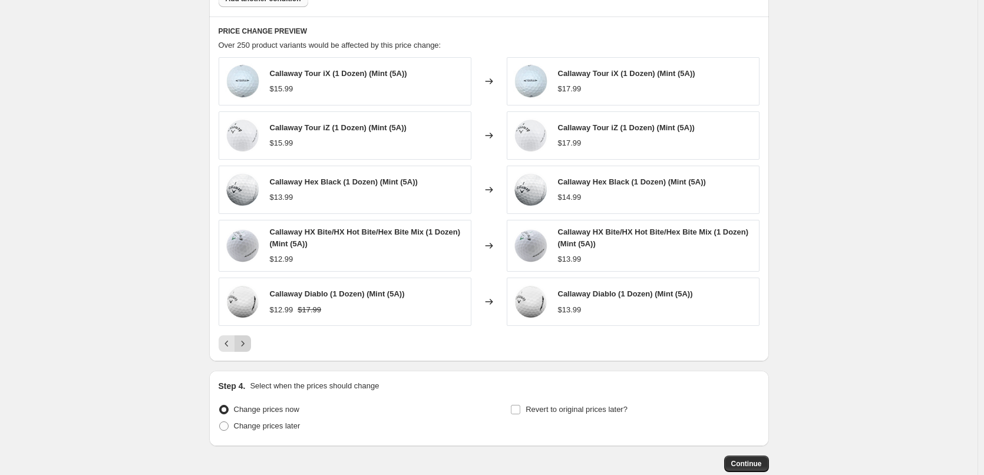
click at [249, 336] on button "Next" at bounding box center [242, 343] width 16 height 16
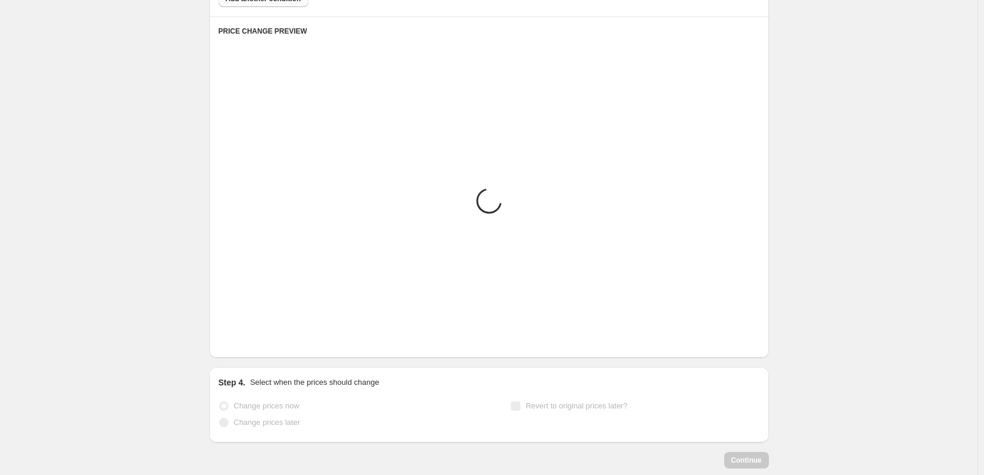
click at [249, 336] on icon "Next" at bounding box center [243, 340] width 12 height 12
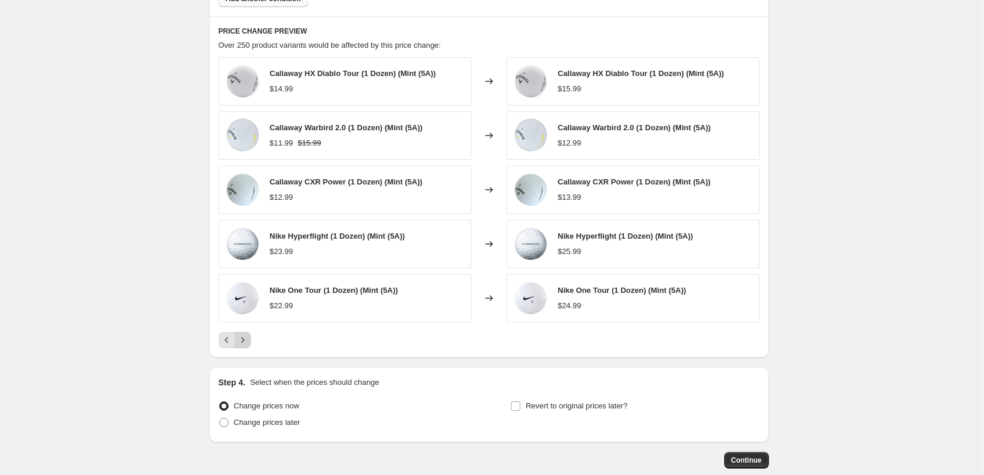
click at [249, 336] on icon "Next" at bounding box center [243, 340] width 12 height 12
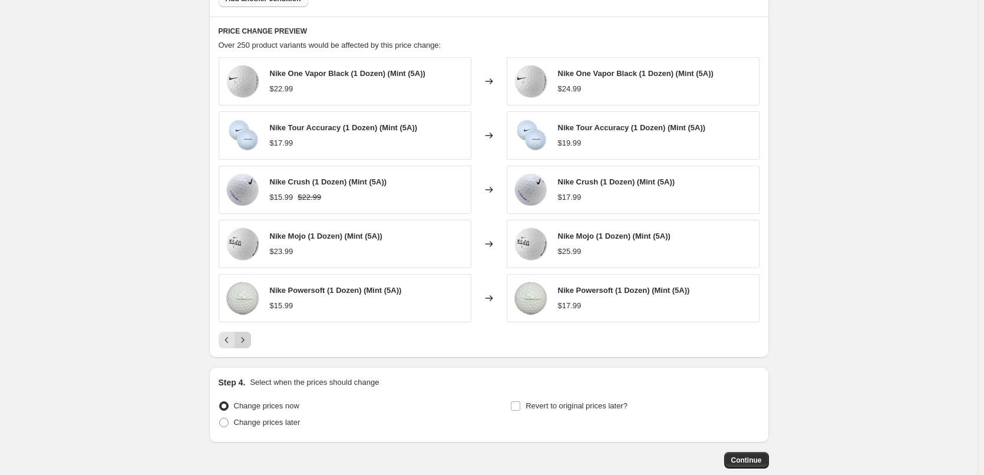
click at [249, 336] on icon "Next" at bounding box center [243, 340] width 12 height 12
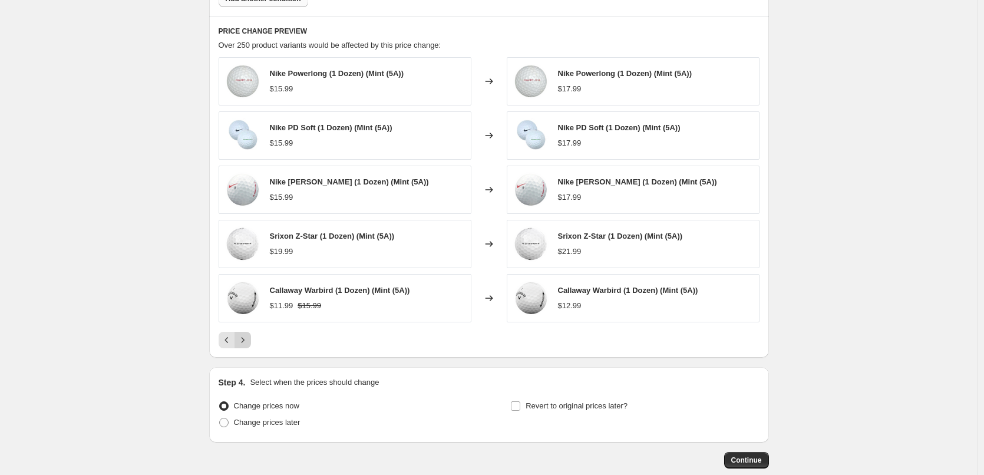
click at [249, 336] on icon "Next" at bounding box center [243, 340] width 12 height 12
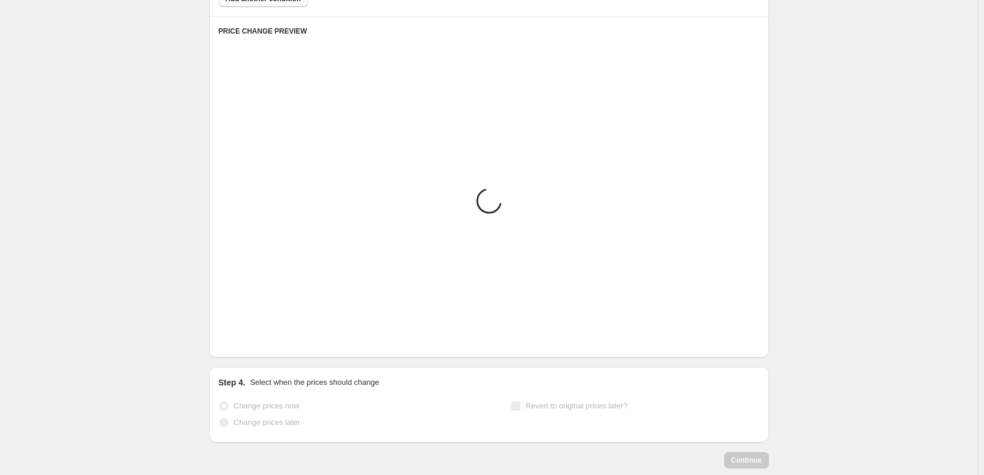
click at [249, 336] on icon "Next" at bounding box center [243, 340] width 12 height 12
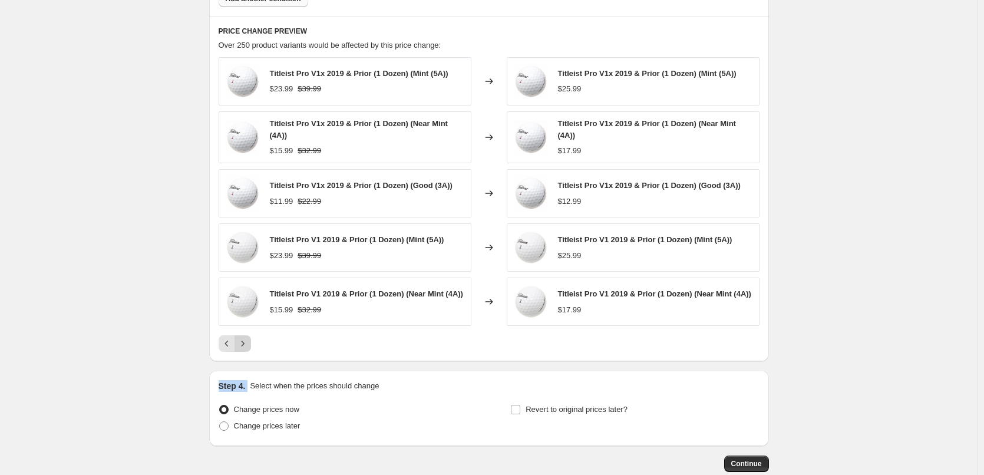
click at [249, 336] on div "Titleist Pro V1x 2019 & Prior (1 Dozen) (Mint (5A)) $23.99 $39.99 Changed to Ti…" at bounding box center [488, 204] width 541 height 294
click at [248, 343] on icon "Next" at bounding box center [243, 343] width 12 height 12
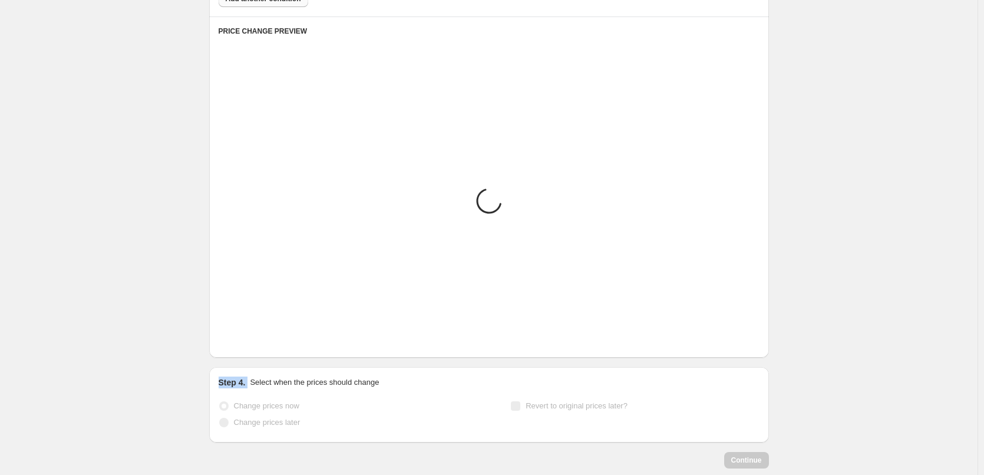
click at [248, 343] on icon "Next" at bounding box center [243, 340] width 12 height 12
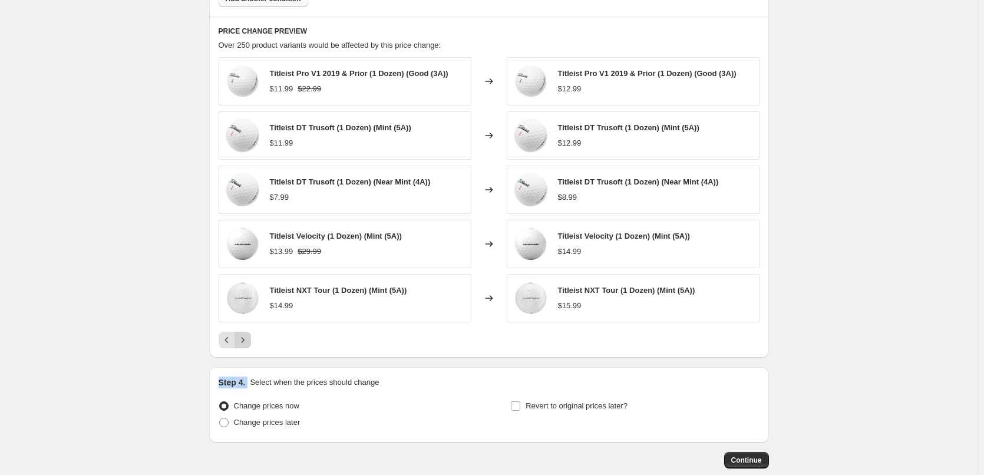
click at [248, 343] on icon "Next" at bounding box center [243, 340] width 12 height 12
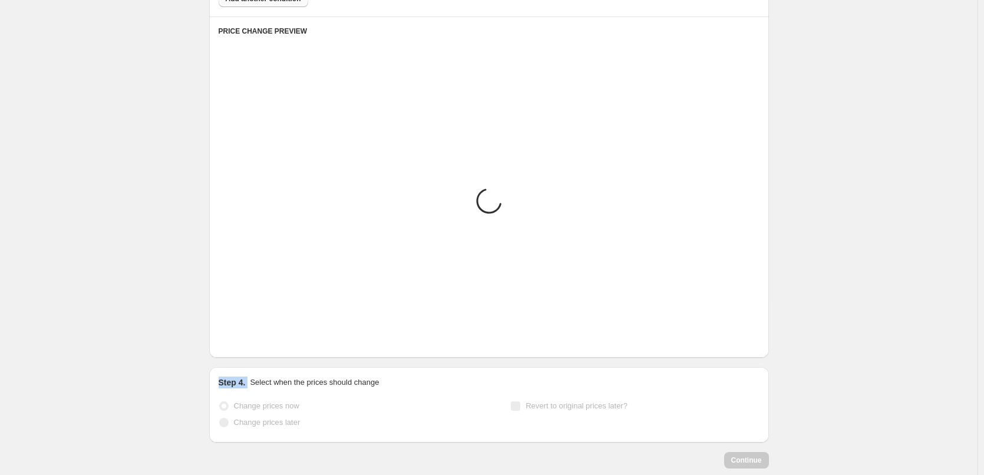
click at [248, 343] on icon "Next" at bounding box center [243, 340] width 12 height 12
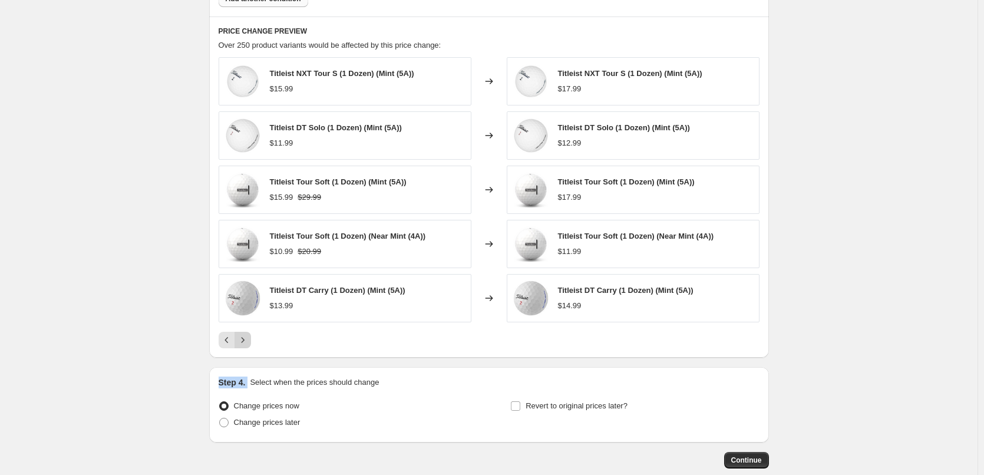
click at [248, 343] on icon "Next" at bounding box center [243, 340] width 12 height 12
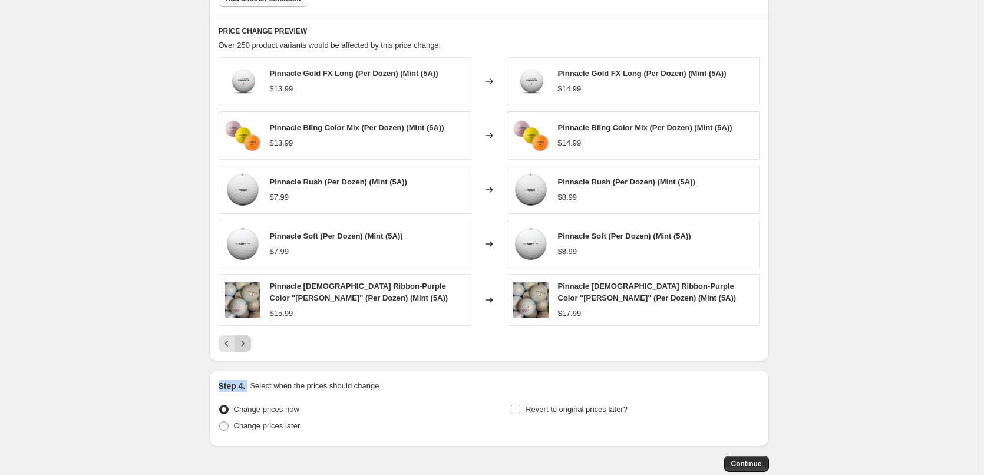
click at [248, 343] on icon "Next" at bounding box center [243, 343] width 12 height 12
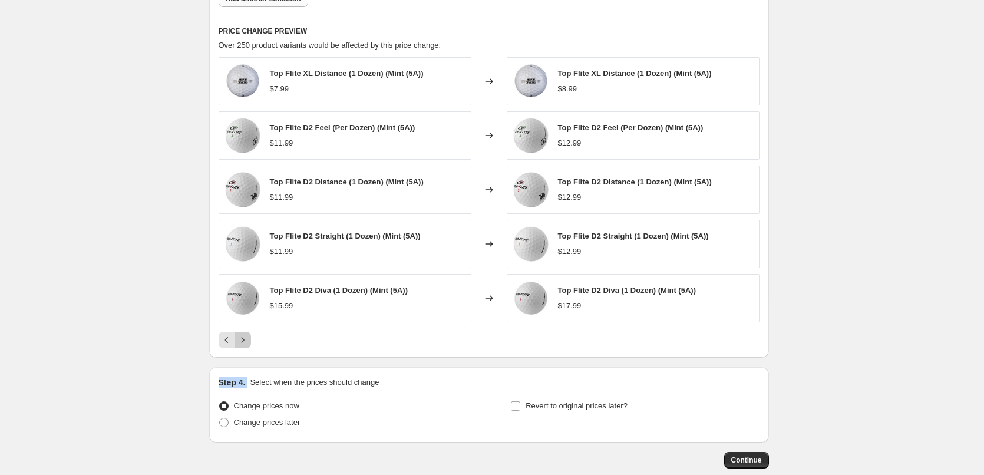
click at [248, 343] on icon "Next" at bounding box center [243, 340] width 12 height 12
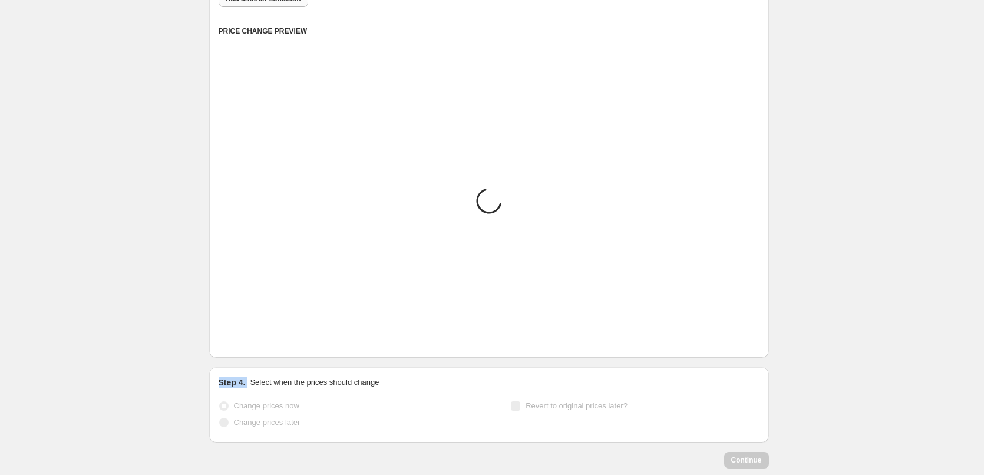
click at [248, 343] on icon "Next" at bounding box center [243, 340] width 12 height 12
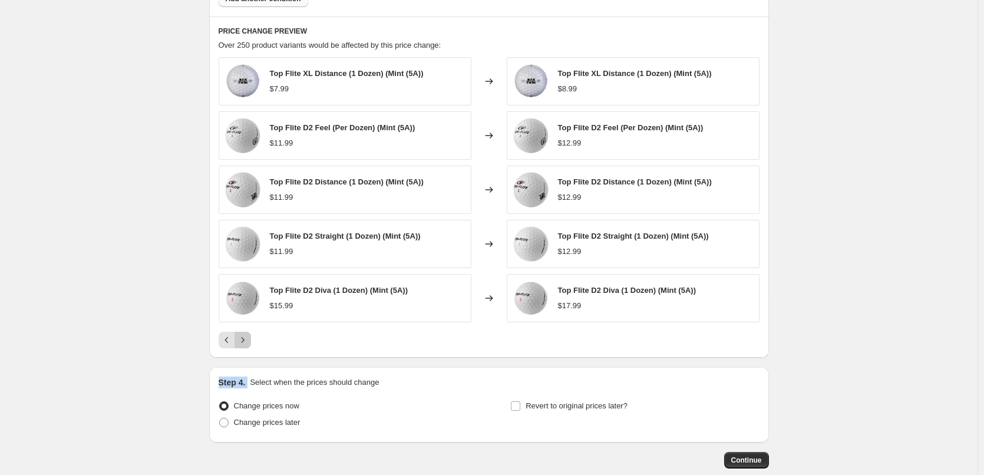
click at [248, 343] on icon "Next" at bounding box center [243, 340] width 12 height 12
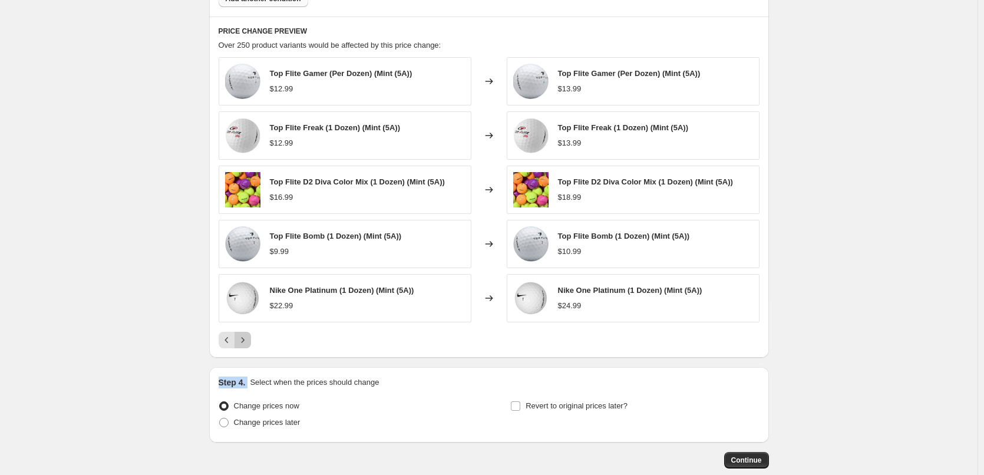
click at [248, 343] on icon "Next" at bounding box center [243, 340] width 12 height 12
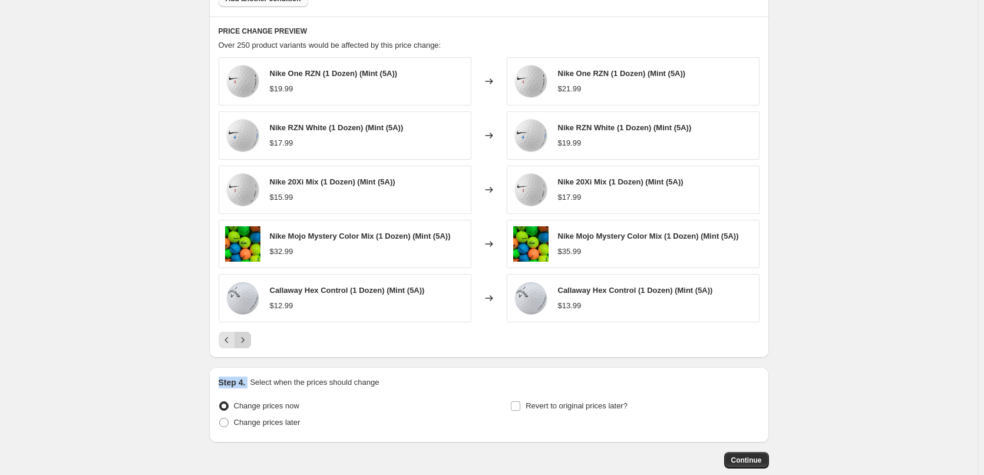
click at [248, 343] on icon "Next" at bounding box center [243, 340] width 12 height 12
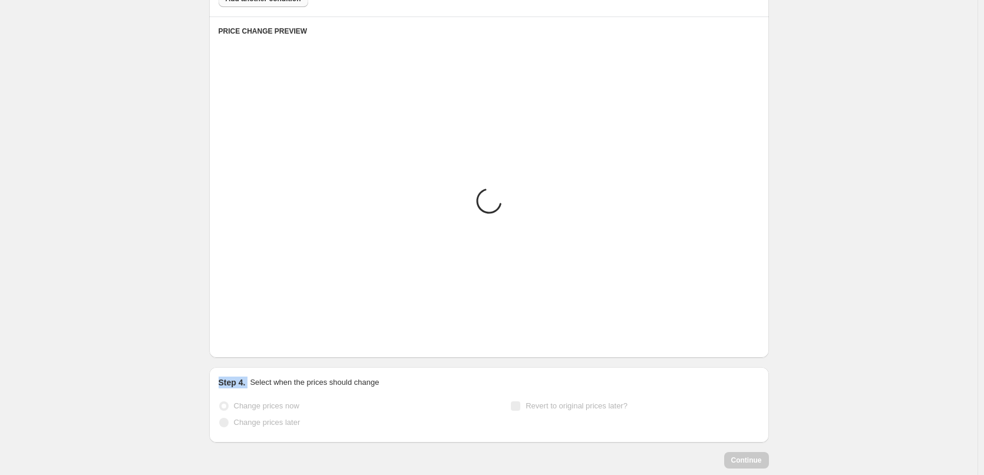
click at [248, 343] on icon "Next" at bounding box center [243, 340] width 12 height 12
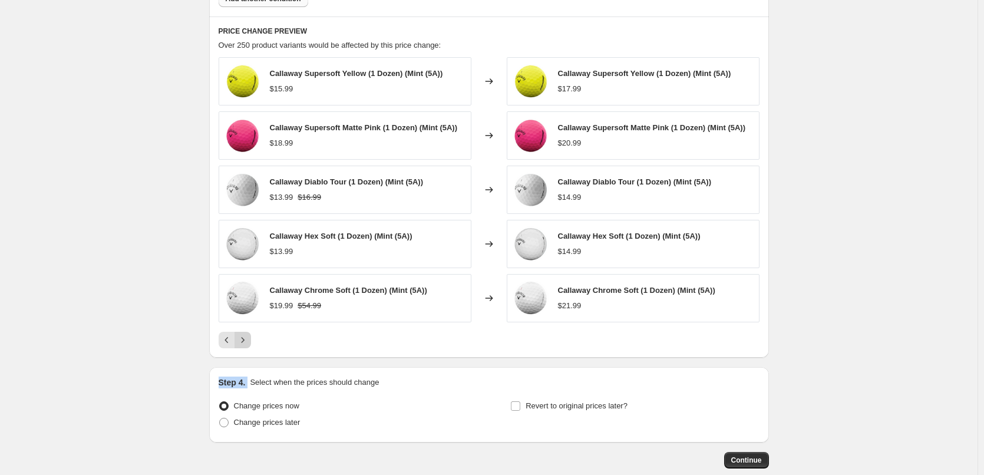
click at [248, 343] on icon "Next" at bounding box center [243, 340] width 12 height 12
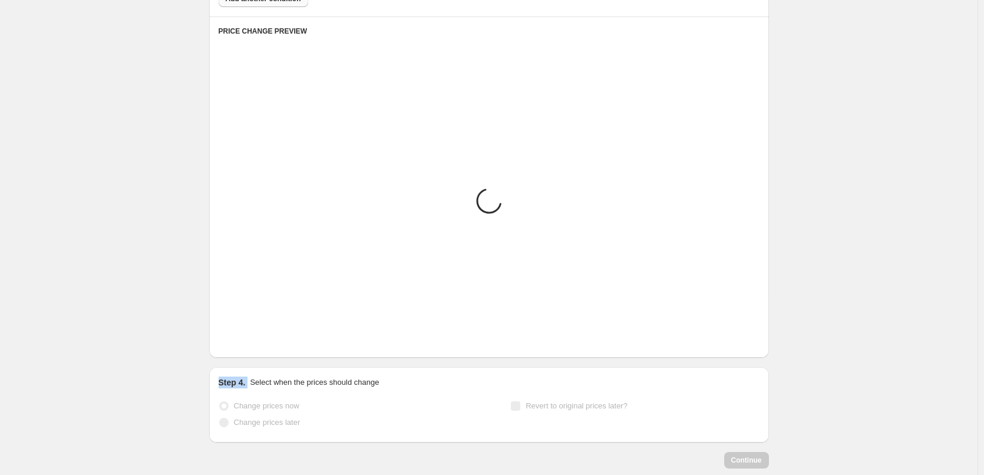
click at [248, 343] on icon "Next" at bounding box center [243, 340] width 12 height 12
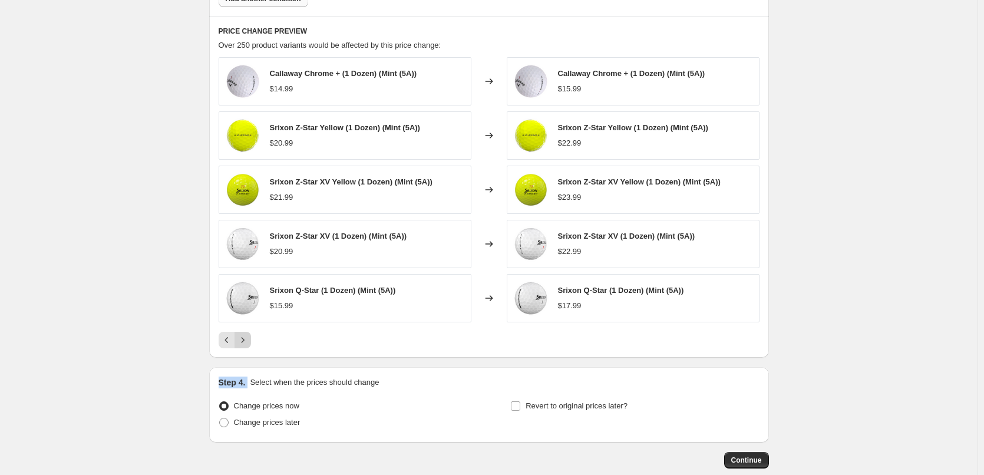
click at [248, 343] on icon "Next" at bounding box center [243, 340] width 12 height 12
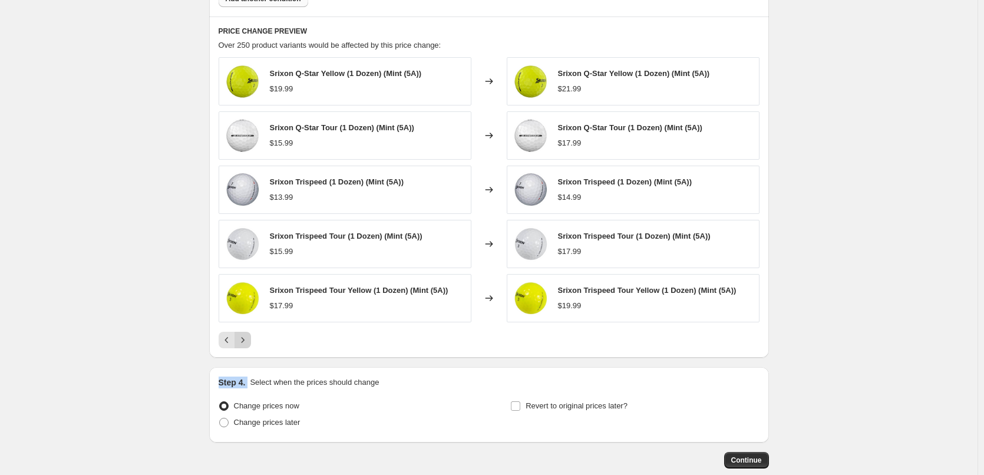
click at [248, 343] on icon "Next" at bounding box center [243, 340] width 12 height 12
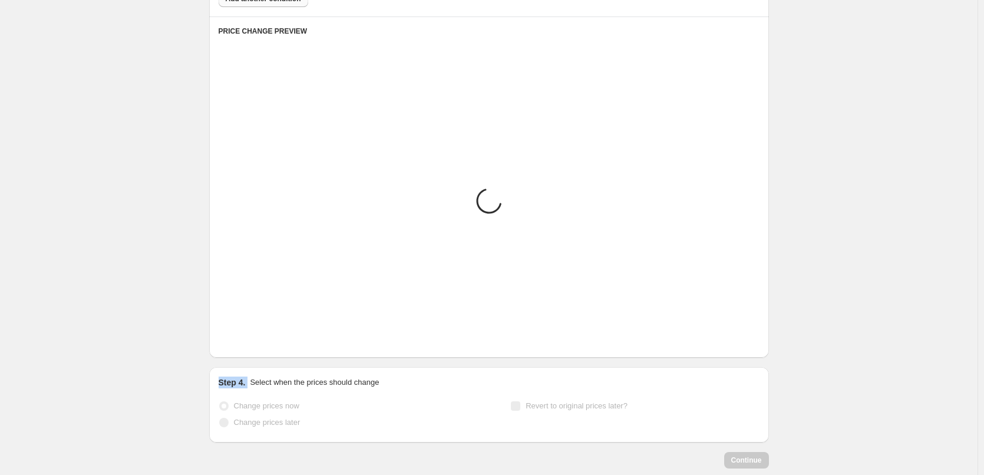
click at [248, 343] on icon "Next" at bounding box center [243, 340] width 12 height 12
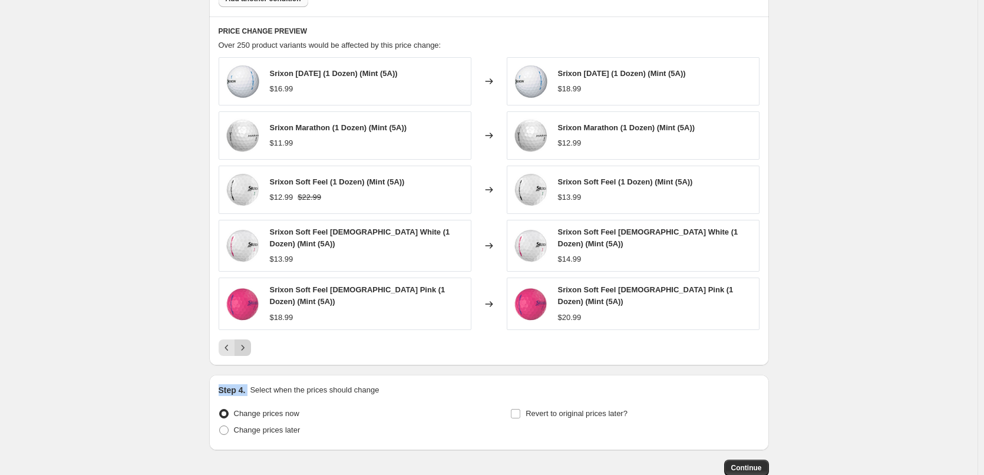
click at [248, 343] on icon "Next" at bounding box center [243, 348] width 12 height 12
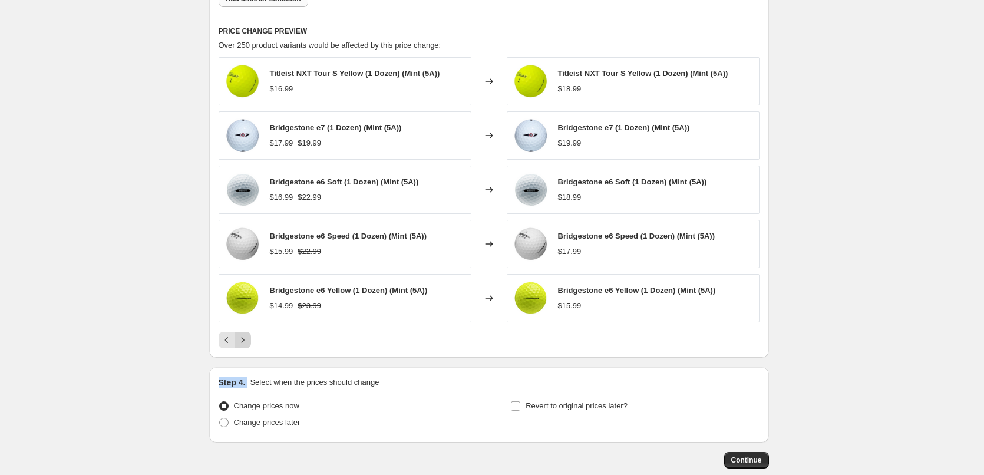
click at [248, 343] on icon "Next" at bounding box center [243, 340] width 12 height 12
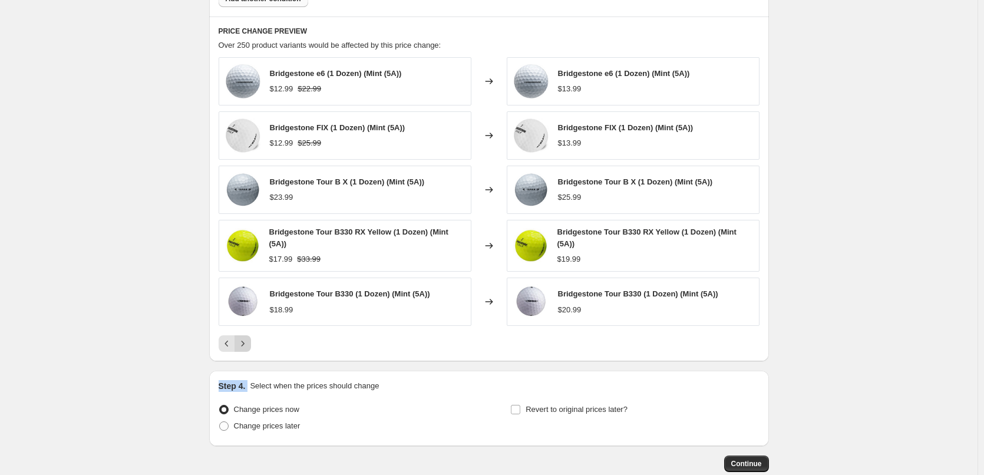
click at [248, 343] on icon "Next" at bounding box center [243, 343] width 12 height 12
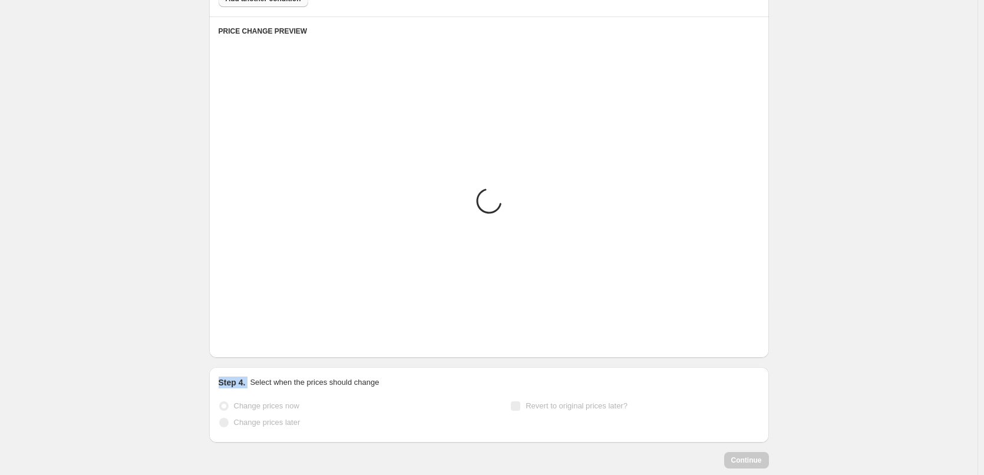
click at [248, 343] on icon "Next" at bounding box center [243, 340] width 12 height 12
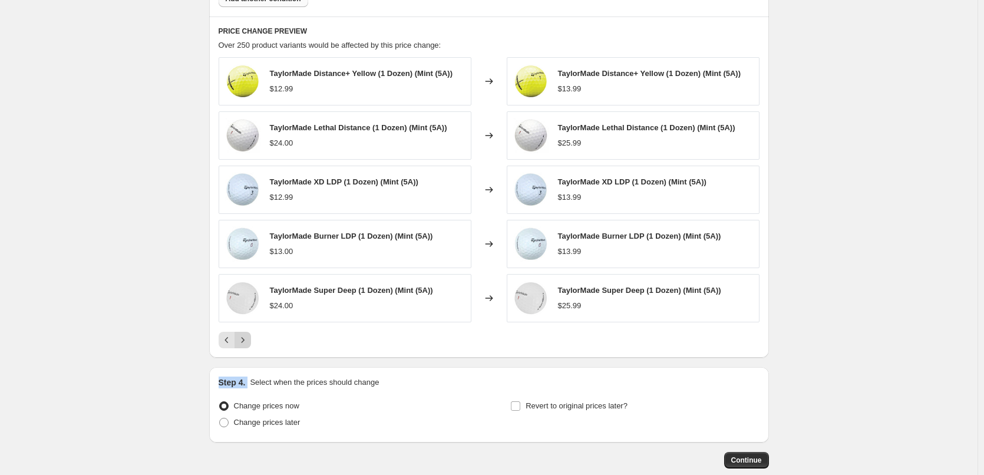
click at [247, 340] on icon "Next" at bounding box center [243, 340] width 12 height 12
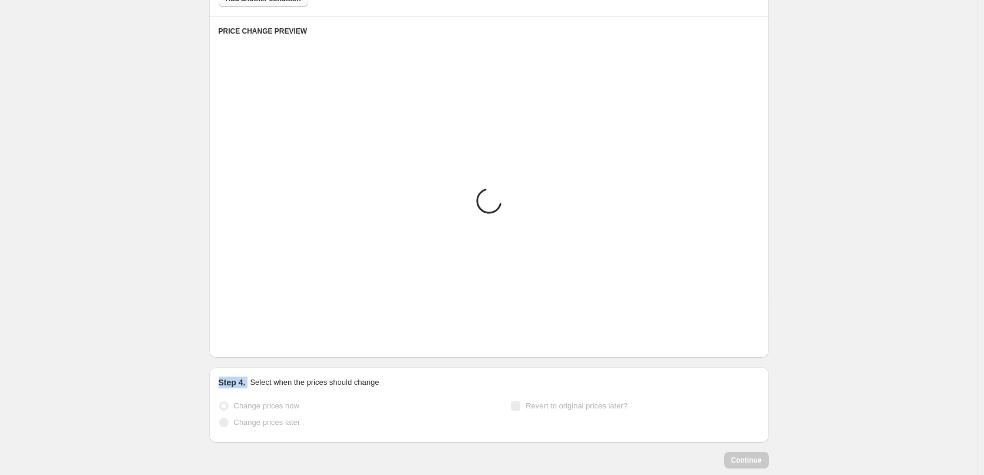
click at [247, 340] on icon "Next" at bounding box center [243, 340] width 12 height 12
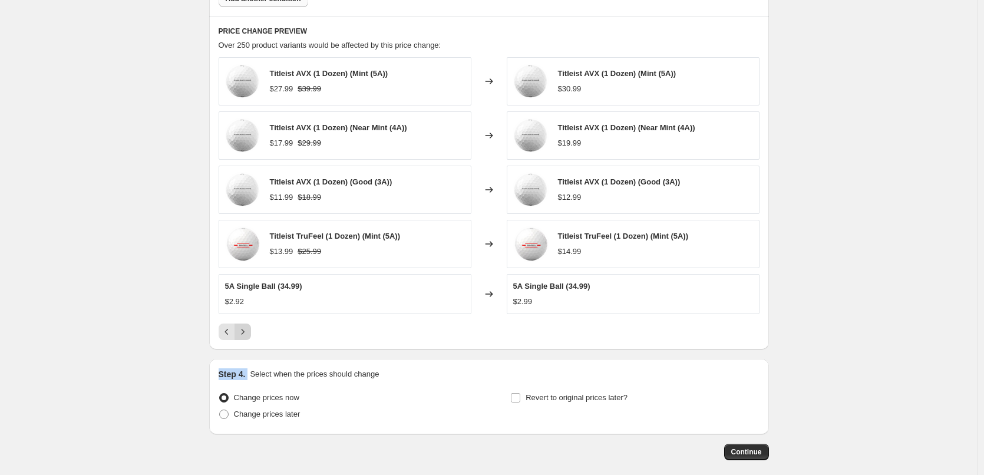
click at [247, 340] on button "Next" at bounding box center [242, 331] width 16 height 16
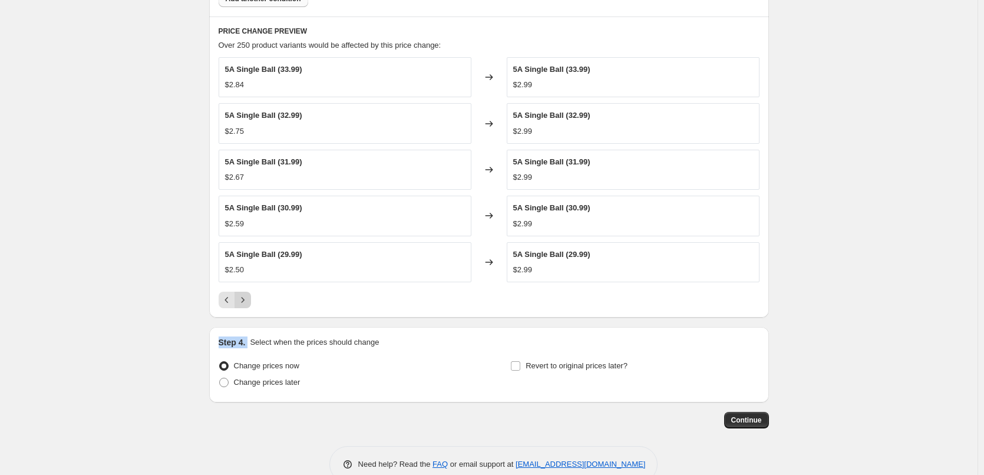
click at [247, 297] on icon "Next" at bounding box center [243, 300] width 12 height 12
click at [246, 306] on icon "Next" at bounding box center [243, 300] width 12 height 12
click at [249, 302] on icon "Next" at bounding box center [243, 300] width 12 height 12
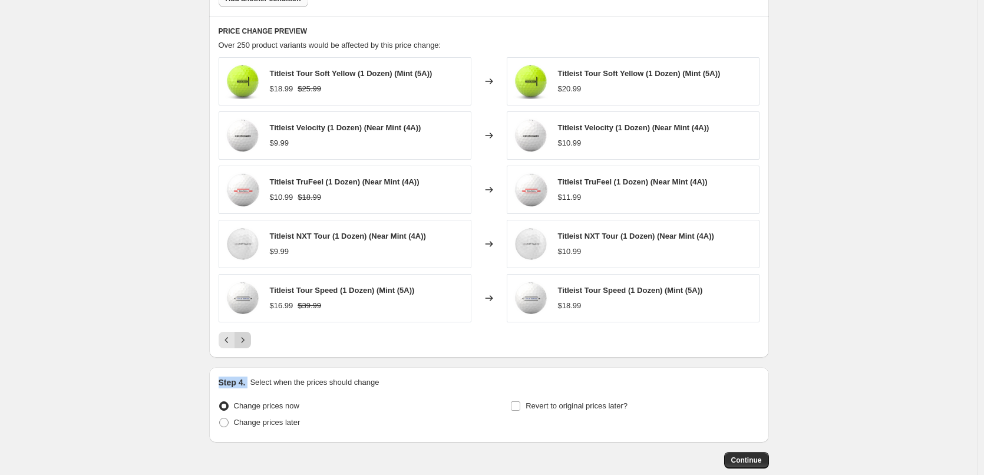
click at [249, 302] on img at bounding box center [242, 297] width 35 height 35
click at [254, 335] on div at bounding box center [488, 340] width 541 height 16
click at [248, 337] on icon "Next" at bounding box center [243, 340] width 12 height 12
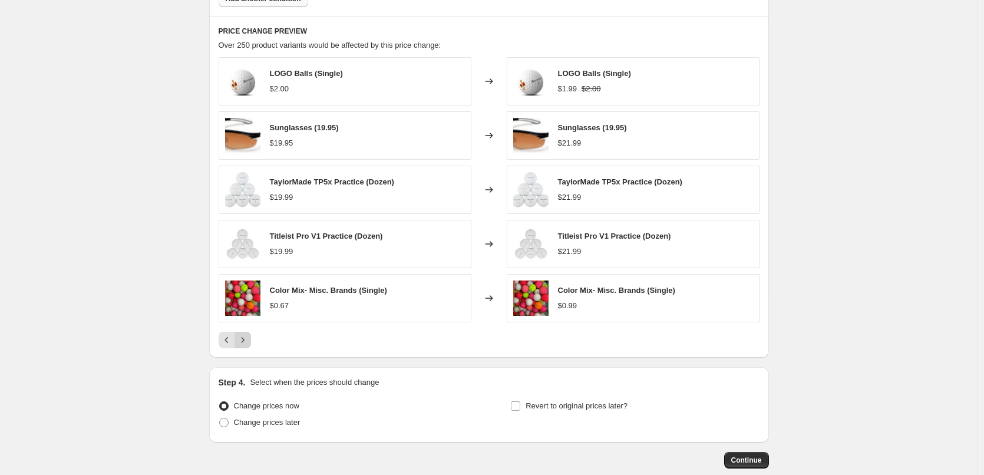
click at [248, 337] on icon "Next" at bounding box center [243, 340] width 12 height 12
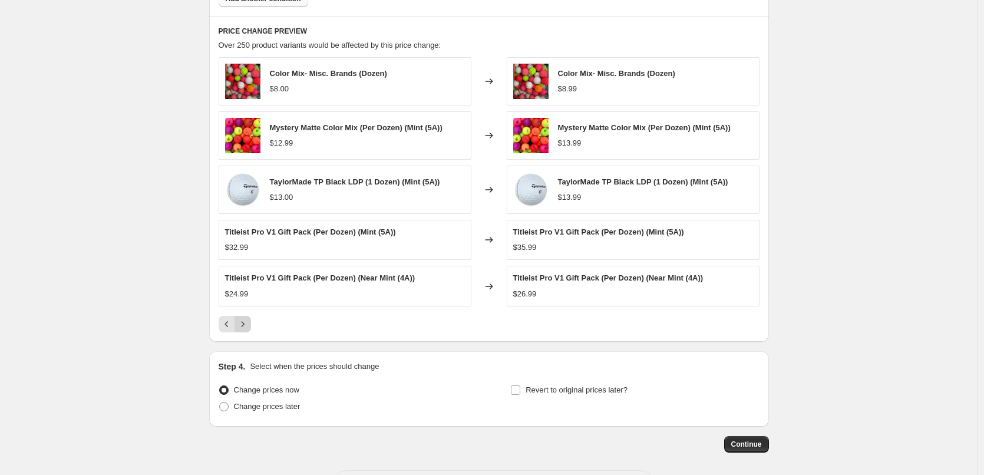
click at [244, 330] on button "Next" at bounding box center [242, 324] width 16 height 16
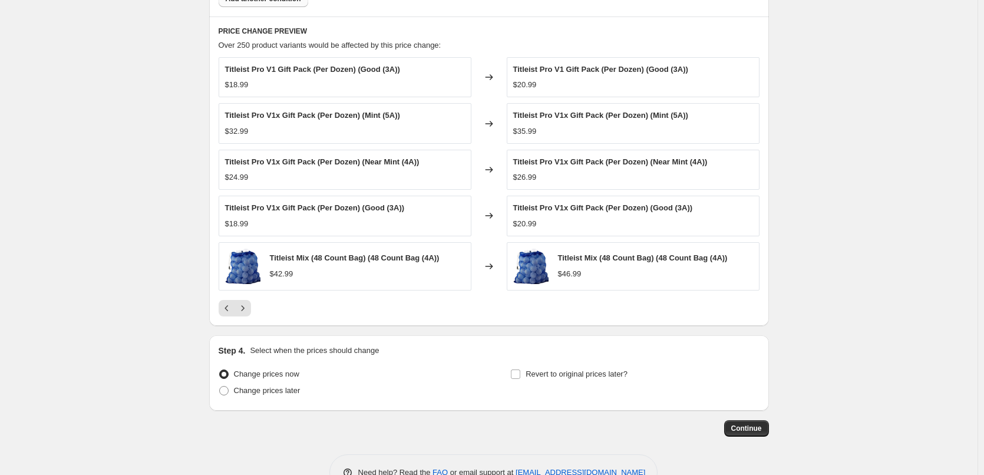
click at [241, 319] on div "PRICE CHANGE PREVIEW Over 250 product variants would be affected by this price …" at bounding box center [488, 170] width 559 height 309
click at [241, 316] on button "Next" at bounding box center [242, 308] width 16 height 16
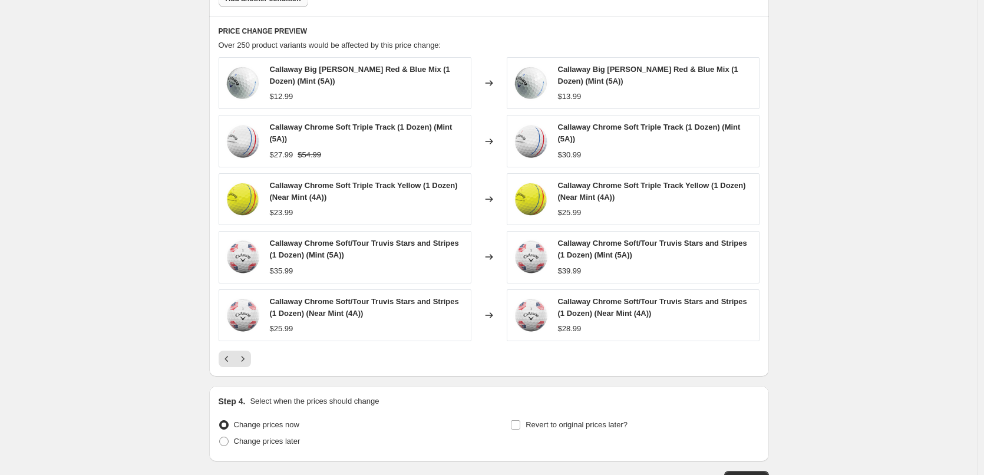
click at [249, 345] on div "Callaway Big [PERSON_NAME] Red & Blue Mix (1 Dozen) (Mint (5A)) $12.99 Changed …" at bounding box center [488, 212] width 541 height 310
click at [249, 347] on div "Callaway Big [PERSON_NAME] Red & Blue Mix (1 Dozen) (Mint (5A)) $12.99 Changed …" at bounding box center [488, 212] width 541 height 310
click at [246, 355] on icon "Next" at bounding box center [243, 359] width 12 height 12
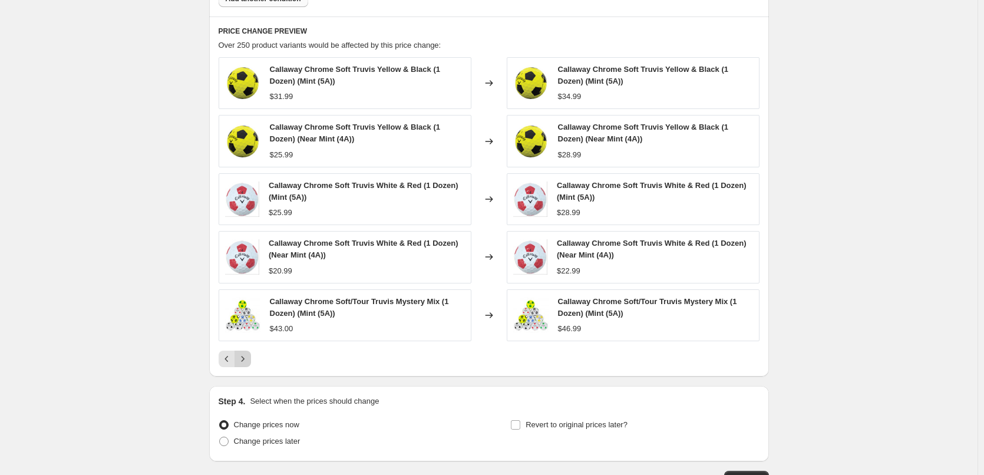
click at [244, 358] on icon "Next" at bounding box center [243, 359] width 12 height 12
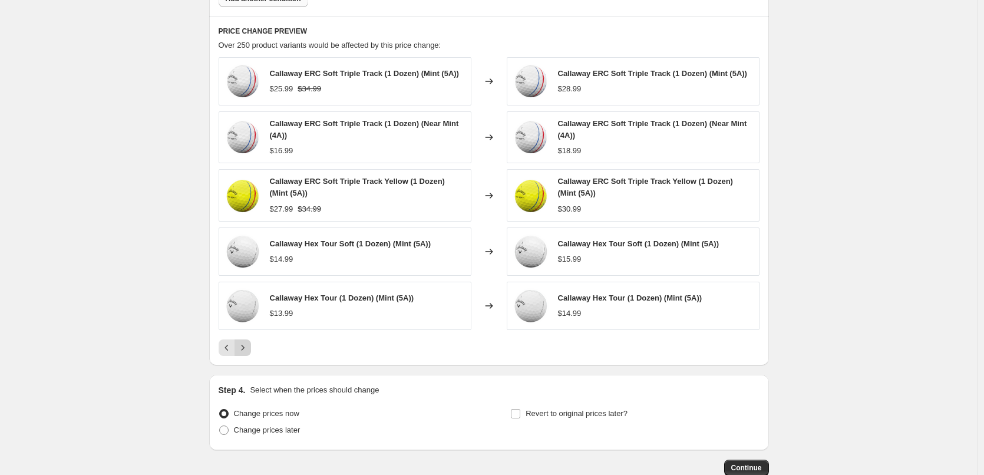
click at [244, 353] on icon "Next" at bounding box center [243, 348] width 12 height 12
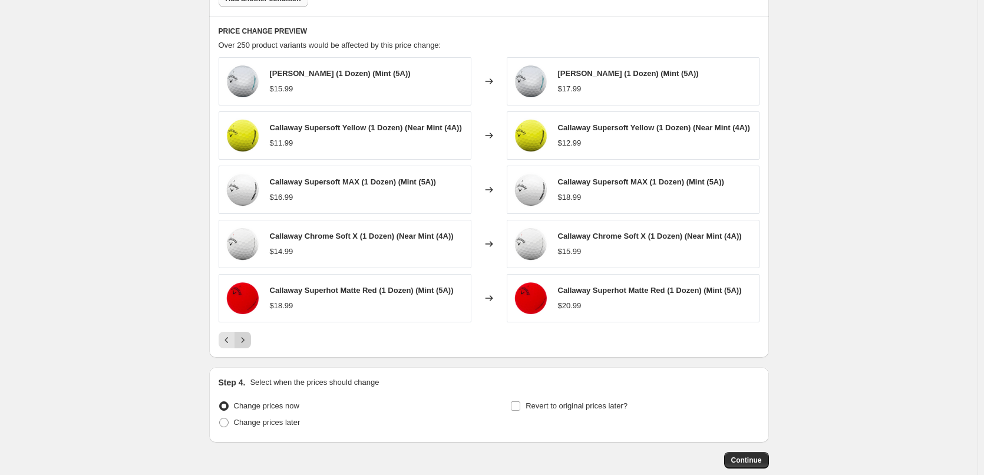
click at [244, 353] on div "PRICE CHANGE PREVIEW Over 250 product variants would be affected by this price …" at bounding box center [488, 186] width 559 height 341
click at [245, 342] on icon "Next" at bounding box center [243, 340] width 12 height 12
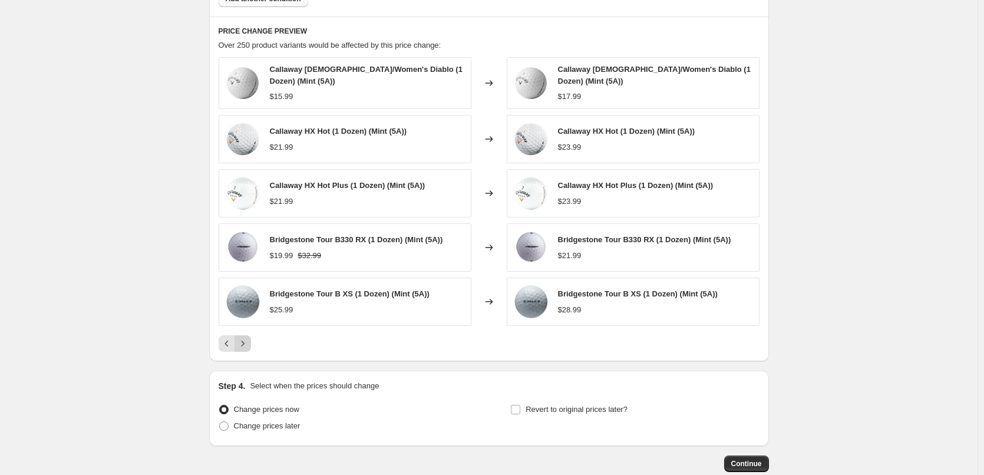
click at [244, 341] on icon "Next" at bounding box center [242, 343] width 3 height 5
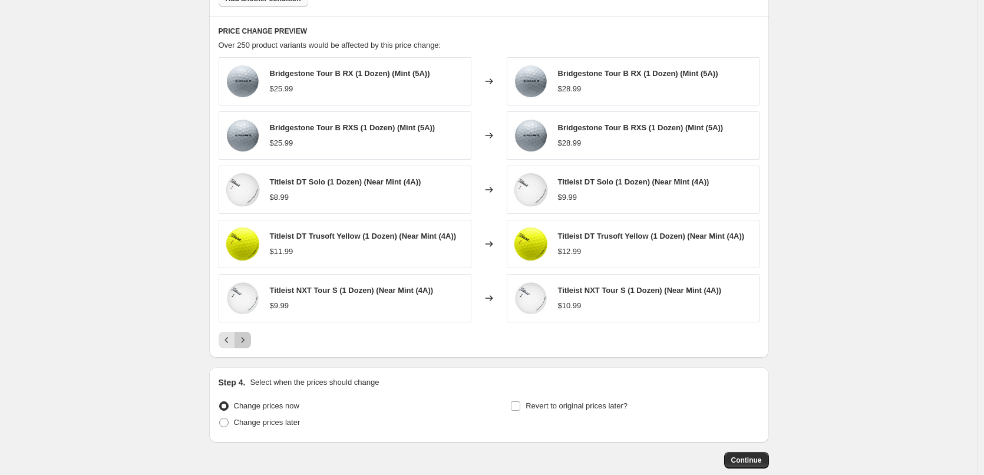
click at [244, 340] on icon "Next" at bounding box center [242, 339] width 3 height 5
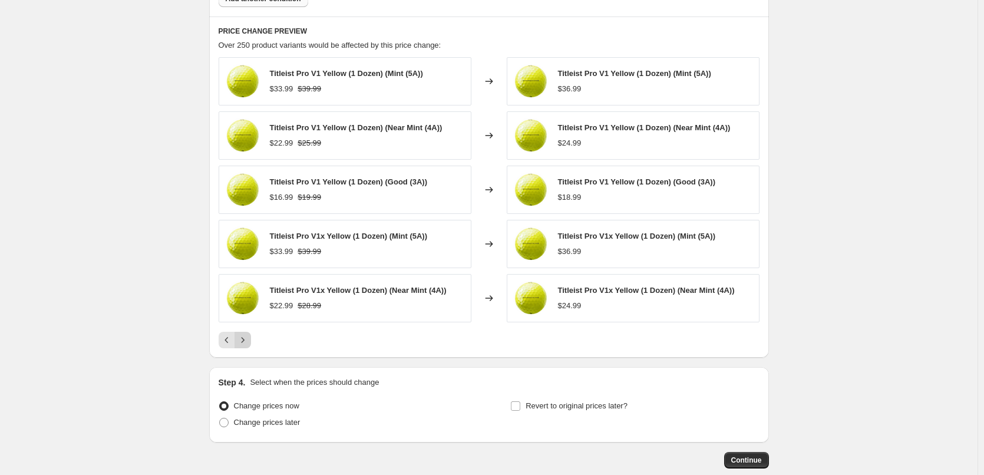
click at [244, 340] on icon "Next" at bounding box center [242, 339] width 3 height 5
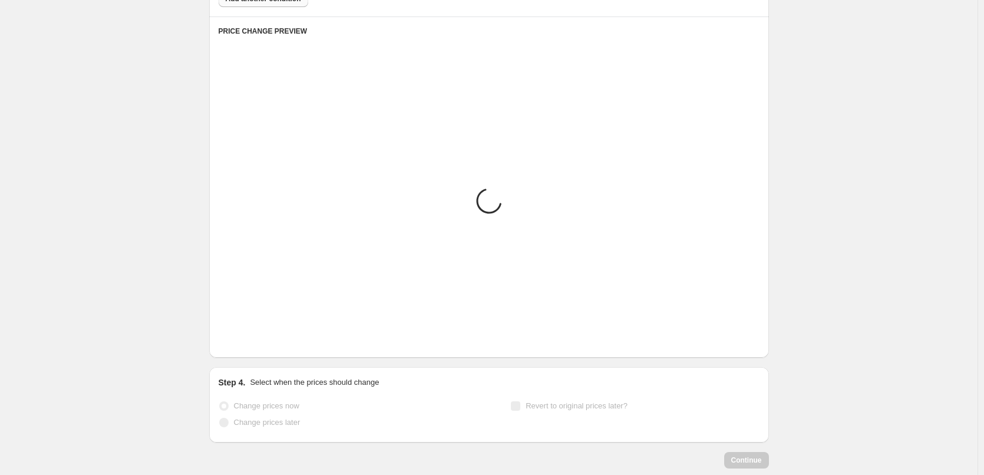
click at [244, 340] on icon "Next" at bounding box center [242, 339] width 3 height 5
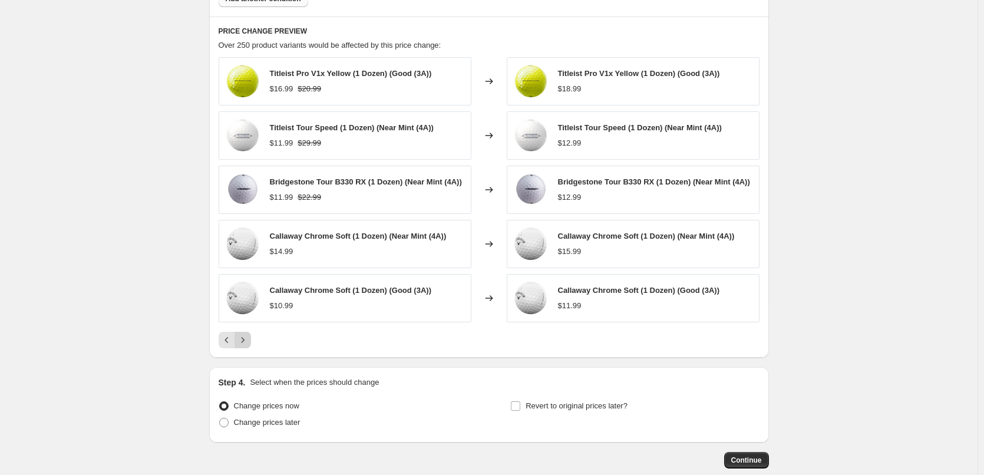
click at [244, 340] on icon "Next" at bounding box center [242, 339] width 3 height 5
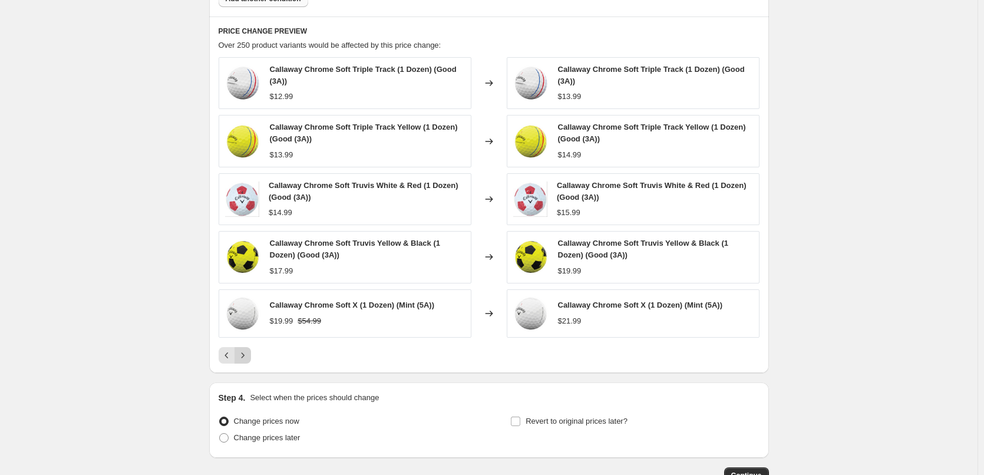
click at [246, 340] on div "Callaway Chrome Soft Triple Track (1 Dozen) (Good (3A)) $12.99 Changed to Calla…" at bounding box center [488, 210] width 541 height 306
click at [248, 346] on div "Callaway Chrome Soft Triple Track (1 Dozen) (Good (3A)) $12.99 Changed to Calla…" at bounding box center [488, 210] width 541 height 306
click at [248, 349] on button "Next" at bounding box center [242, 355] width 16 height 16
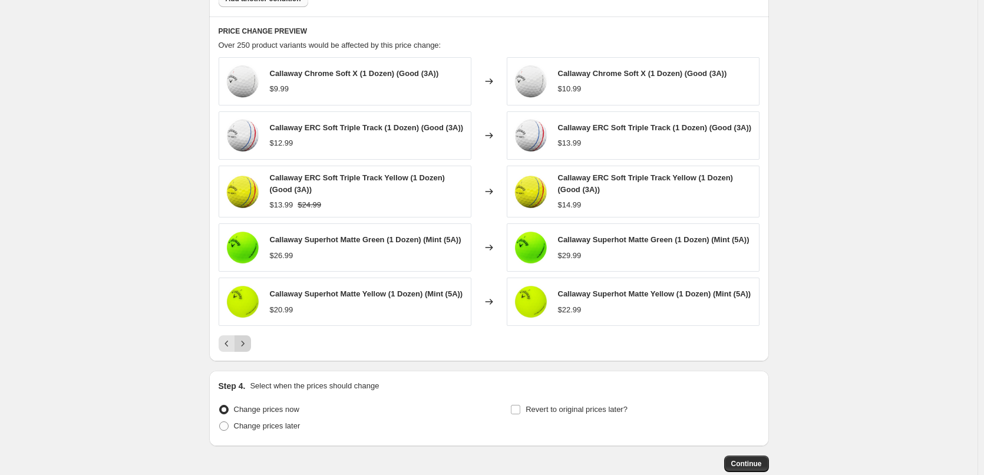
click at [248, 349] on icon "Next" at bounding box center [243, 343] width 12 height 12
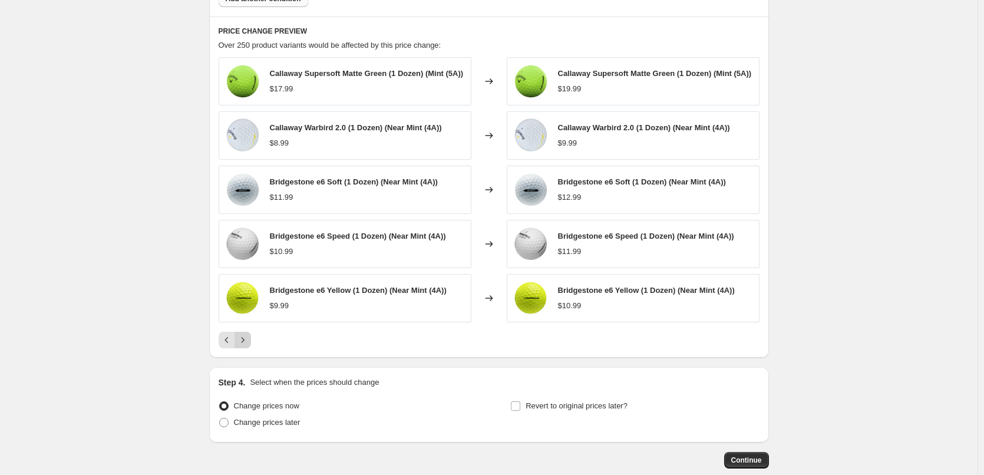
click at [248, 346] on icon "Next" at bounding box center [243, 340] width 12 height 12
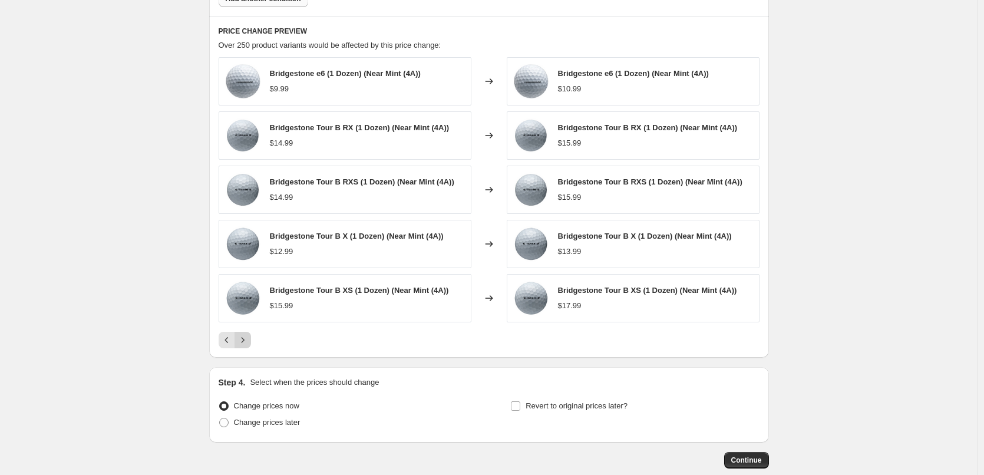
click at [248, 349] on div "PRICE CHANGE PREVIEW Over 250 product variants would be affected by this price …" at bounding box center [488, 186] width 559 height 341
click at [248, 345] on icon "Next" at bounding box center [243, 340] width 12 height 12
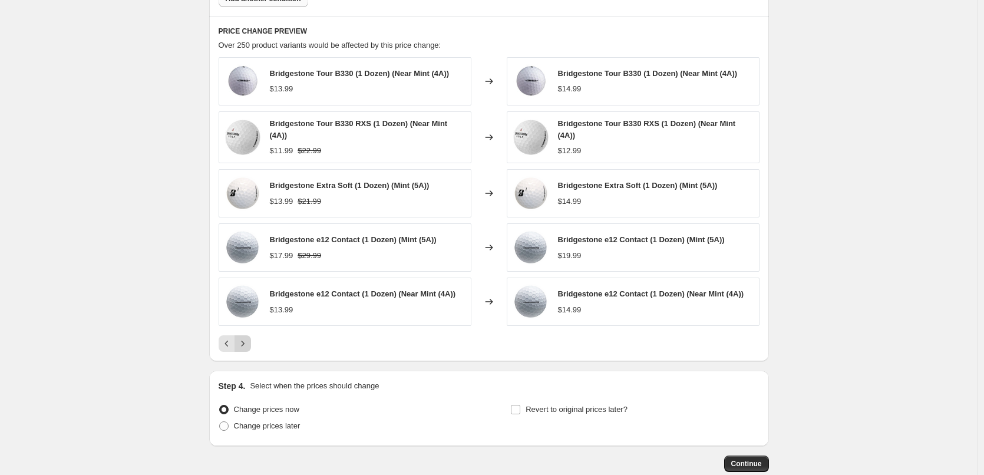
click at [248, 345] on icon "Next" at bounding box center [243, 343] width 12 height 12
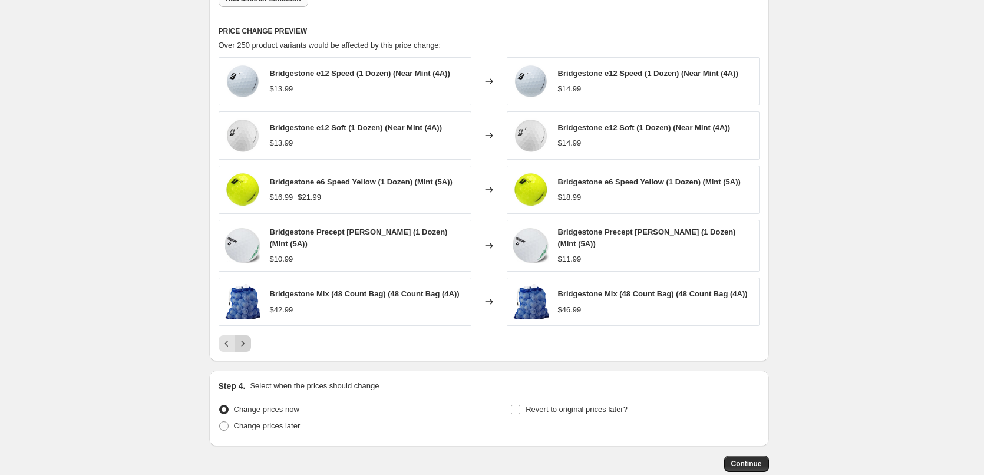
click at [248, 345] on icon "Next" at bounding box center [243, 343] width 12 height 12
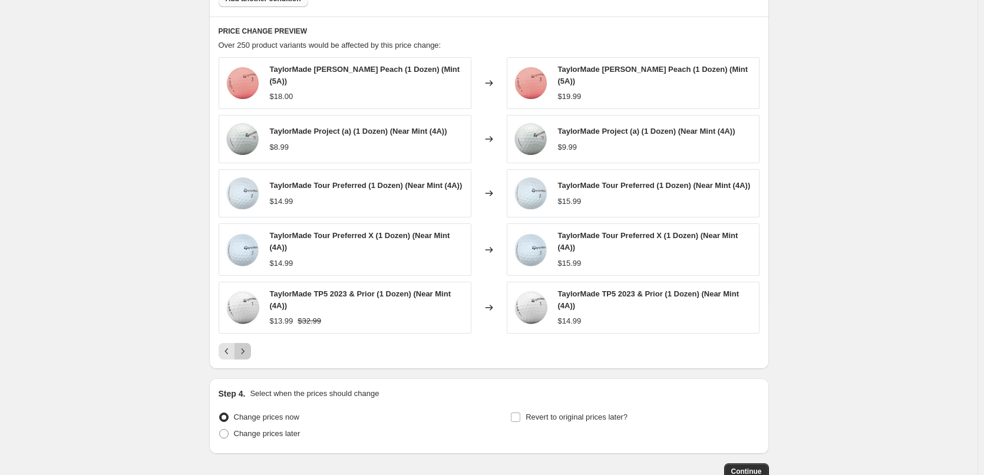
click at [248, 345] on button "Next" at bounding box center [242, 351] width 16 height 16
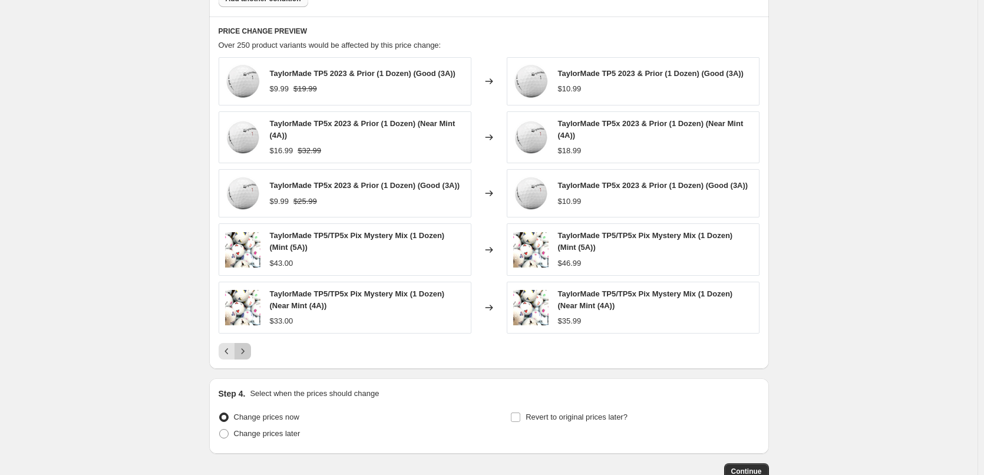
click at [248, 345] on button "Next" at bounding box center [242, 351] width 16 height 16
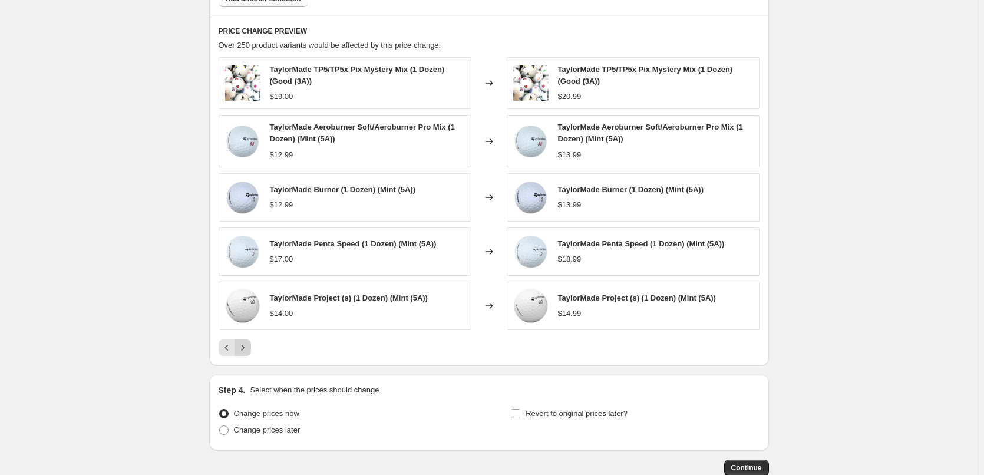
click at [248, 345] on icon "Next" at bounding box center [243, 348] width 12 height 12
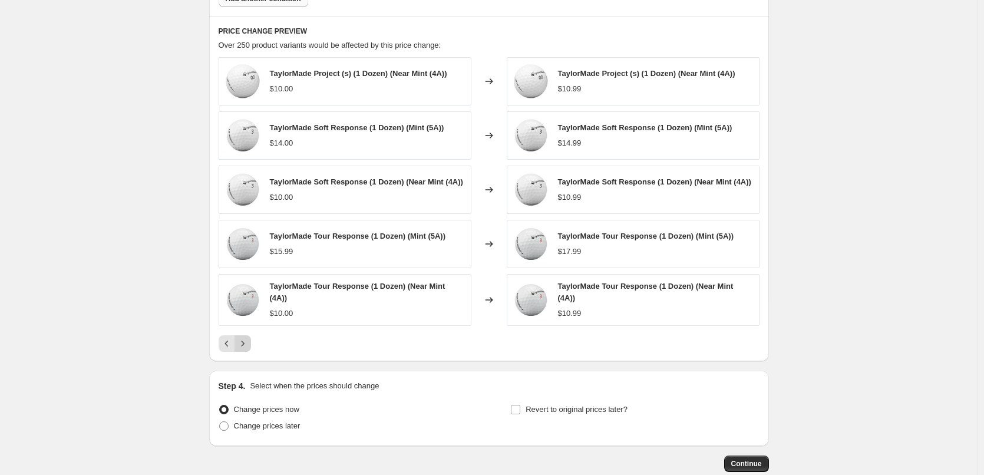
click at [248, 345] on icon "Next" at bounding box center [243, 343] width 12 height 12
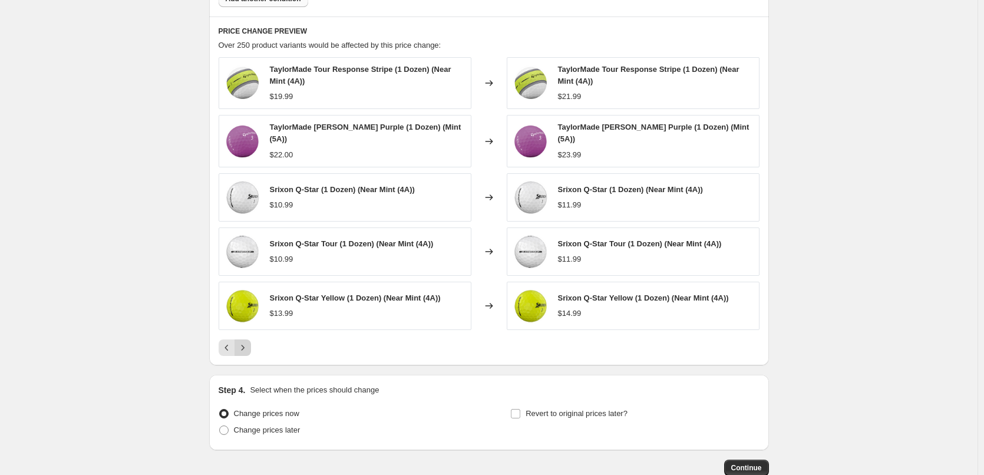
click at [248, 345] on icon "Next" at bounding box center [243, 348] width 12 height 12
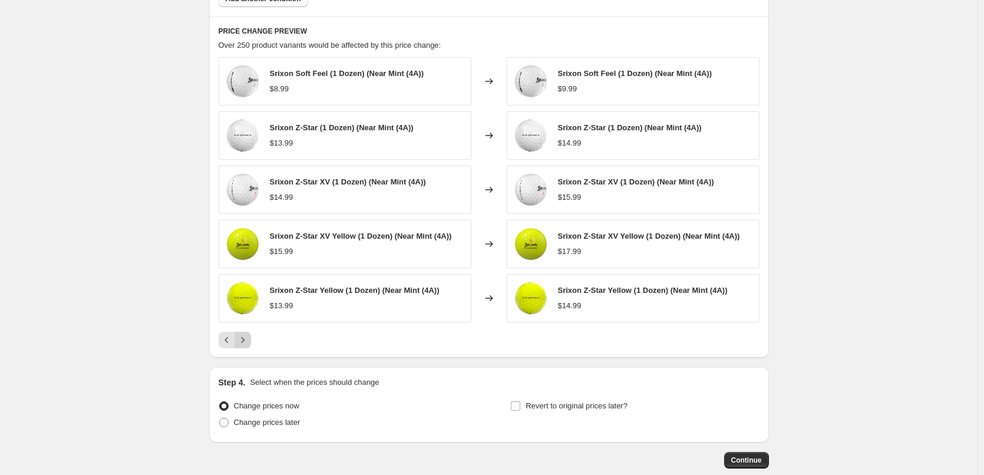
click at [248, 345] on icon "Next" at bounding box center [243, 340] width 12 height 12
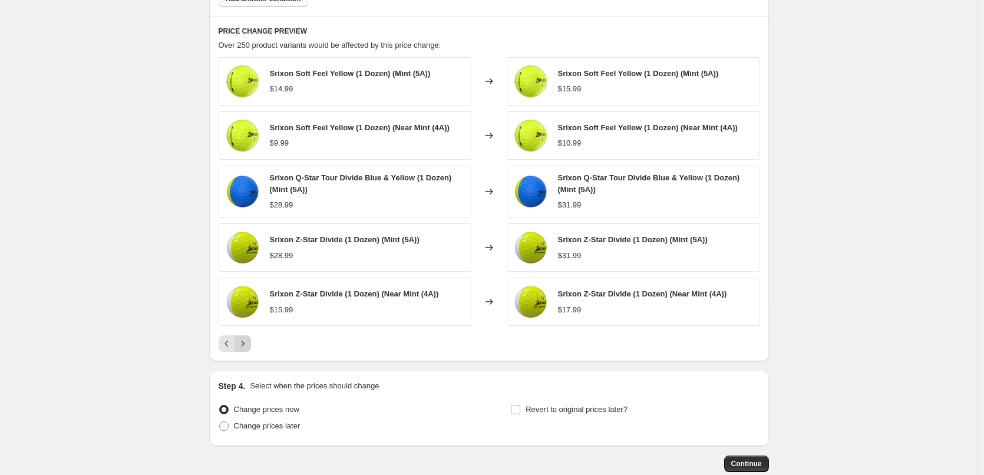
click at [248, 345] on icon "Next" at bounding box center [243, 343] width 12 height 12
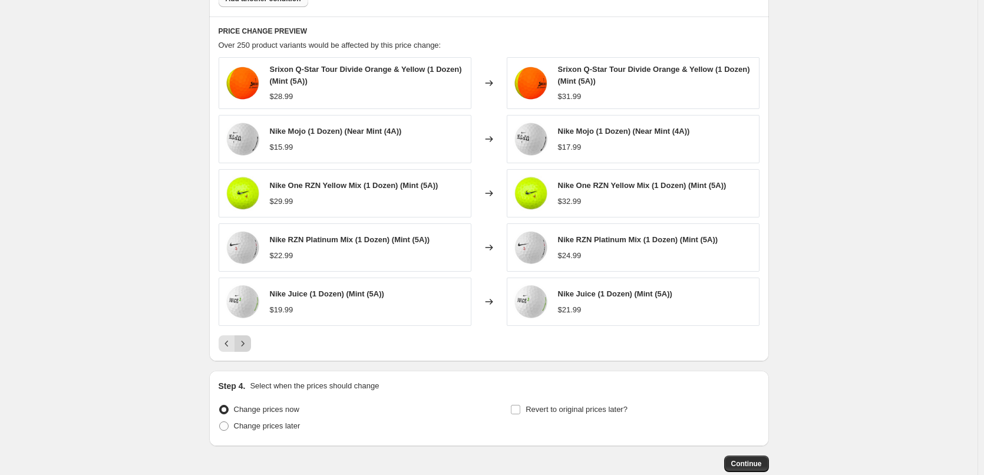
click at [248, 345] on icon "Next" at bounding box center [243, 343] width 12 height 12
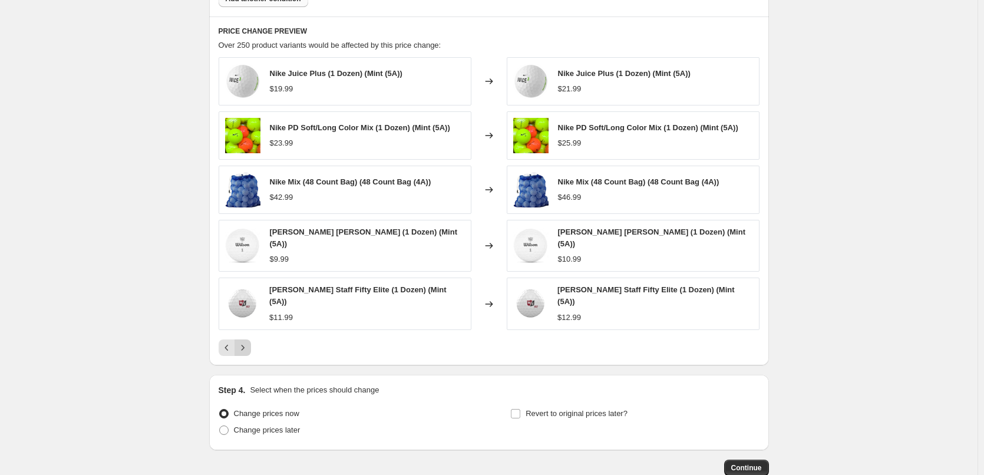
click at [248, 345] on icon "Next" at bounding box center [243, 348] width 12 height 12
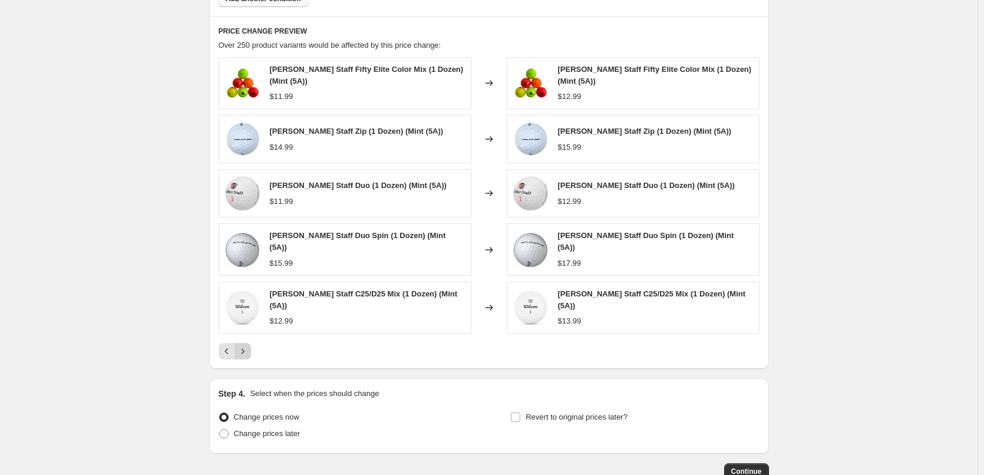
click at [248, 345] on icon "Next" at bounding box center [243, 351] width 12 height 12
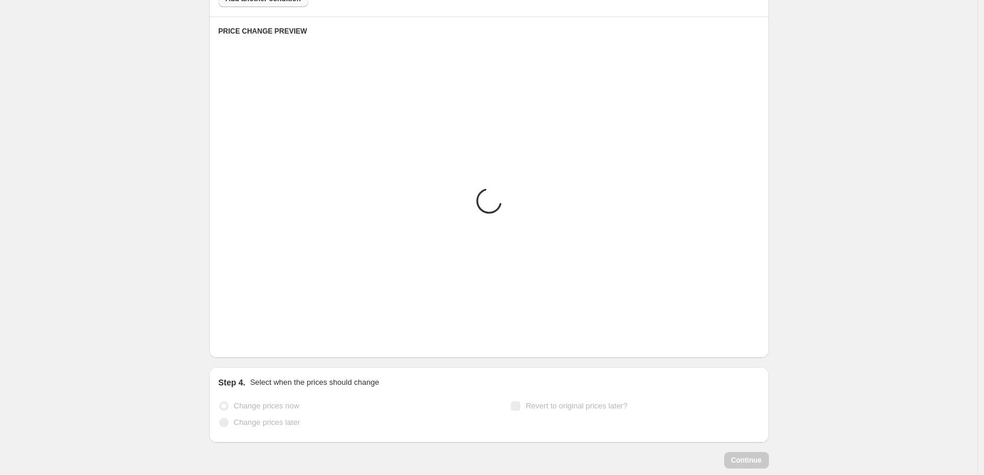
click at [248, 345] on icon "Next" at bounding box center [243, 340] width 12 height 12
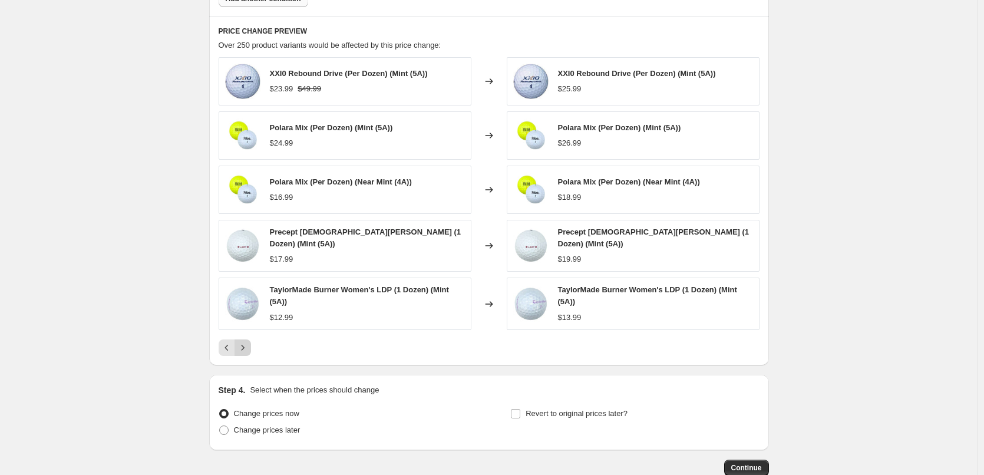
click at [248, 345] on icon "Next" at bounding box center [243, 348] width 12 height 12
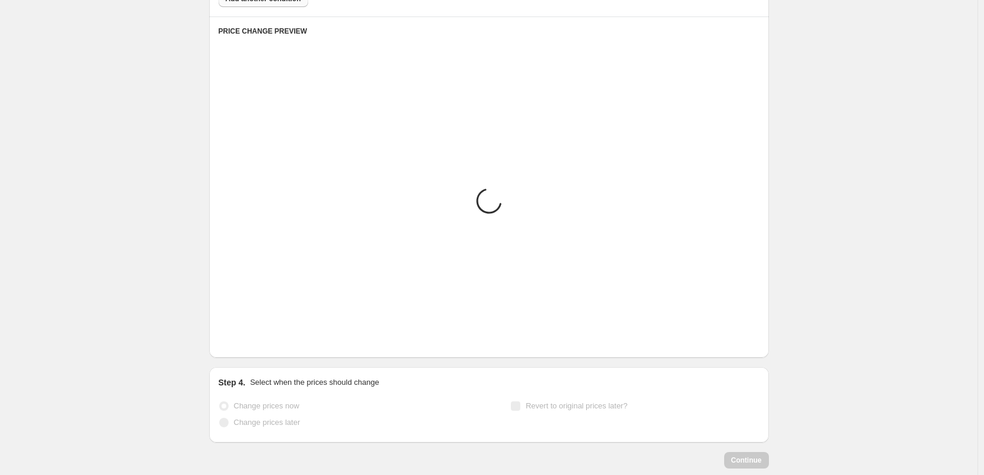
click at [248, 345] on icon "Next" at bounding box center [243, 340] width 12 height 12
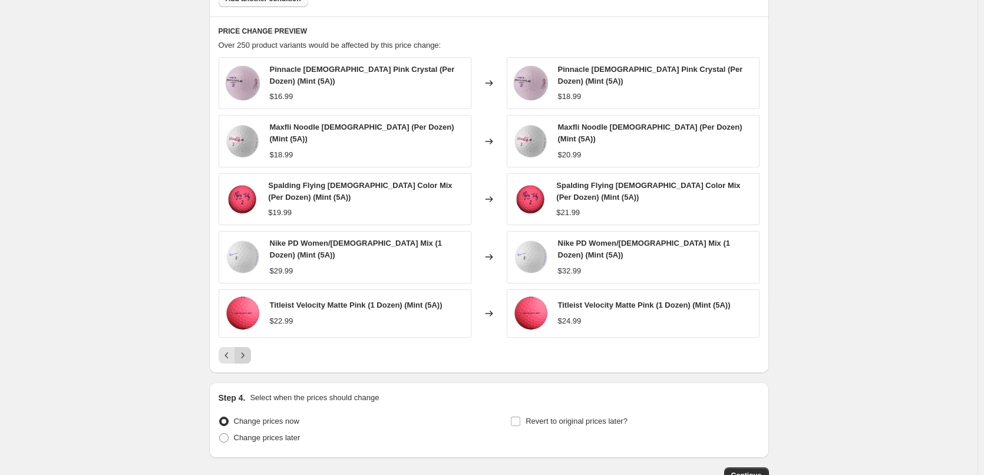
click at [248, 349] on icon "Next" at bounding box center [243, 355] width 12 height 12
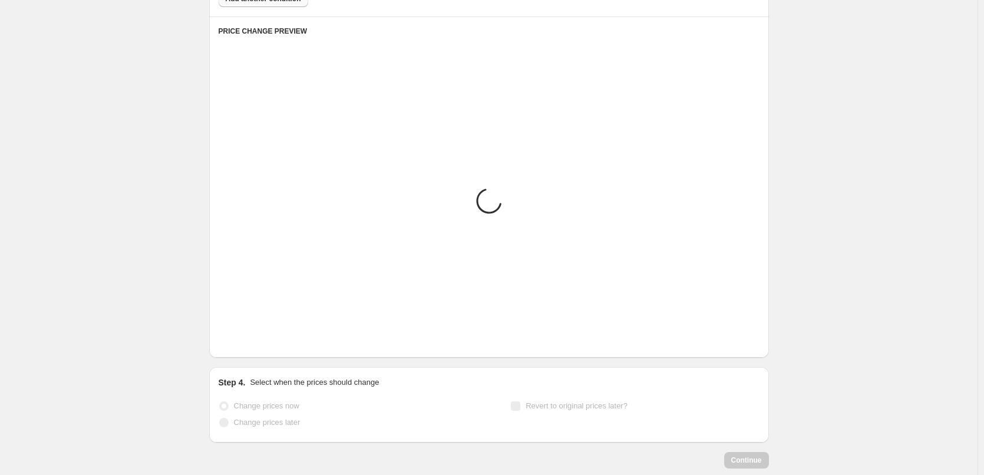
click at [248, 345] on icon "Next" at bounding box center [243, 340] width 12 height 12
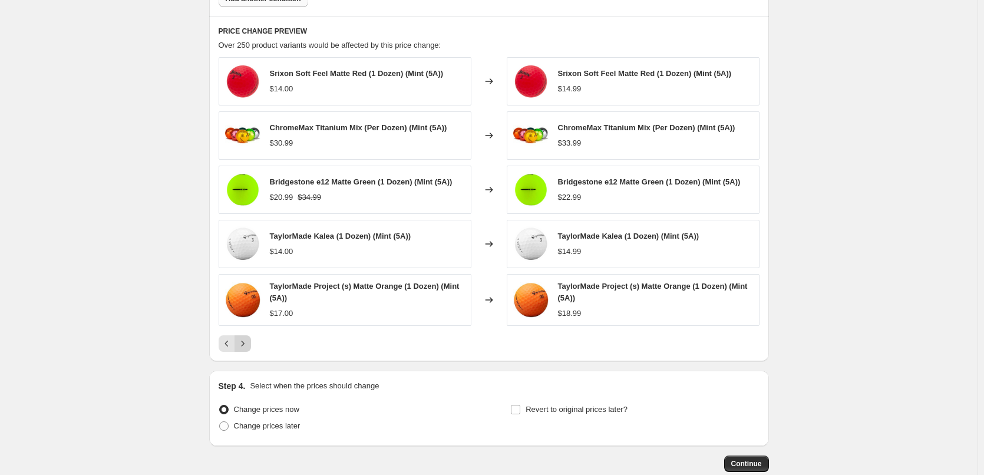
click at [248, 345] on icon "Next" at bounding box center [243, 343] width 12 height 12
click at [248, 345] on button "Next" at bounding box center [242, 343] width 16 height 16
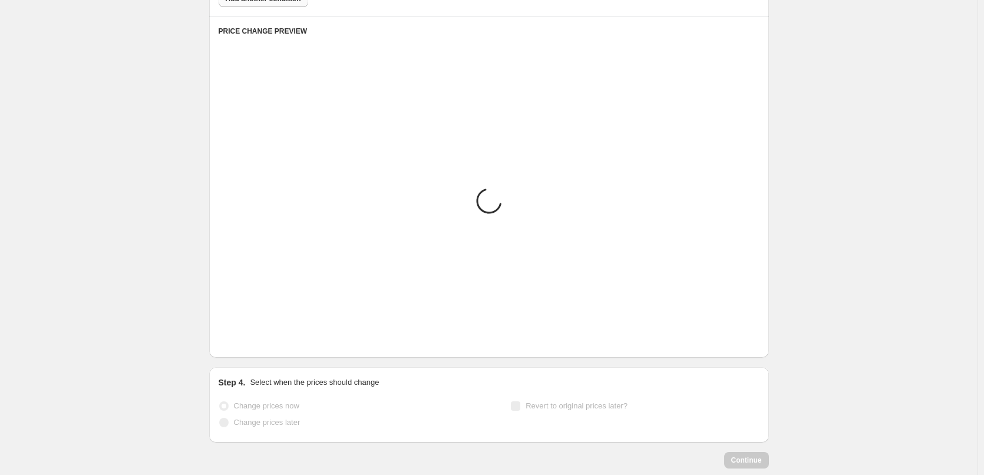
click at [248, 345] on icon "Next" at bounding box center [243, 340] width 12 height 12
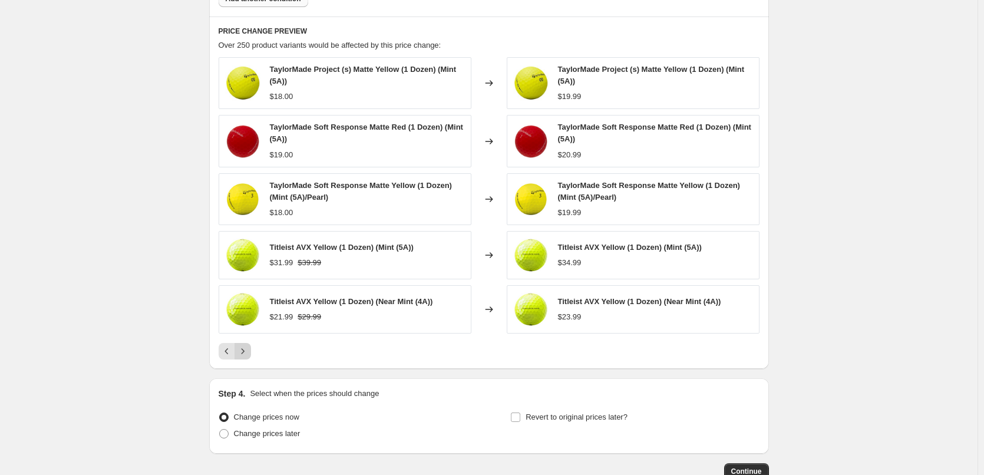
click at [248, 345] on button "Next" at bounding box center [242, 351] width 16 height 16
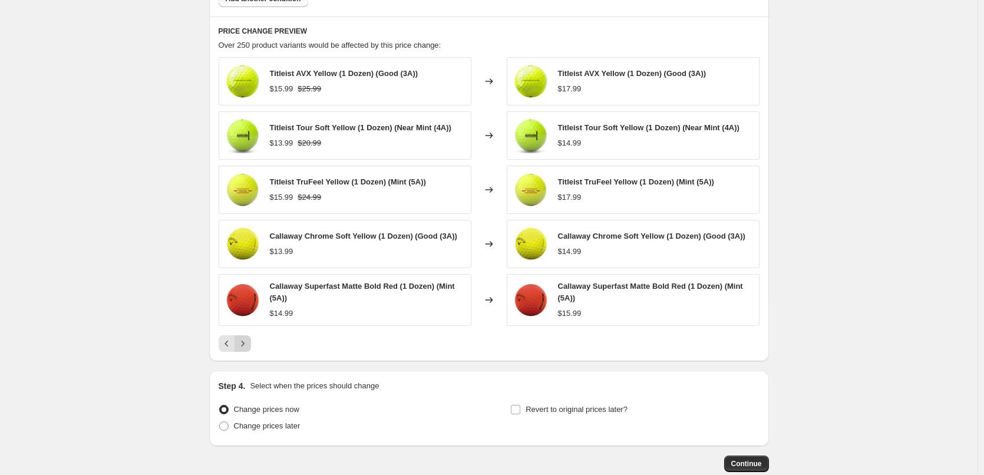
click at [248, 345] on icon "Next" at bounding box center [243, 343] width 12 height 12
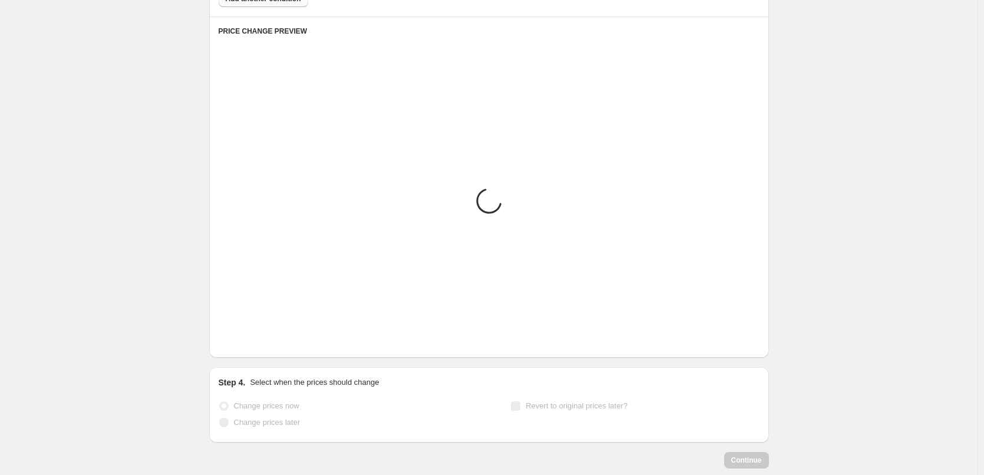
click at [248, 345] on icon "Next" at bounding box center [243, 340] width 12 height 12
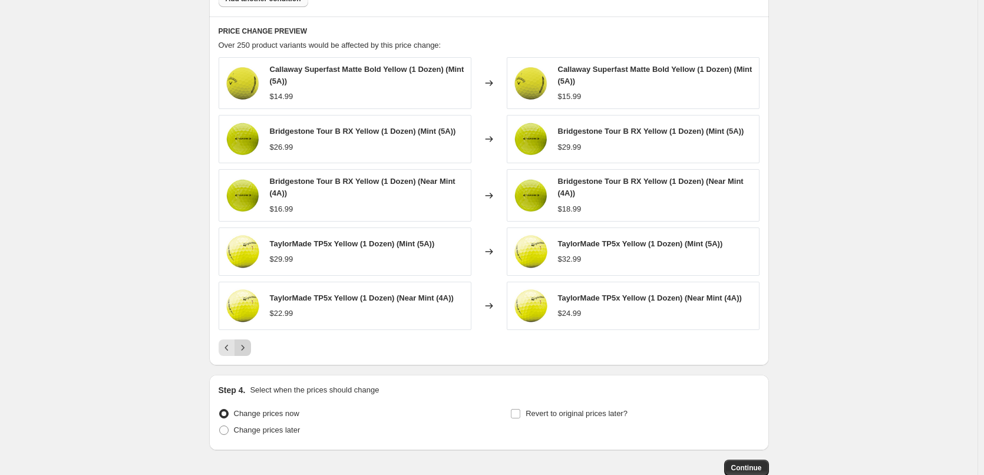
click at [248, 345] on icon "Next" at bounding box center [243, 348] width 12 height 12
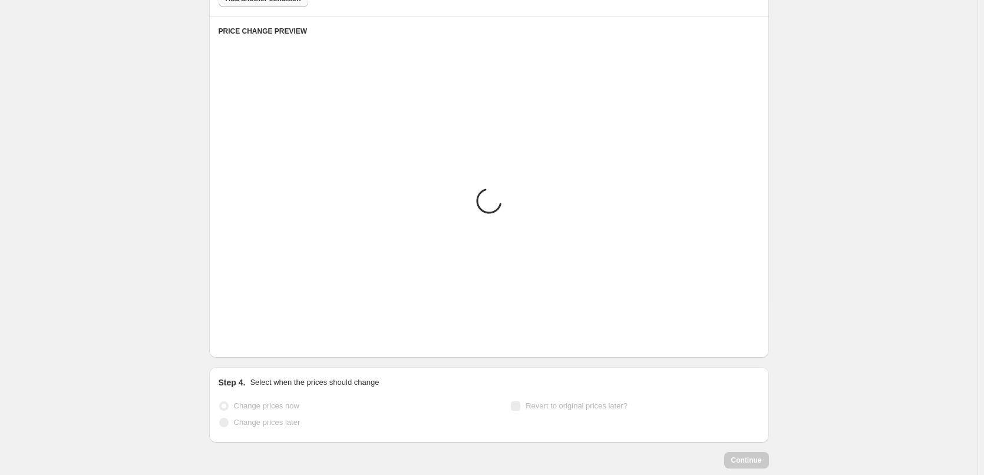
click at [248, 345] on icon "Next" at bounding box center [243, 340] width 12 height 12
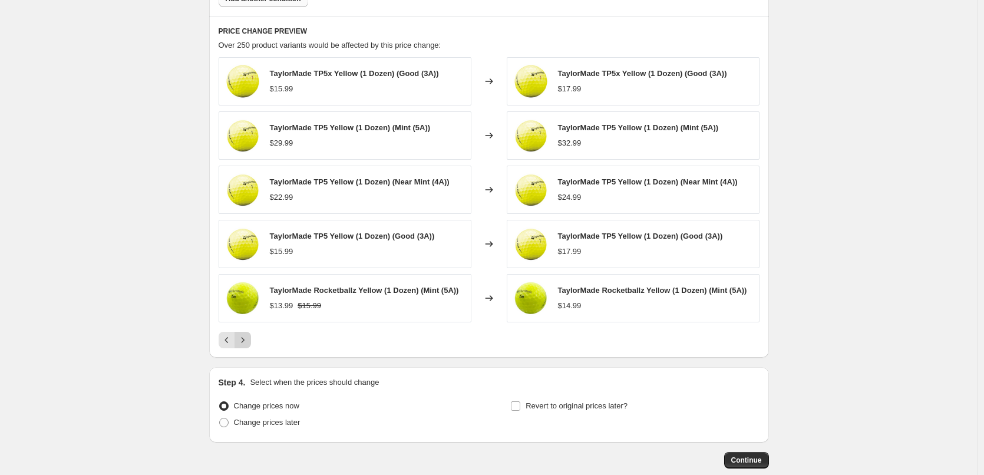
click at [248, 345] on icon "Next" at bounding box center [243, 340] width 12 height 12
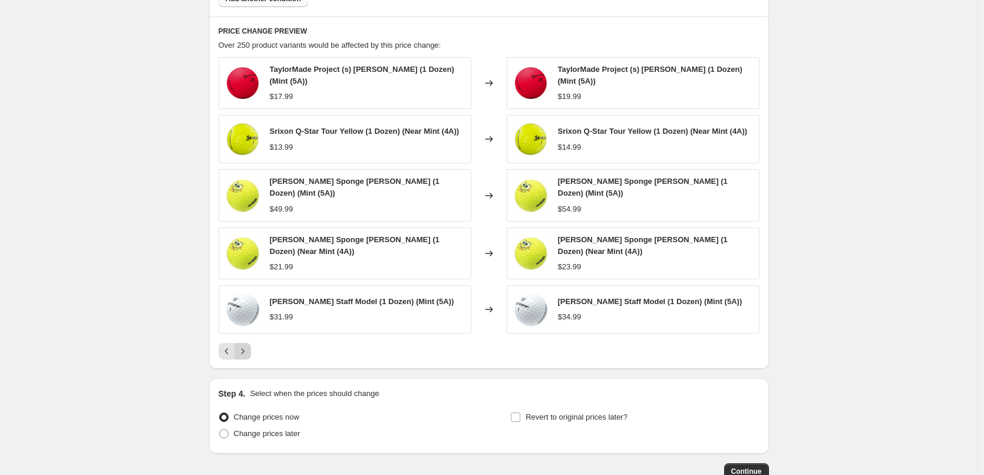
click at [248, 345] on icon "Next" at bounding box center [243, 351] width 12 height 12
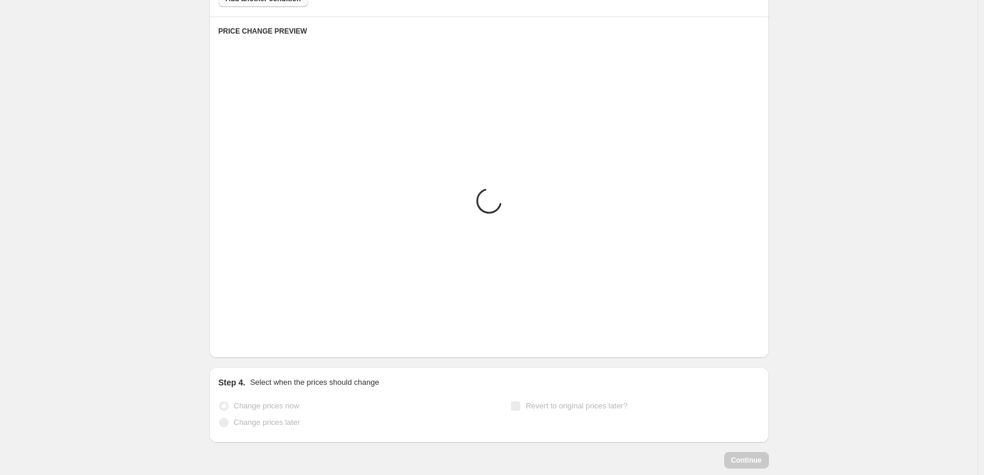
click at [248, 345] on icon "Next" at bounding box center [243, 340] width 12 height 12
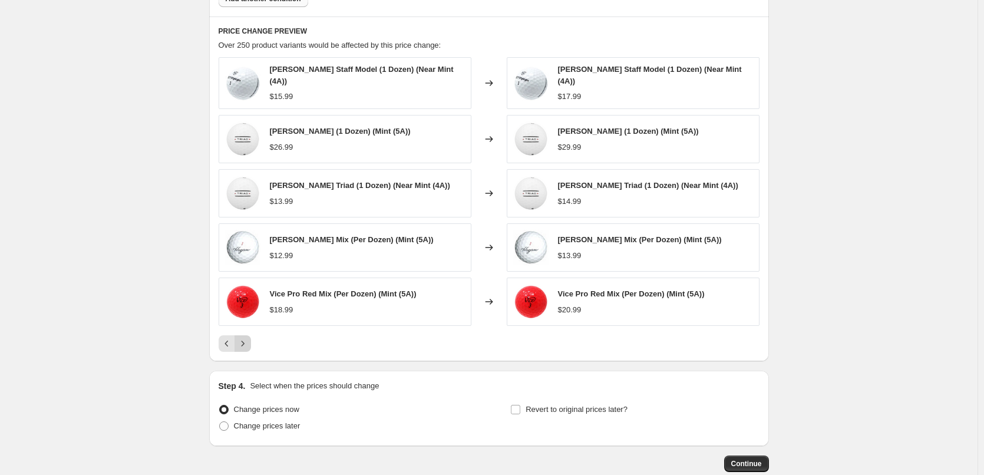
click at [248, 345] on icon "Next" at bounding box center [243, 343] width 12 height 12
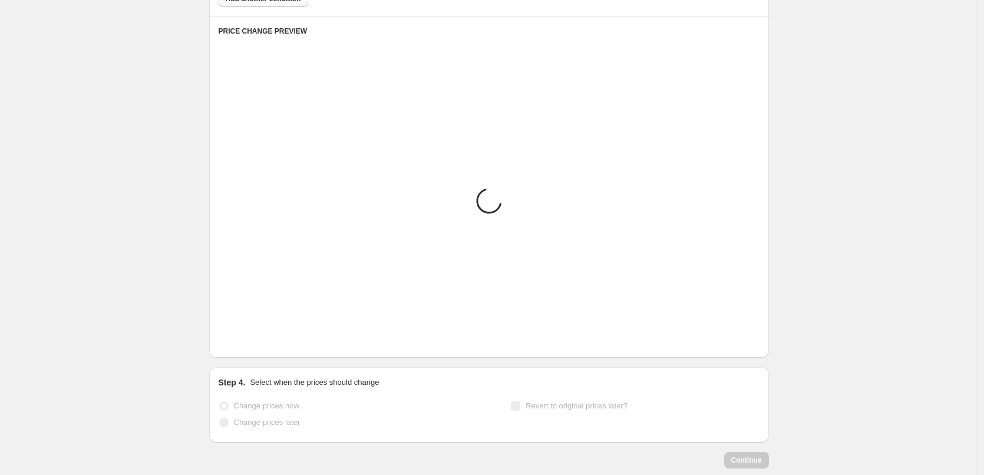
click at [248, 345] on icon "Next" at bounding box center [243, 340] width 12 height 12
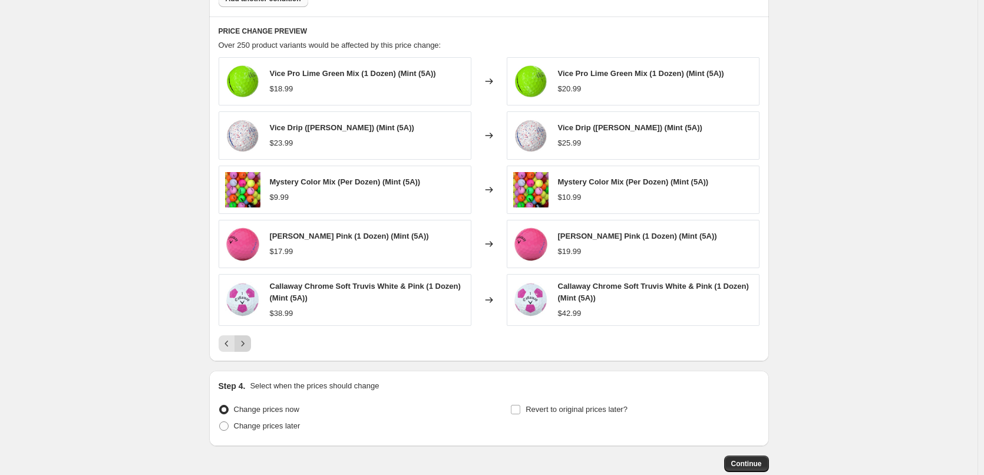
click at [248, 345] on icon "Next" at bounding box center [243, 343] width 12 height 12
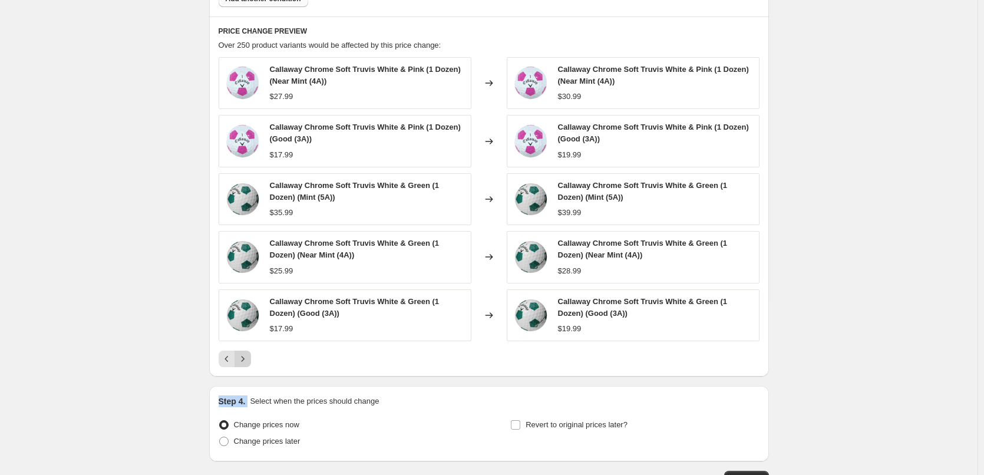
click at [248, 345] on div "Callaway Chrome Soft Truvis White & Pink (1 Dozen) (Near Mint (4A)) $27.99 Chan…" at bounding box center [488, 212] width 541 height 310
click at [249, 352] on button "Next" at bounding box center [242, 358] width 16 height 16
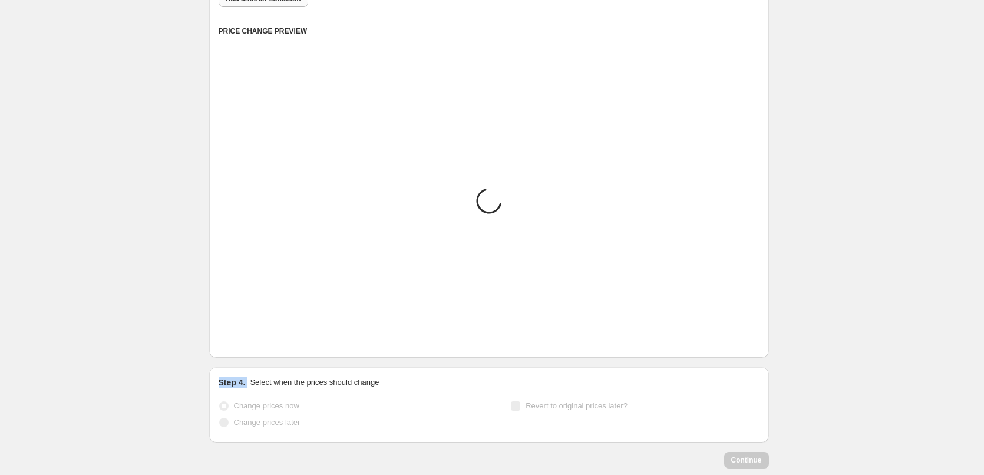
click at [249, 352] on div "PRICE CHANGE PREVIEW Placeholder Loading product variants... Loading... Placeho…" at bounding box center [488, 186] width 559 height 341
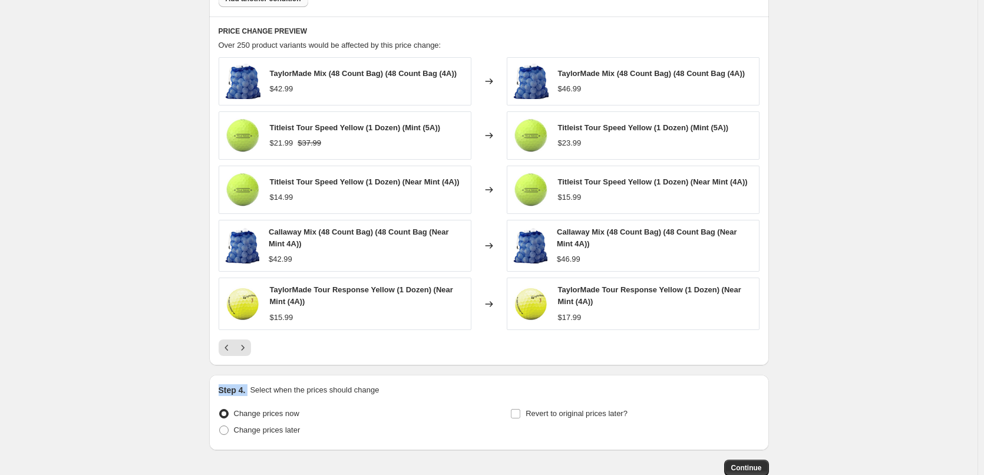
click at [249, 352] on icon "Next" at bounding box center [243, 348] width 12 height 12
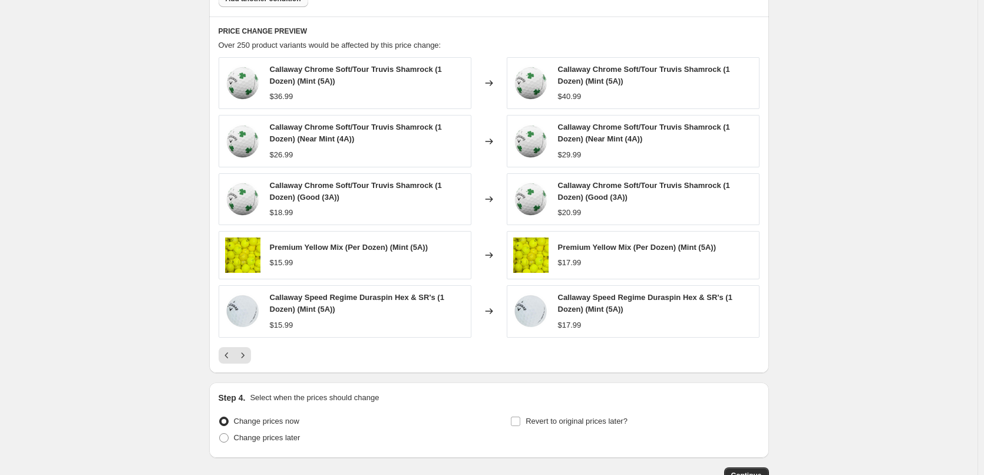
click at [247, 346] on div "Callaway Chrome Soft/Tour Truvis Shamrock (1 Dozen) (Mint (5A)) $36.99 Changed …" at bounding box center [488, 210] width 541 height 306
click at [248, 354] on icon "Next" at bounding box center [243, 355] width 12 height 12
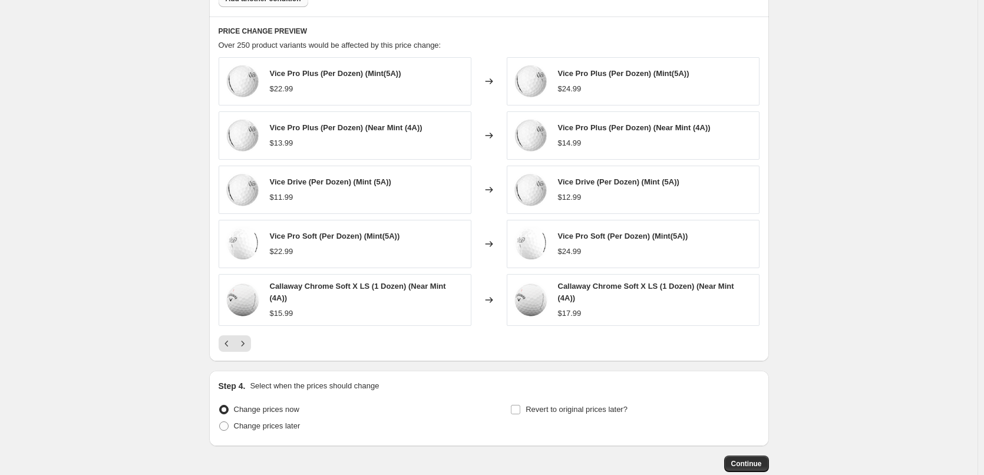
click at [248, 354] on div "PRICE CHANGE PREVIEW Over 250 product variants would be affected by this price …" at bounding box center [488, 188] width 559 height 345
click at [246, 349] on icon "Next" at bounding box center [243, 343] width 12 height 12
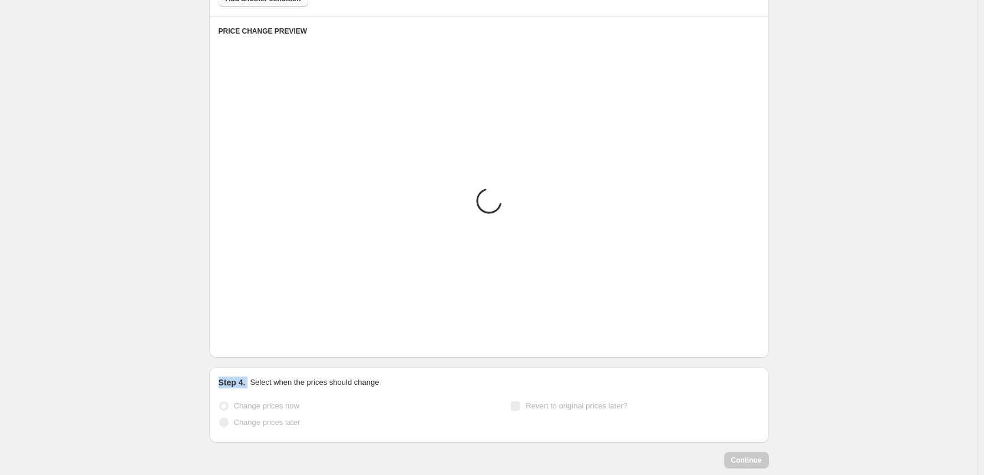
click at [246, 348] on div "PRICE CHANGE PREVIEW Placeholder Loading product variants... Loading... Placeho…" at bounding box center [488, 186] width 559 height 341
click at [246, 348] on button "Next" at bounding box center [242, 340] width 16 height 16
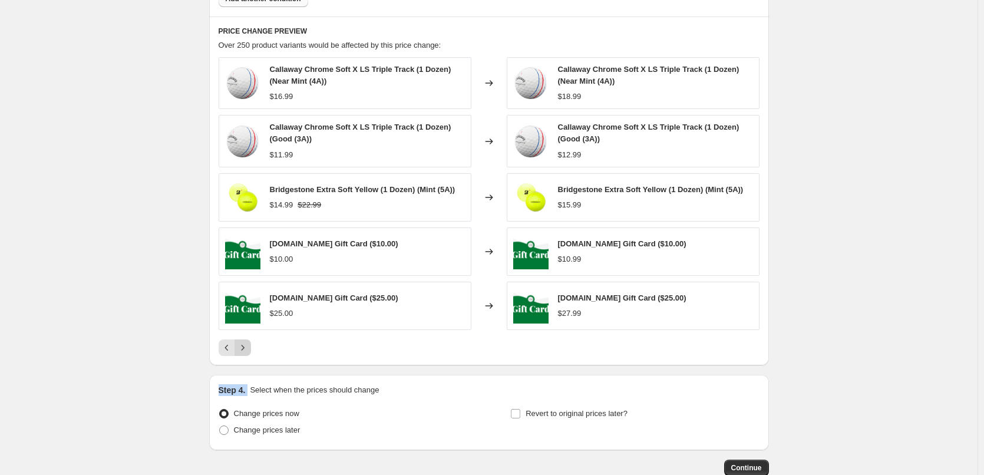
click at [246, 348] on icon "Next" at bounding box center [243, 348] width 12 height 12
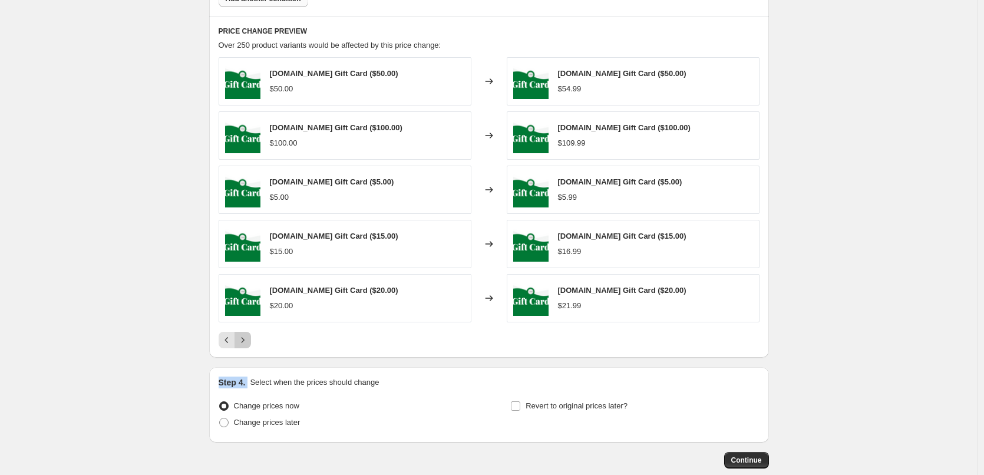
click at [246, 348] on button "Next" at bounding box center [242, 340] width 16 height 16
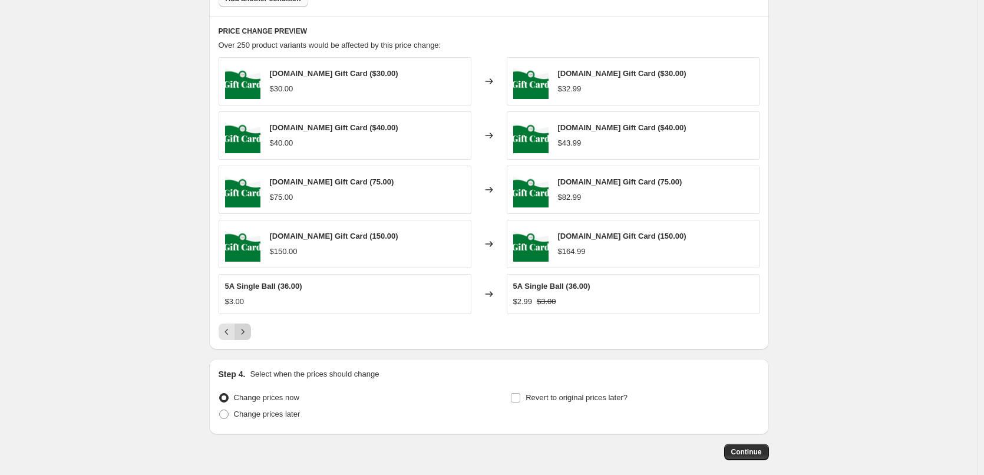
drag, startPoint x: 246, startPoint y: 348, endPoint x: 244, endPoint y: 337, distance: 10.7
click at [244, 337] on div "PRICE CHANGE PREVIEW Over 250 product variants would be affected by this price …" at bounding box center [488, 182] width 559 height 333
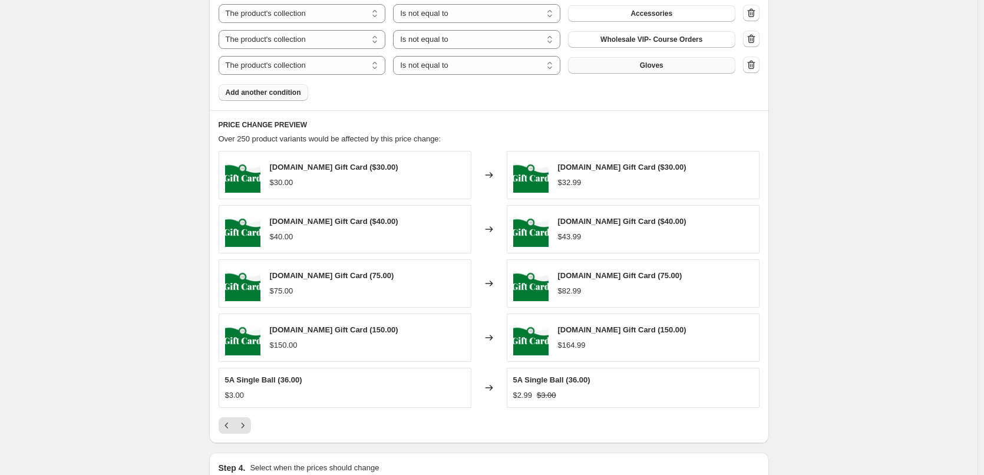
scroll to position [671, 0]
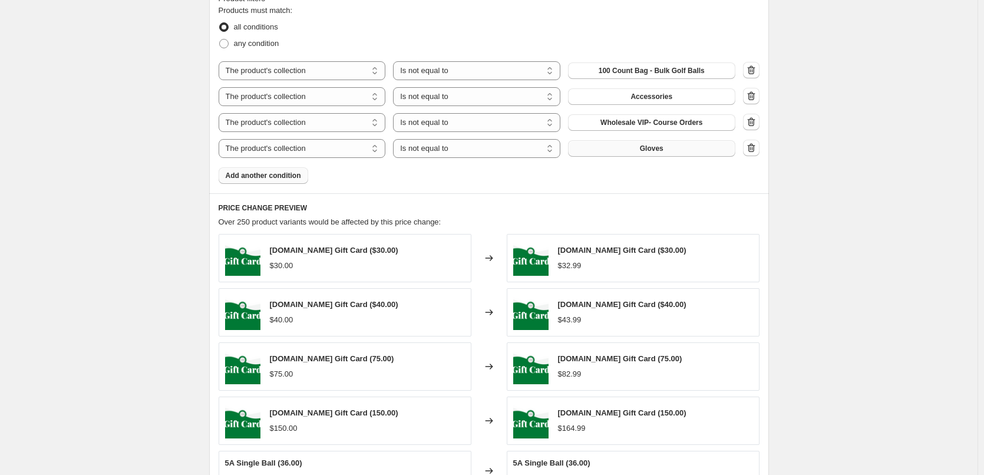
click at [270, 182] on button "Add another condition" at bounding box center [263, 175] width 90 height 16
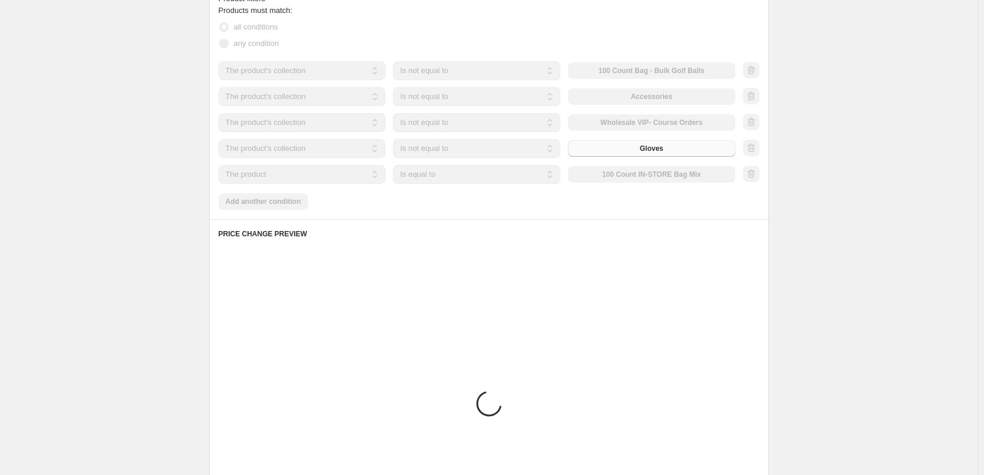
scroll to position [643, 0]
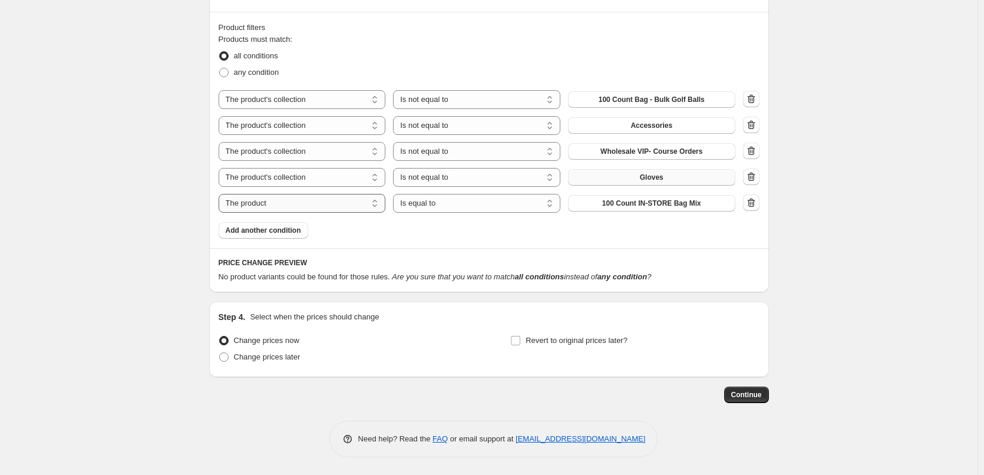
click at [288, 199] on select "The product The product's collection The product's tag The product's vendor The…" at bounding box center [301, 203] width 167 height 19
select select "collection"
click at [450, 205] on select "Is equal to Is not equal to" at bounding box center [476, 203] width 167 height 19
select select "not_equal"
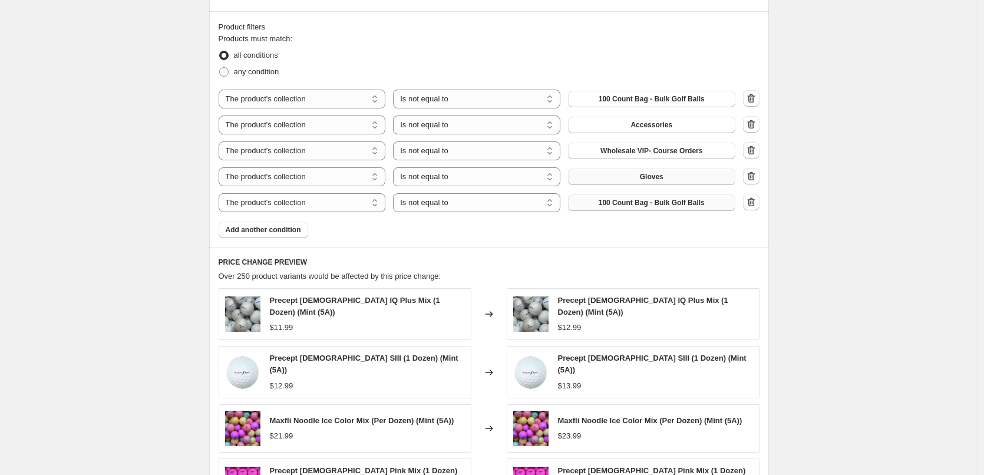
click at [594, 208] on button "100 Count Bag - Bulk Golf Balls" at bounding box center [651, 202] width 167 height 16
drag, startPoint x: 737, startPoint y: 200, endPoint x: 726, endPoint y: 173, distance: 29.9
click at [739, 196] on div "The product The product's collection The product's tag The product's vendor The…" at bounding box center [488, 202] width 541 height 19
click at [753, 203] on icon "button" at bounding box center [751, 202] width 12 height 12
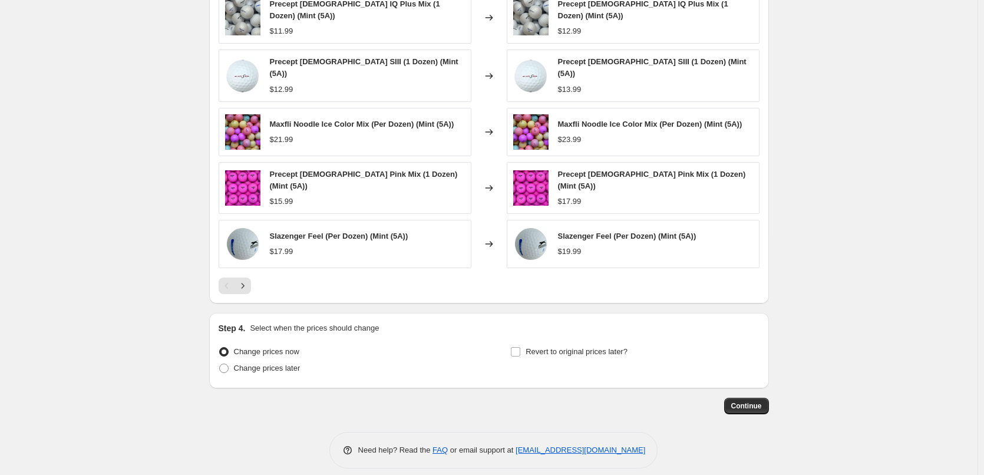
scroll to position [913, 0]
click at [270, 363] on span "Change prices later" at bounding box center [267, 367] width 67 height 9
click at [220, 363] on input "Change prices later" at bounding box center [219, 363] width 1 height 1
radio input "true"
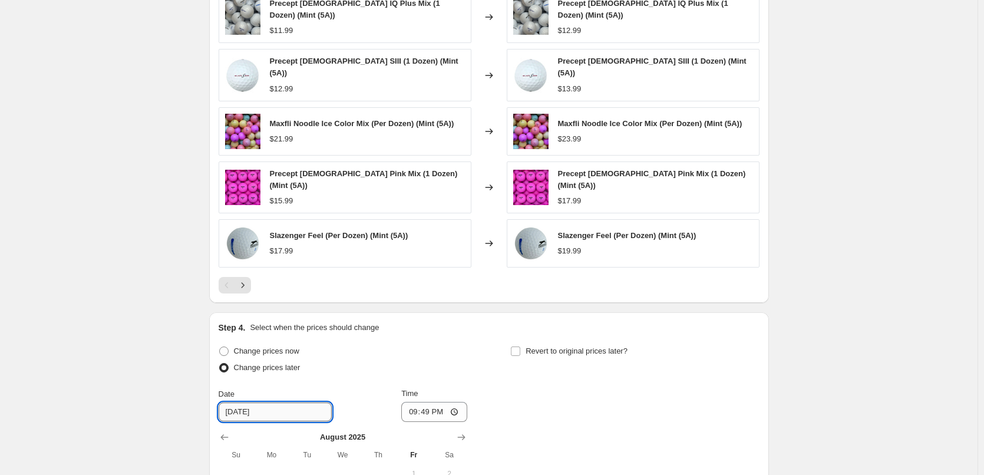
click at [283, 402] on input "[DATE]" at bounding box center [274, 411] width 113 height 19
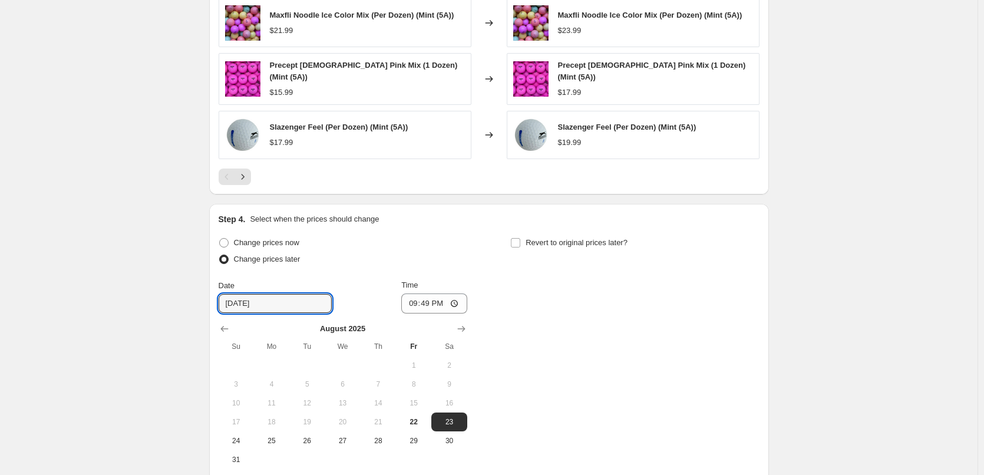
scroll to position [1134, 0]
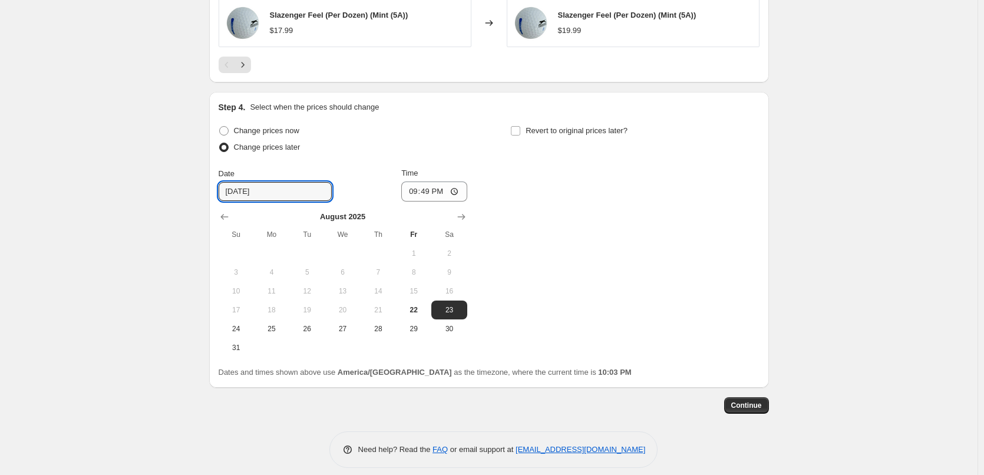
click at [422, 338] on td at bounding box center [413, 347] width 35 height 19
click at [410, 181] on input "21:49" at bounding box center [434, 191] width 66 height 20
click at [435, 188] on input "21:49" at bounding box center [434, 191] width 66 height 20
click at [435, 181] on input "21:49" at bounding box center [434, 191] width 66 height 20
click at [421, 182] on input "21:49" at bounding box center [434, 191] width 66 height 20
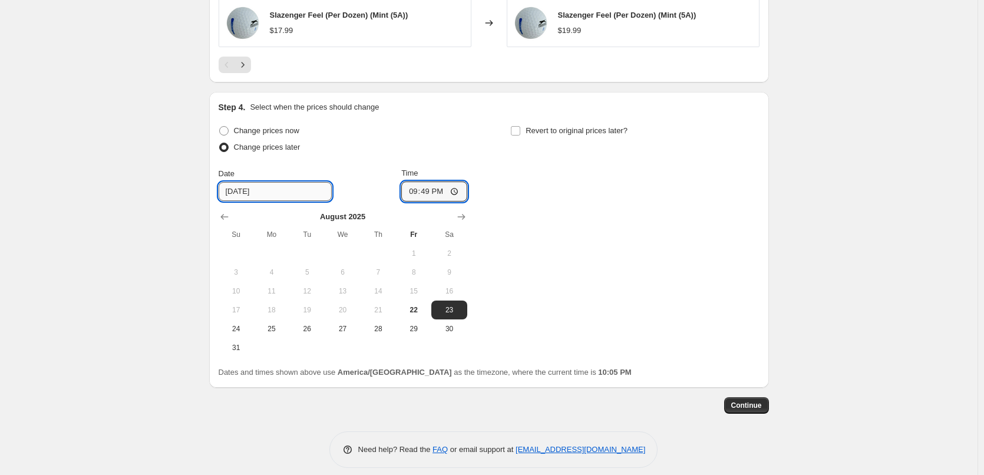
click at [276, 182] on input "[DATE]" at bounding box center [274, 191] width 113 height 19
click at [451, 305] on span "23" at bounding box center [449, 309] width 26 height 9
click at [429, 183] on input "21:49" at bounding box center [434, 191] width 66 height 20
click at [419, 181] on input "21:49" at bounding box center [434, 191] width 66 height 20
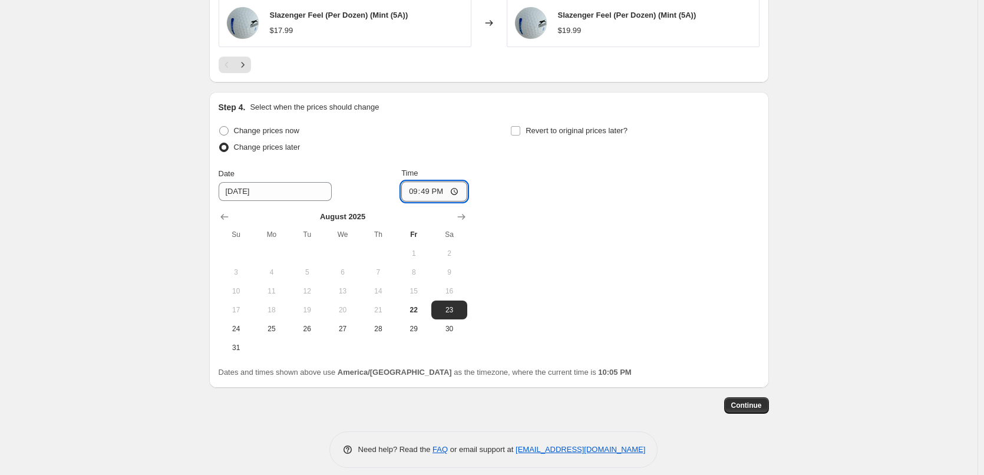
click at [420, 181] on input "21:49" at bounding box center [434, 191] width 66 height 20
click at [417, 181] on input "21:49" at bounding box center [434, 191] width 66 height 20
type input "13:00"
click at [647, 205] on div "Change prices now Change prices later Date [DATE] Time 13:00 [DATE] Su Mo Tu We…" at bounding box center [488, 239] width 541 height 234
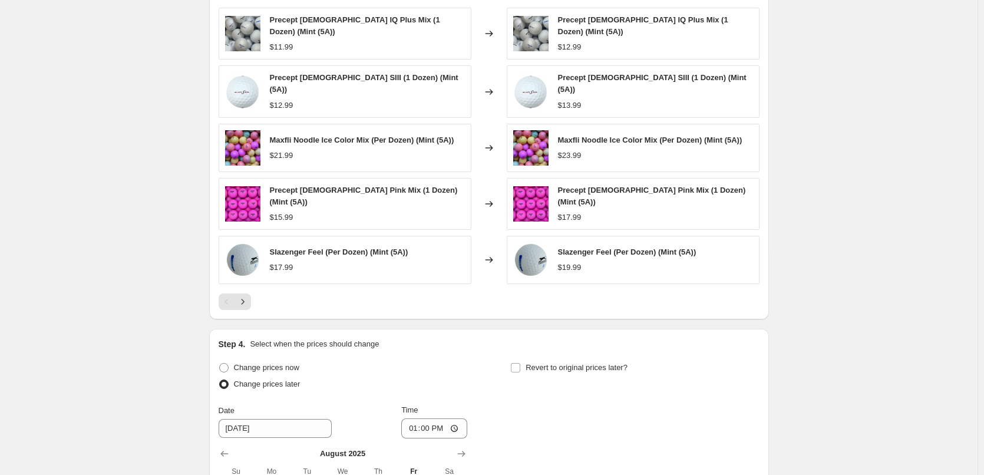
scroll to position [957, 0]
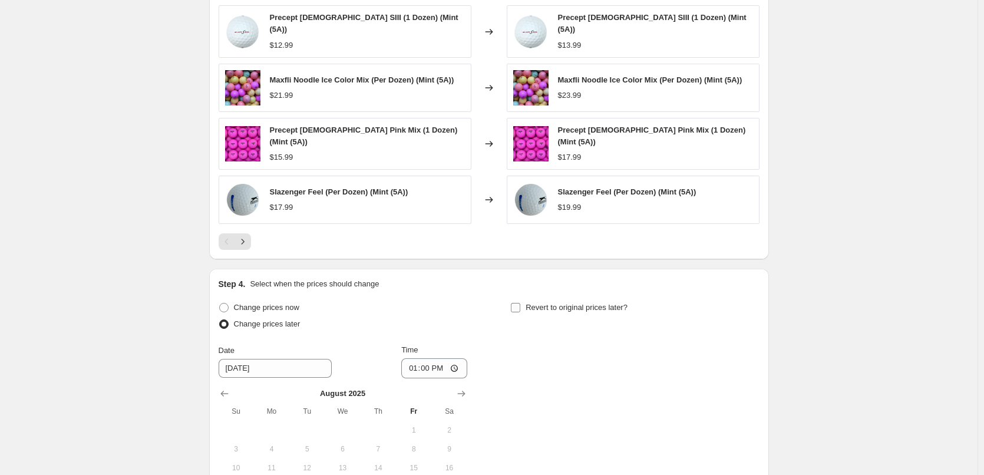
click at [541, 303] on span "Revert to original prices later?" at bounding box center [576, 307] width 102 height 9
click at [520, 303] on input "Revert to original prices later?" at bounding box center [515, 307] width 9 height 9
checkbox input "true"
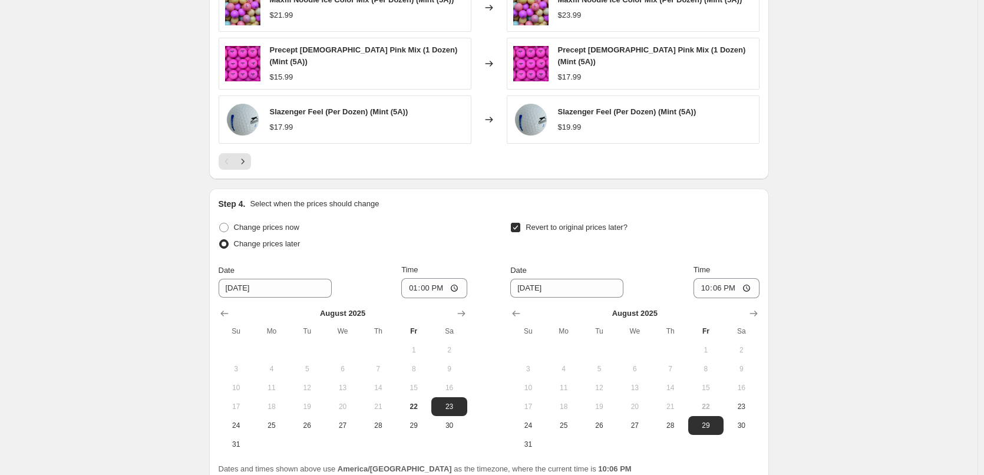
scroll to position [1134, 0]
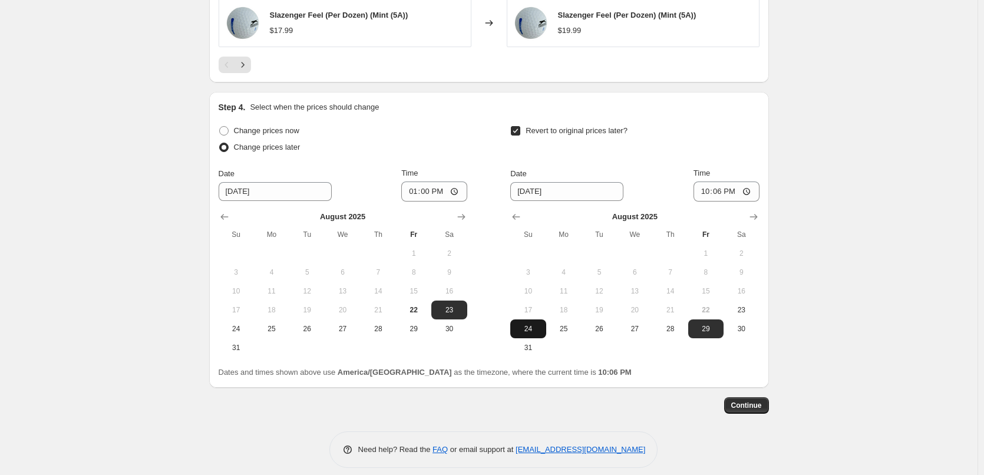
click at [536, 319] on button "24" at bounding box center [527, 328] width 35 height 19
click at [720, 181] on input "22:06" at bounding box center [726, 191] width 66 height 20
click at [565, 324] on span "25" at bounding box center [564, 328] width 26 height 9
type input "[DATE]"
click at [714, 181] on input "22:06" at bounding box center [726, 191] width 66 height 20
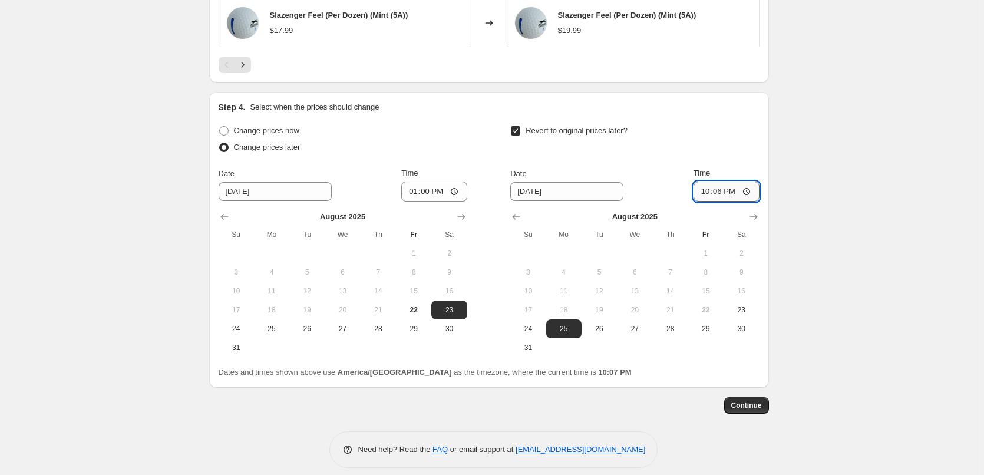
click at [738, 181] on input "22:06" at bounding box center [726, 191] width 66 height 20
click at [708, 181] on input "22:06" at bounding box center [726, 191] width 66 height 20
type input "08:30"
click at [749, 181] on input "08:30" at bounding box center [726, 191] width 66 height 20
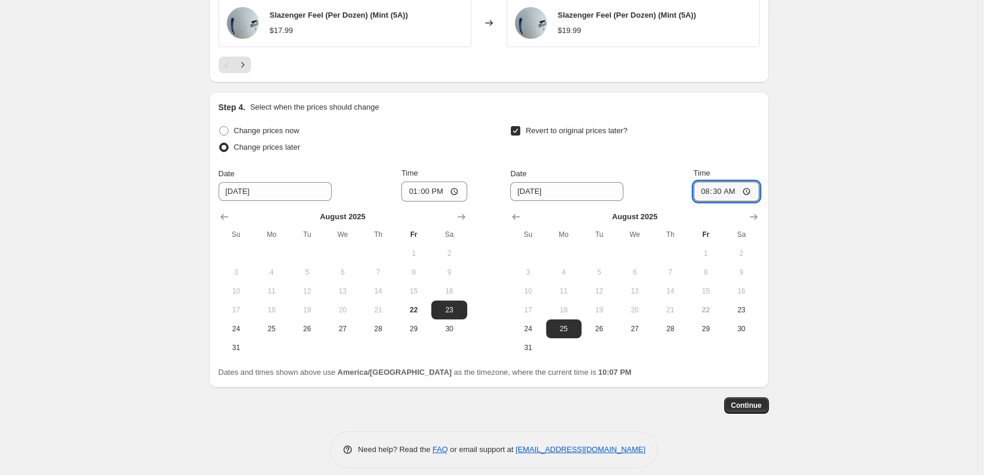
click at [743, 400] on span "Continue" at bounding box center [746, 404] width 31 height 9
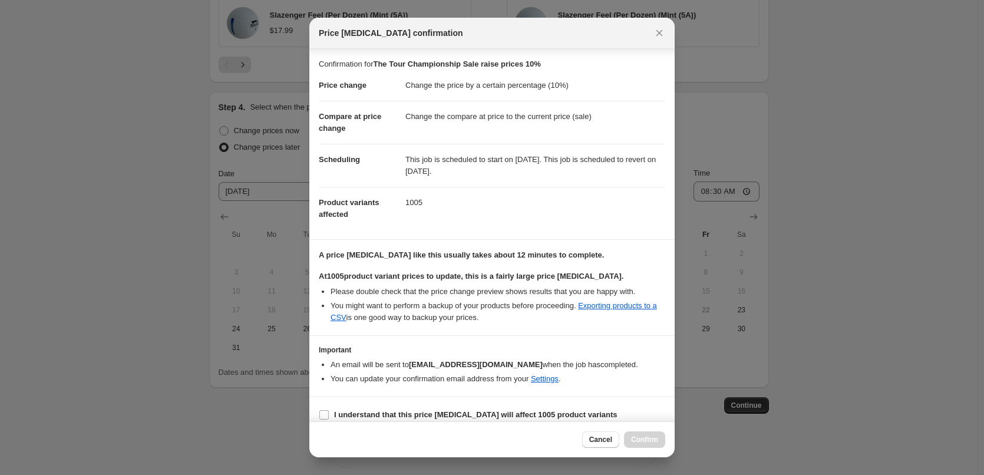
scroll to position [11, 0]
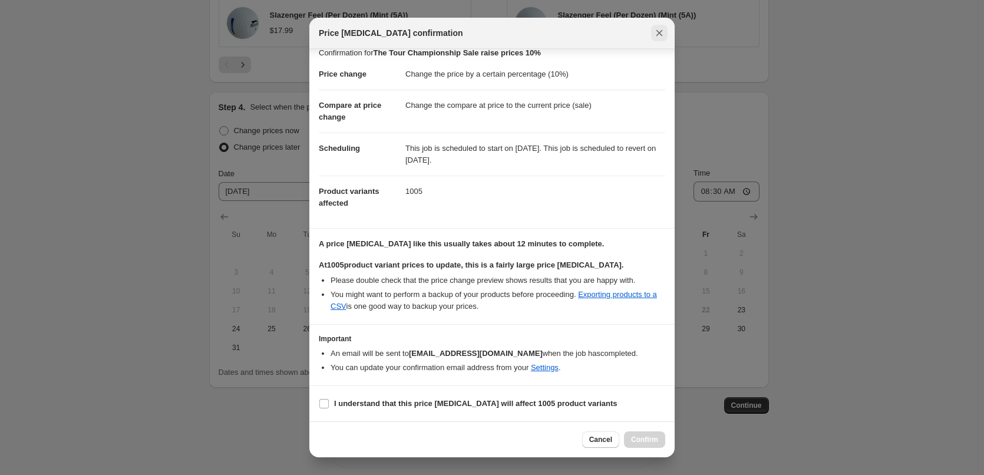
click at [658, 32] on icon "Close" at bounding box center [659, 33] width 6 height 6
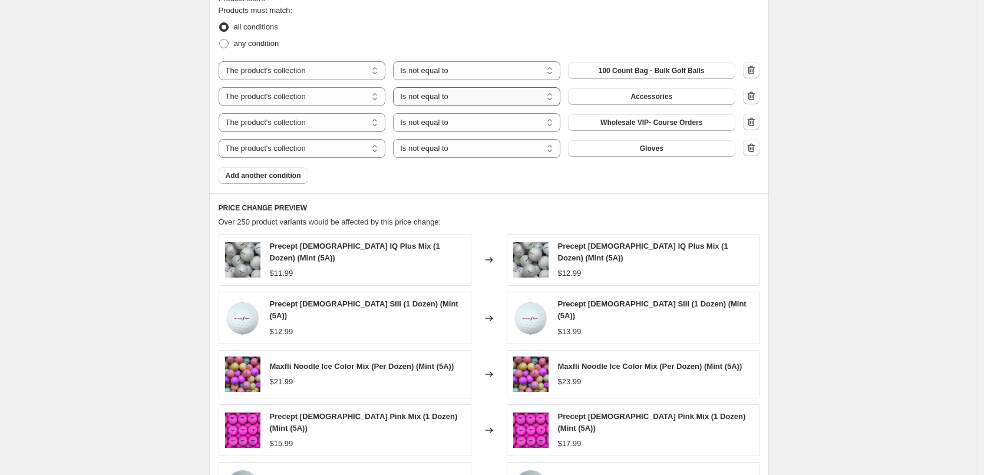
scroll to position [663, 0]
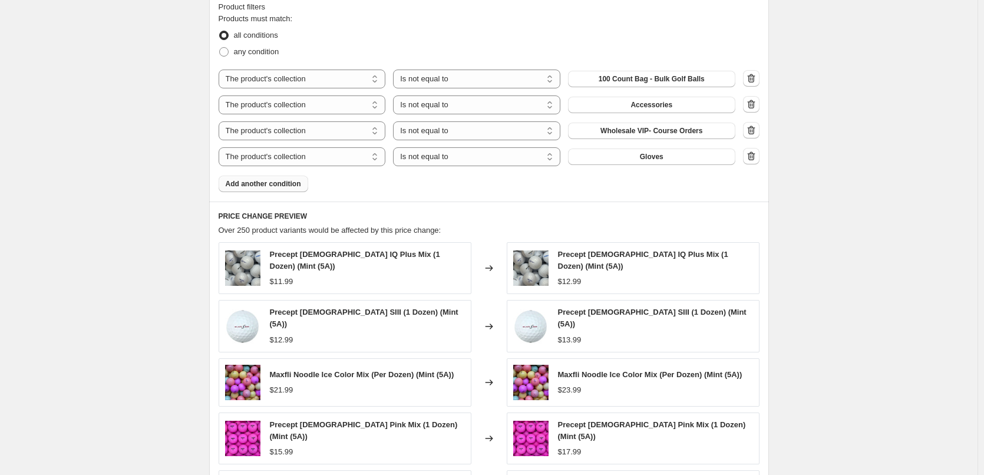
click at [300, 191] on button "Add another condition" at bounding box center [263, 184] width 90 height 16
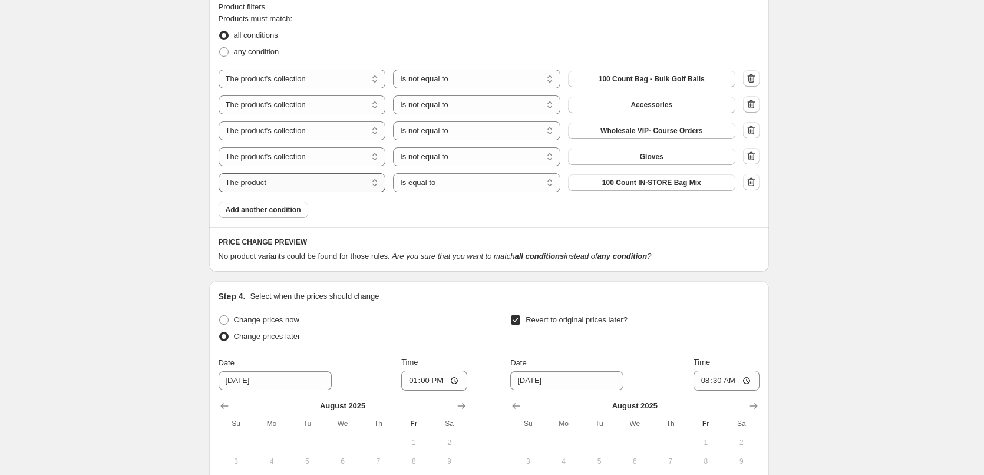
click at [370, 181] on select "The product The product's collection The product's tag The product's vendor The…" at bounding box center [301, 182] width 167 height 19
select select "collection"
click at [446, 189] on select "Is equal to Is not equal to" at bounding box center [476, 182] width 167 height 19
select select "not_equal"
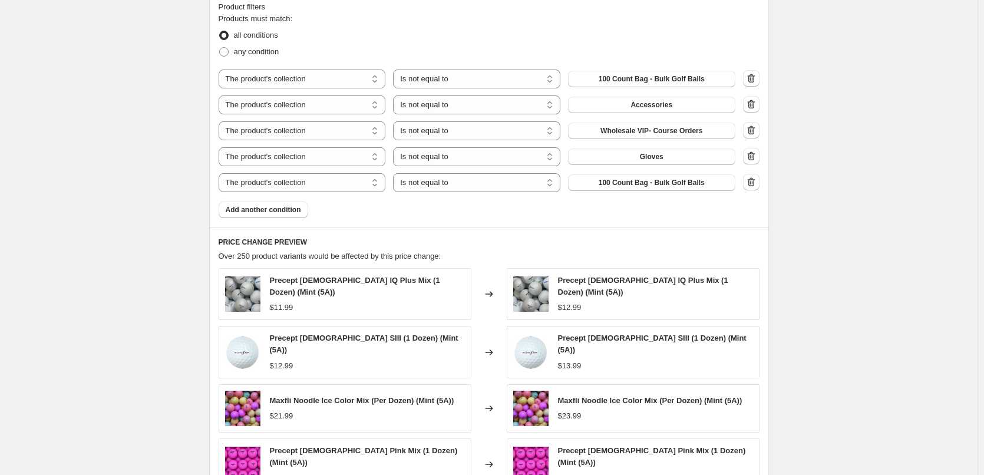
click at [608, 185] on span "100 Count Bag - Bulk Golf Balls" at bounding box center [651, 182] width 106 height 9
click at [294, 211] on span "Add another condition" at bounding box center [263, 209] width 75 height 9
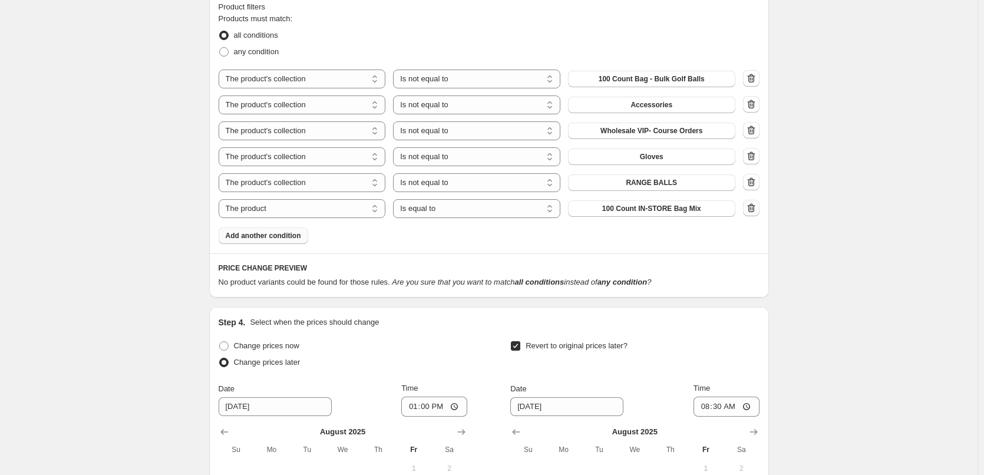
click at [746, 211] on button "button" at bounding box center [751, 208] width 16 height 16
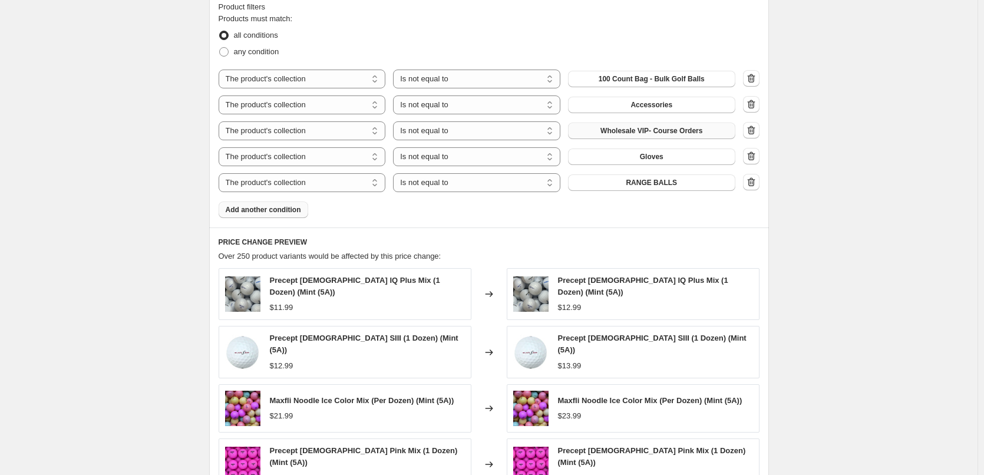
click at [634, 137] on button "Wholesale VIP- Course Orders" at bounding box center [651, 130] width 167 height 16
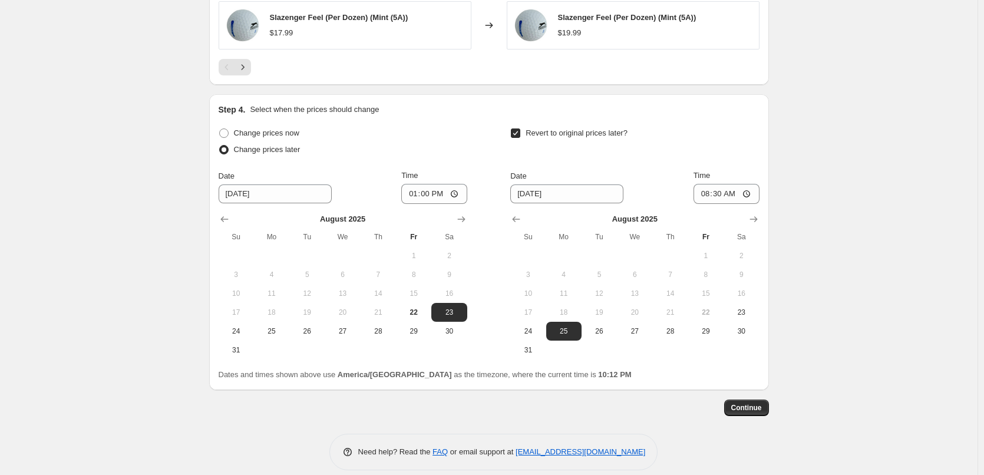
scroll to position [1160, 0]
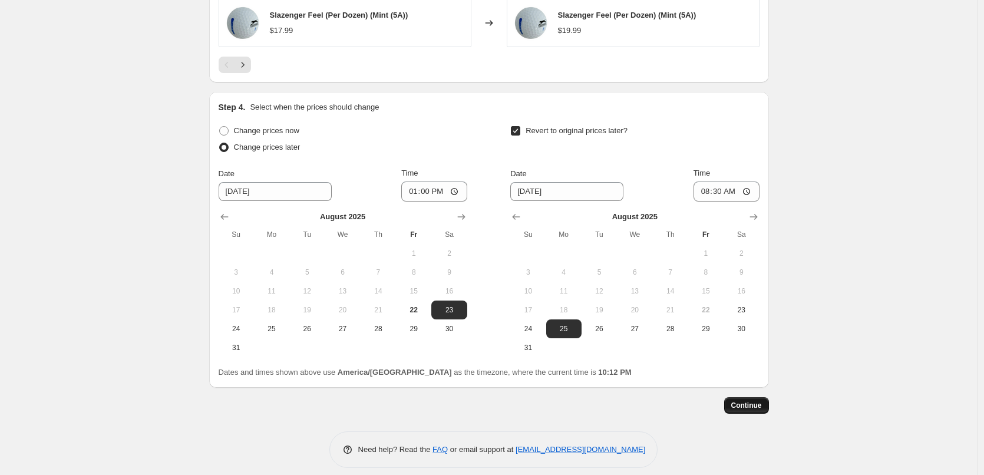
click at [751, 400] on span "Continue" at bounding box center [746, 404] width 31 height 9
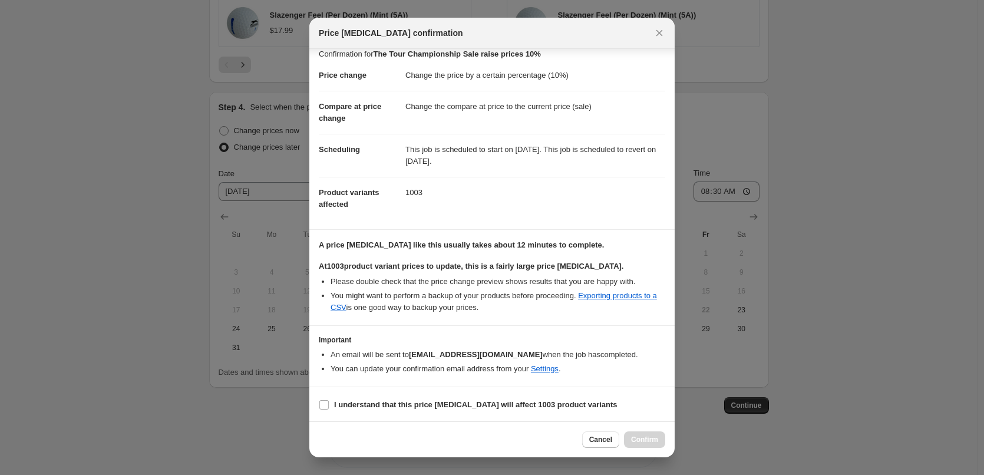
scroll to position [11, 0]
click at [461, 404] on b "I understand that this price [MEDICAL_DATA] will affect 1003 product variants" at bounding box center [475, 403] width 283 height 9
click at [329, 404] on input "I understand that this price [MEDICAL_DATA] will affect 1003 product variants" at bounding box center [323, 403] width 9 height 9
checkbox input "true"
click at [655, 438] on span "Confirm" at bounding box center [644, 439] width 27 height 9
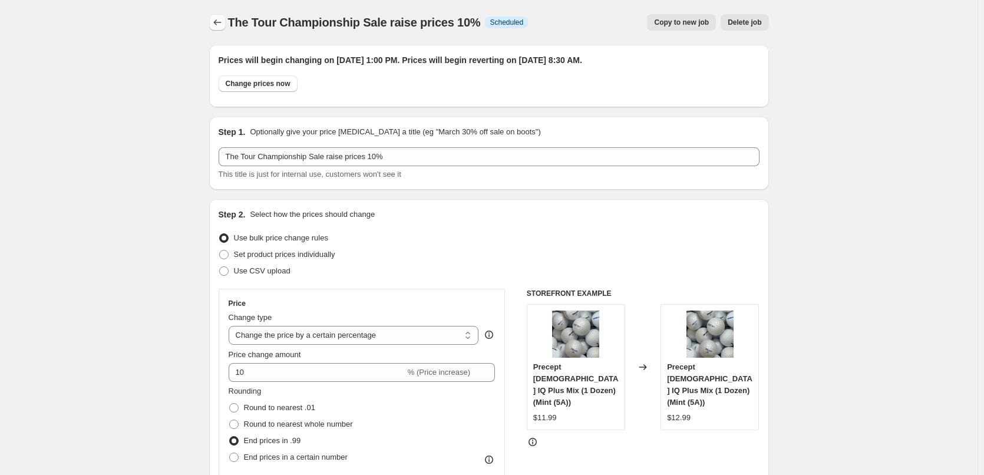
click at [226, 19] on button "Price change jobs" at bounding box center [217, 22] width 16 height 16
